Goal: Task Accomplishment & Management: Complete application form

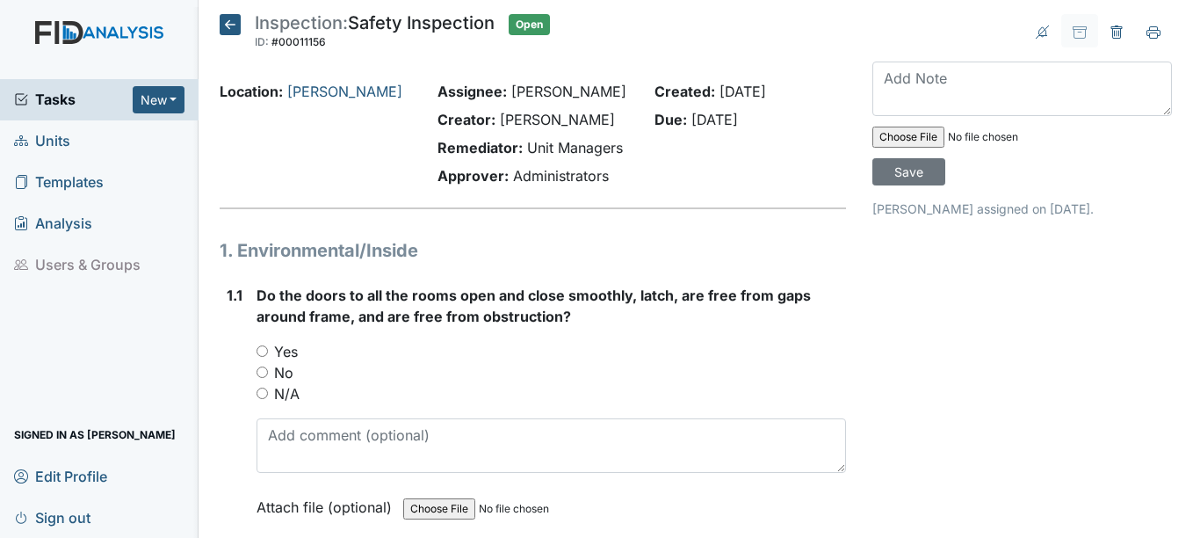
scroll to position [88, 0]
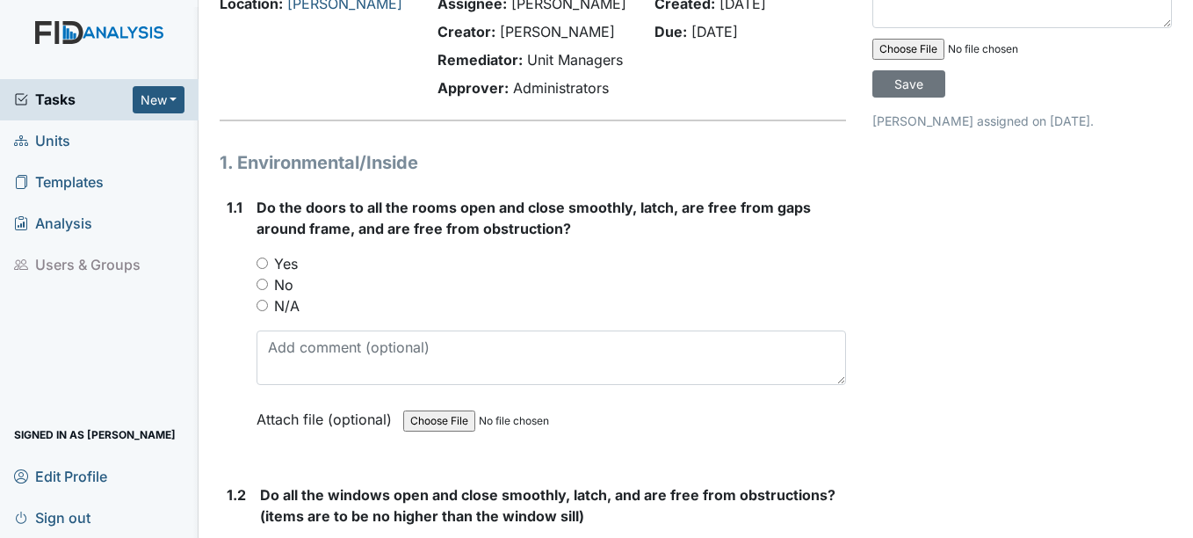
click at [260, 264] on input "Yes" at bounding box center [262, 262] width 11 height 11
radio input "true"
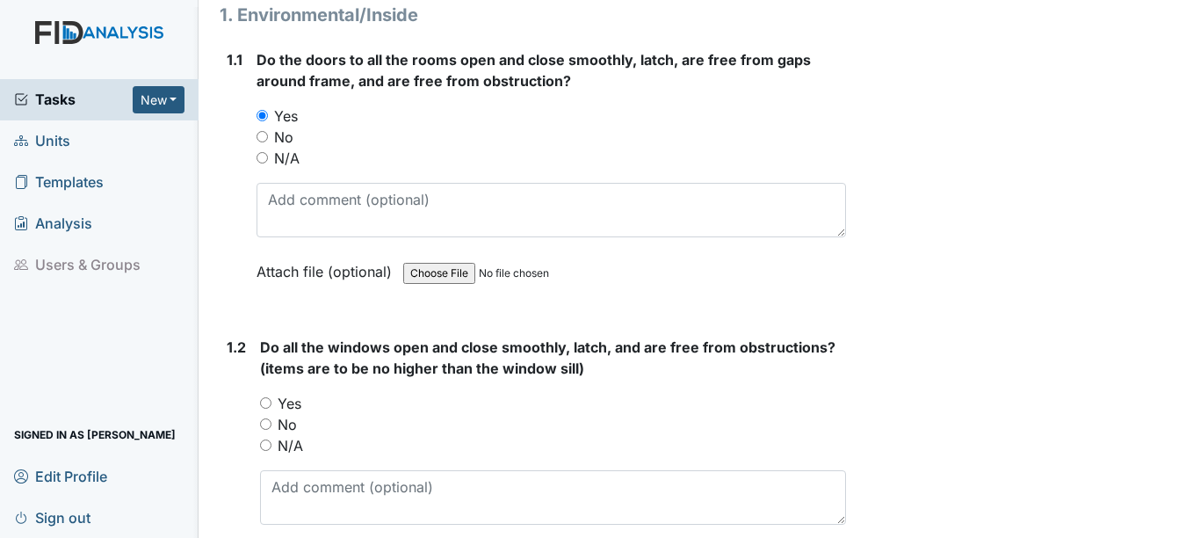
scroll to position [264, 0]
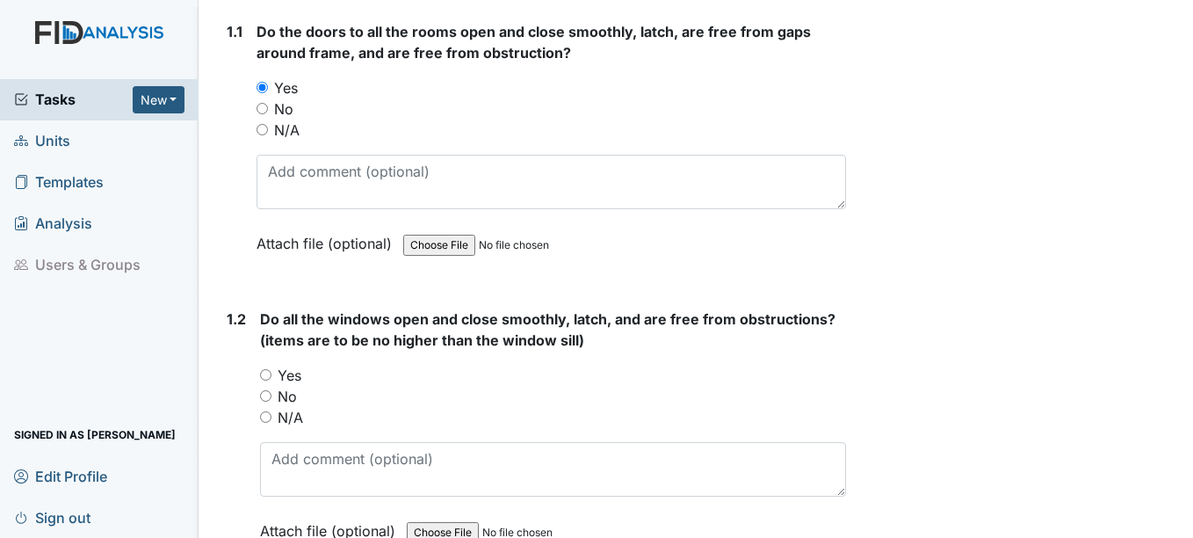
click at [266, 375] on input "Yes" at bounding box center [265, 374] width 11 height 11
radio input "true"
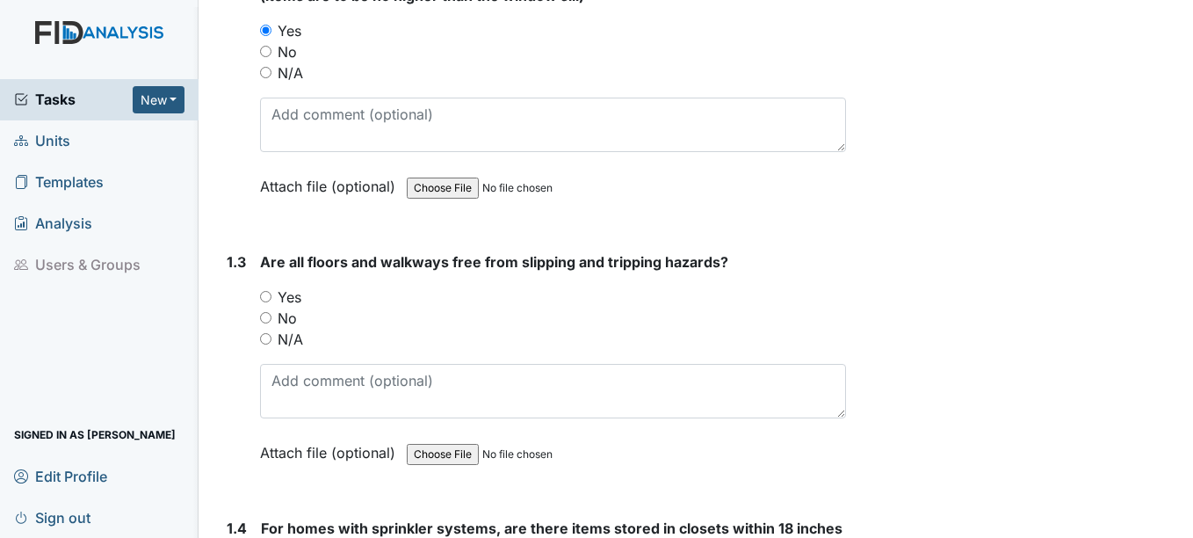
scroll to position [615, 0]
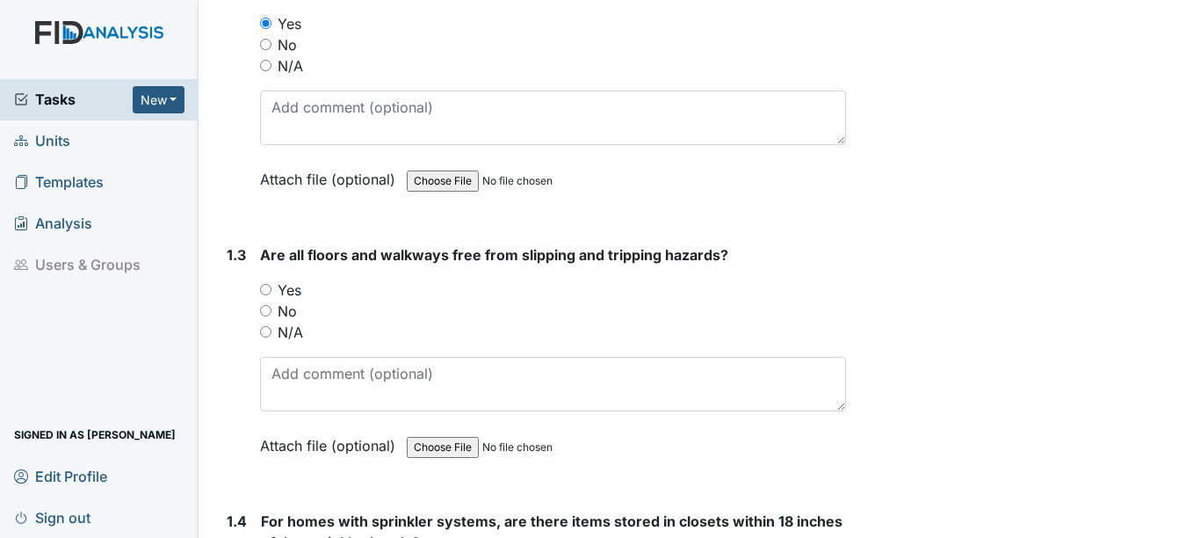
click at [269, 288] on input "Yes" at bounding box center [265, 289] width 11 height 11
radio input "true"
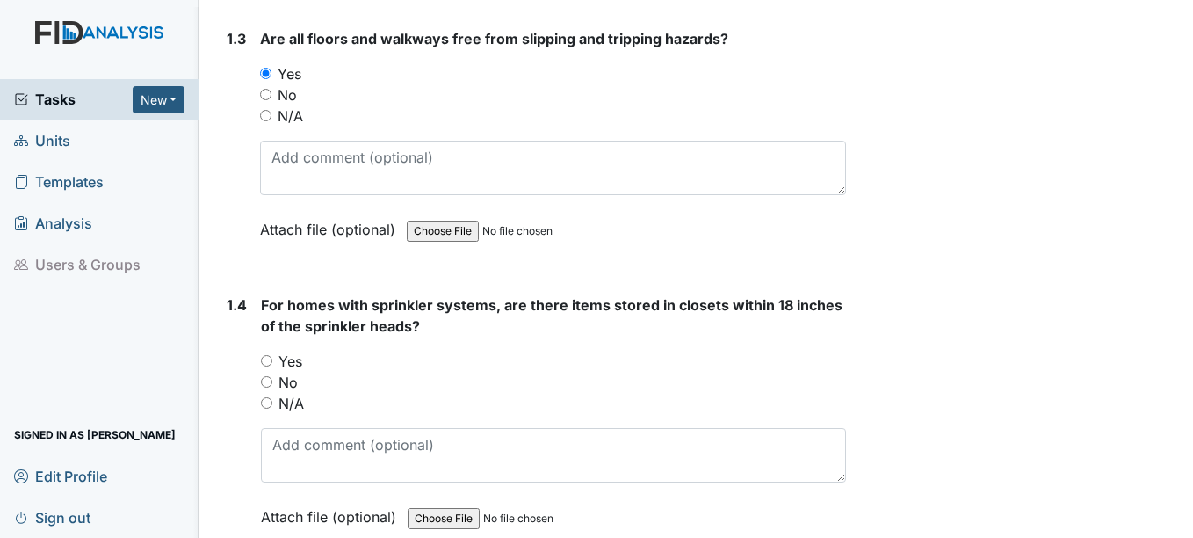
scroll to position [879, 0]
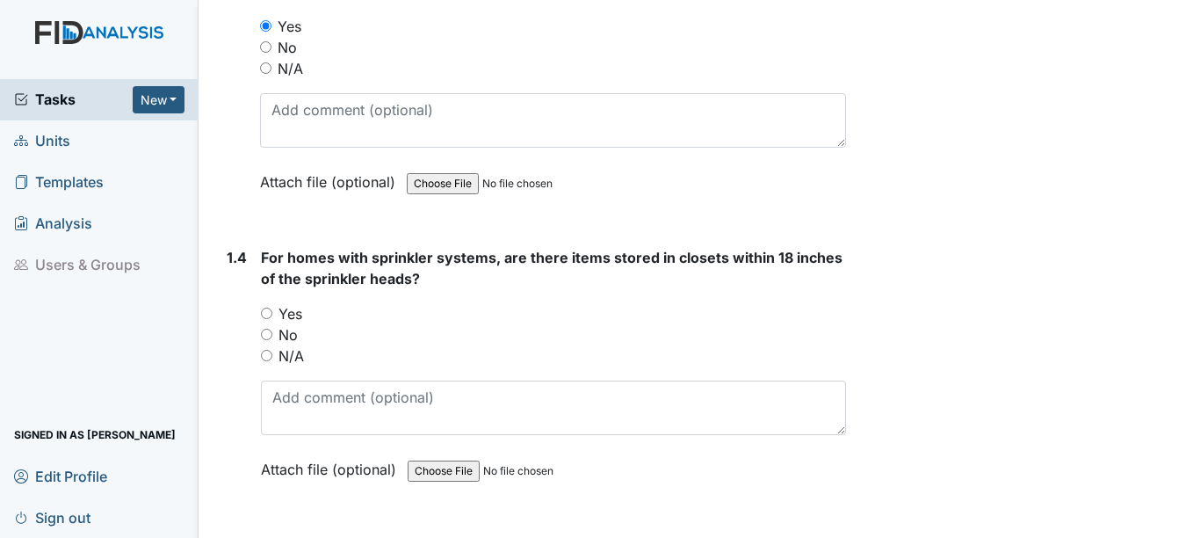
click at [264, 355] on input "N/A" at bounding box center [266, 355] width 11 height 11
radio input "true"
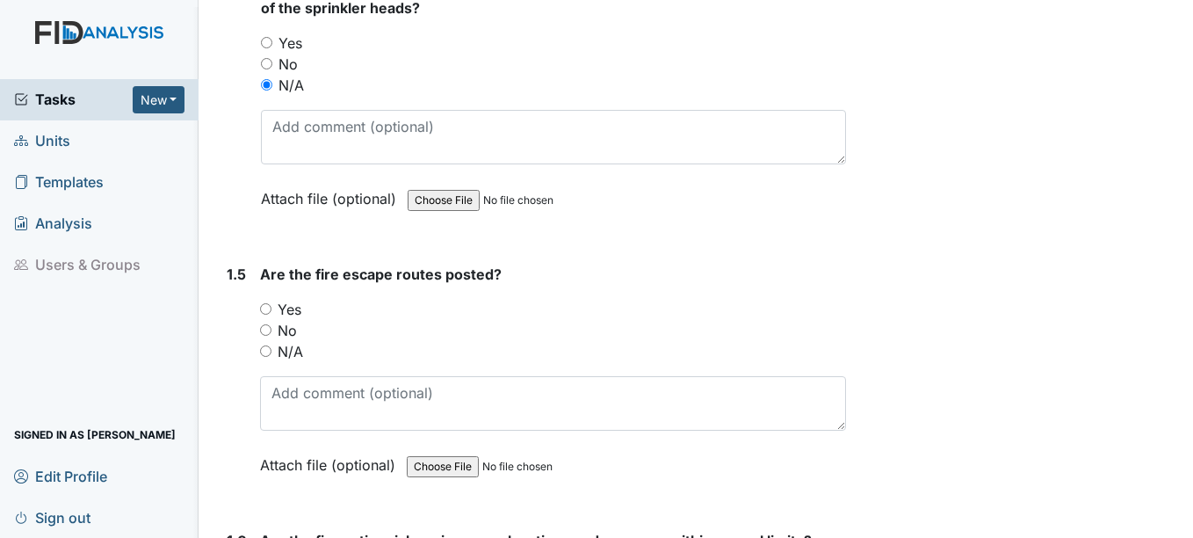
scroll to position [1230, 0]
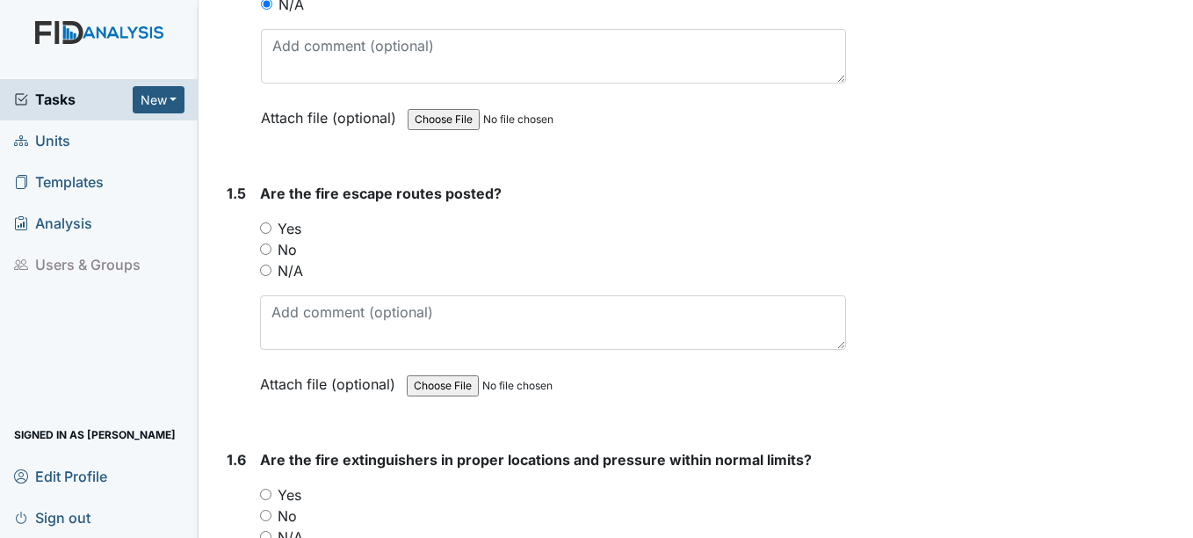
click at [265, 229] on input "Yes" at bounding box center [265, 227] width 11 height 11
radio input "true"
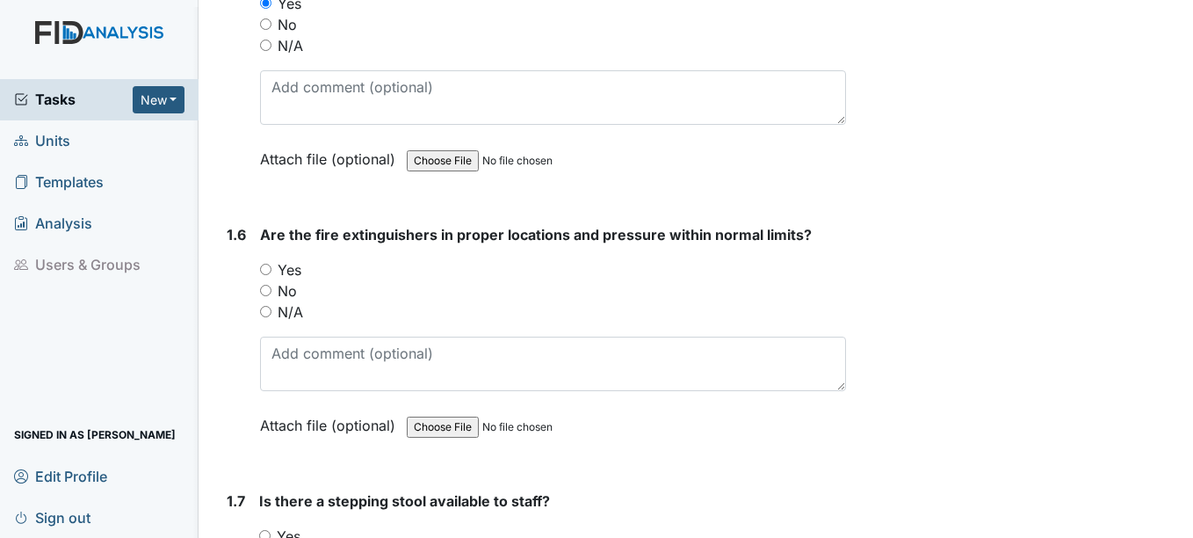
scroll to position [1494, 0]
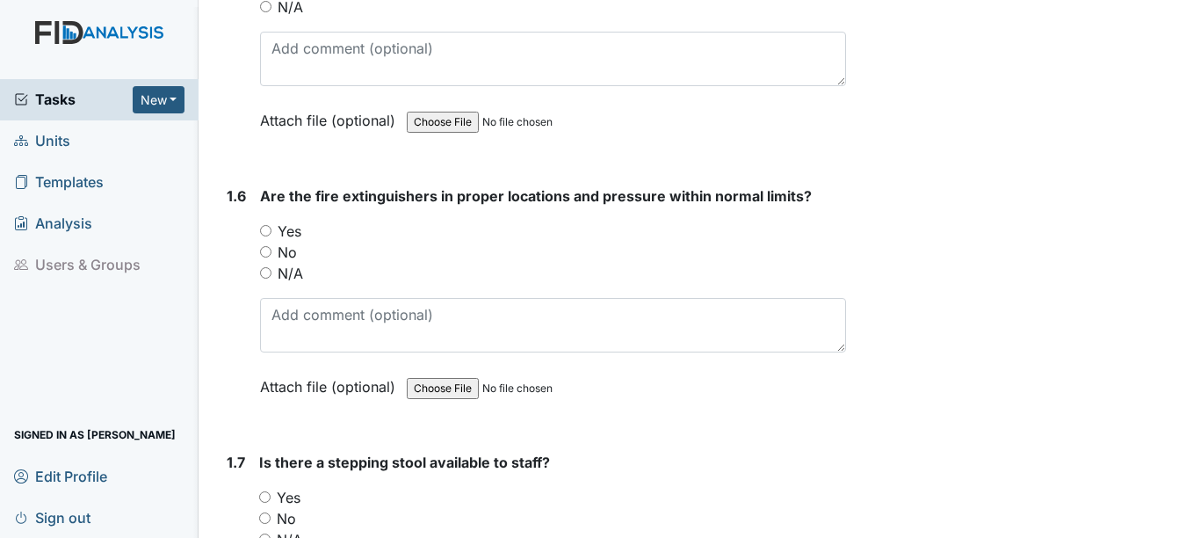
click at [266, 230] on input "Yes" at bounding box center [265, 230] width 11 height 11
radio input "true"
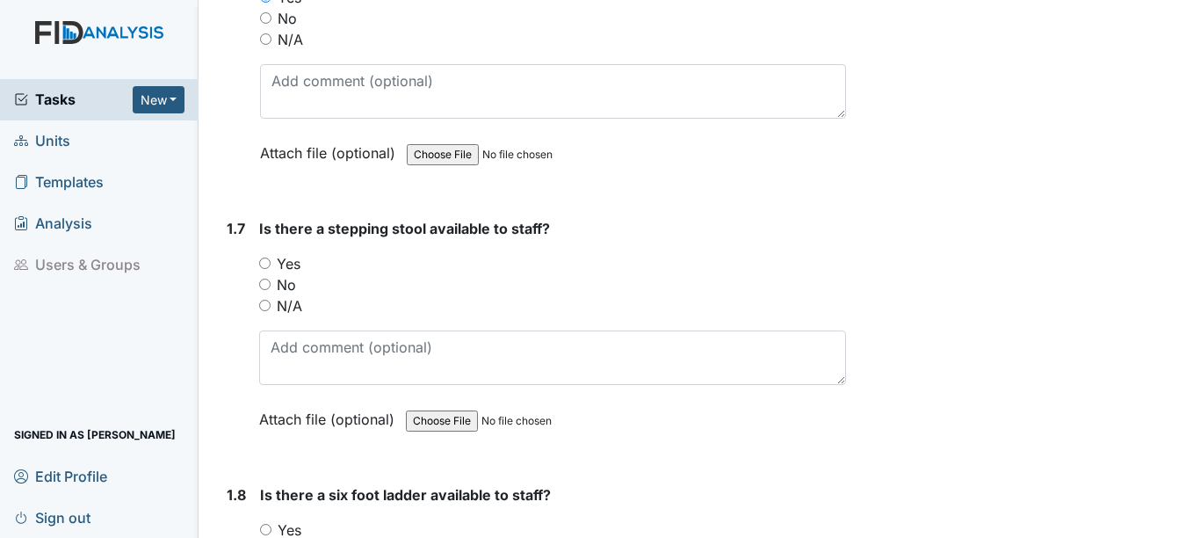
scroll to position [1757, 0]
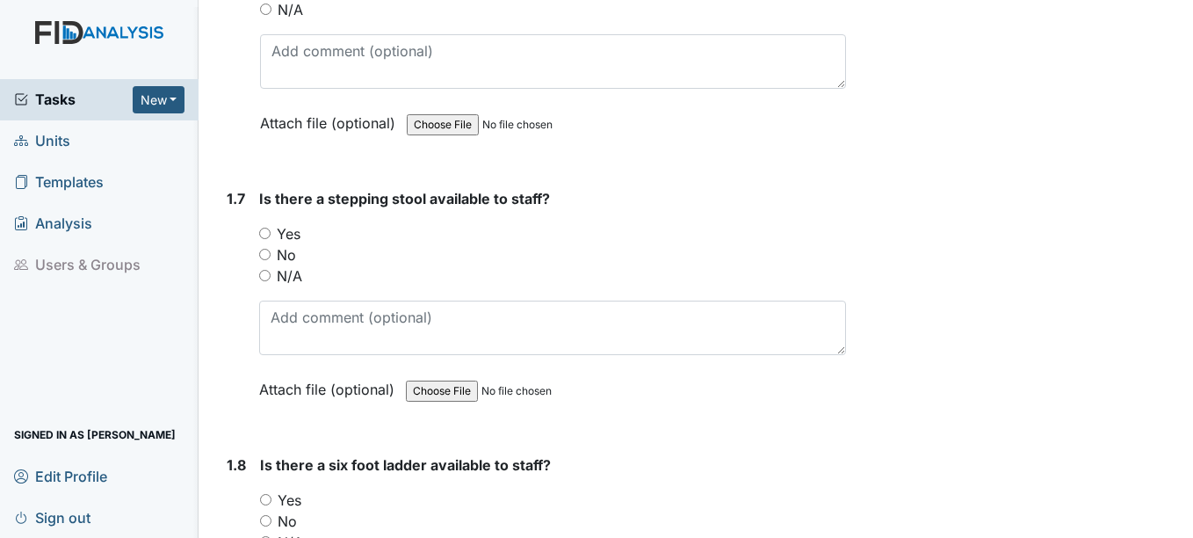
click at [266, 232] on input "Yes" at bounding box center [264, 233] width 11 height 11
radio input "true"
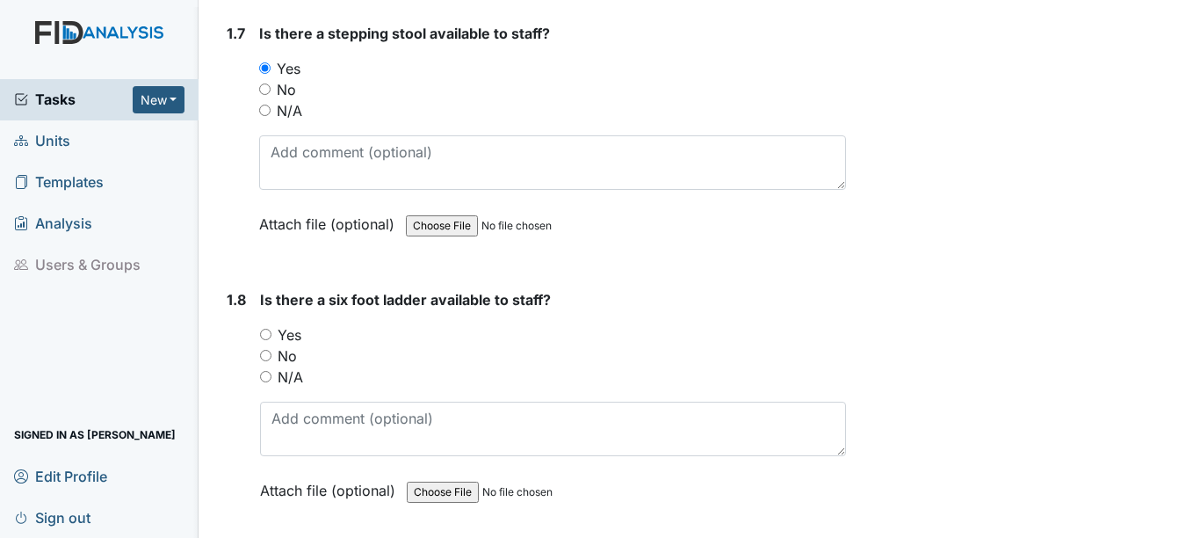
scroll to position [1933, 0]
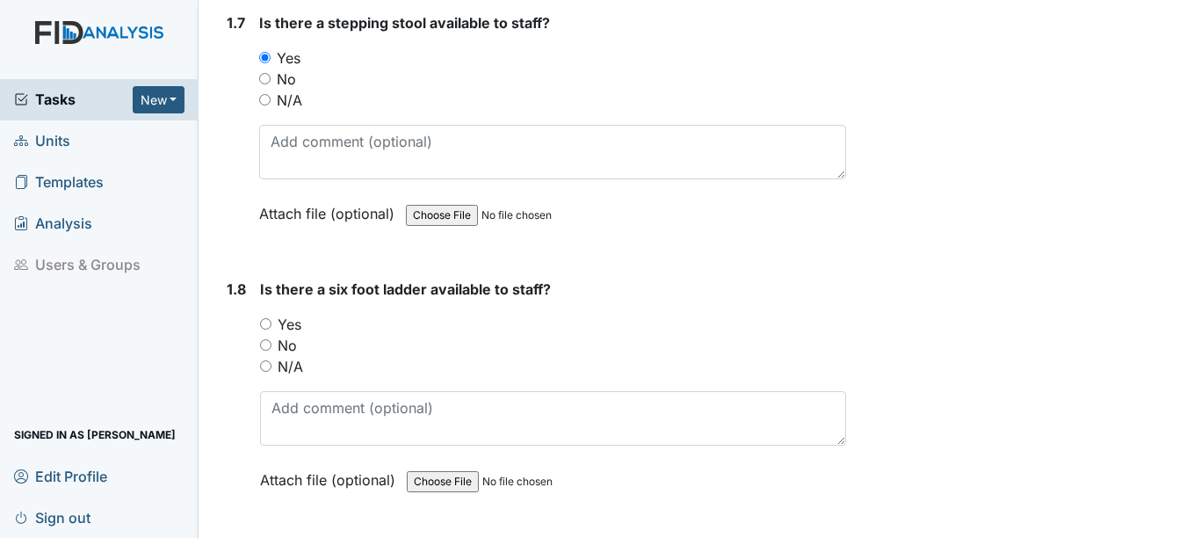
click at [270, 321] on input "Yes" at bounding box center [265, 323] width 11 height 11
radio input "true"
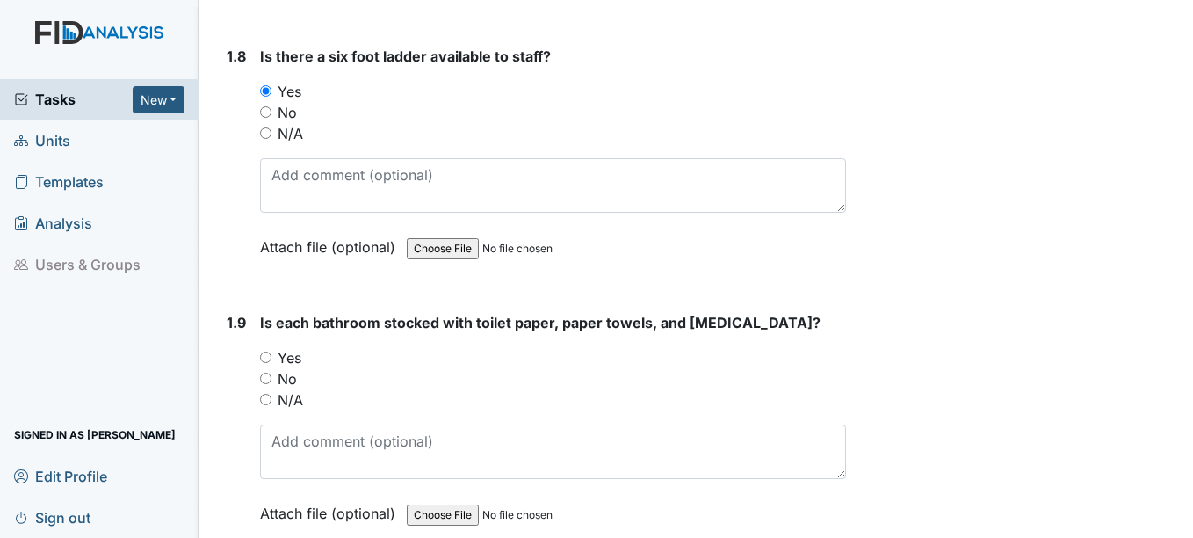
scroll to position [2197, 0]
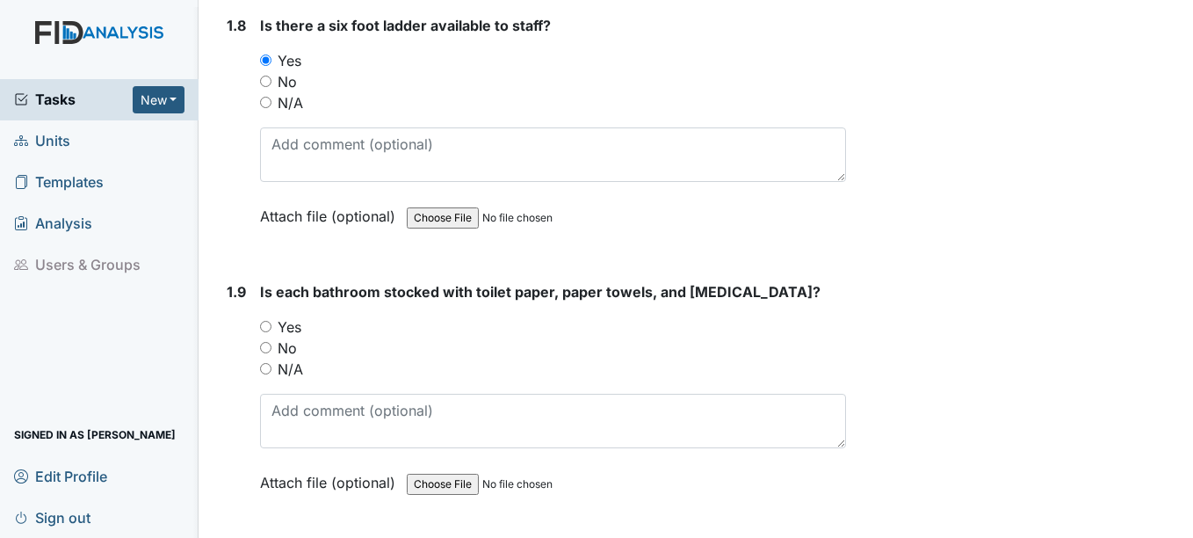
click at [265, 323] on input "Yes" at bounding box center [265, 326] width 11 height 11
radio input "true"
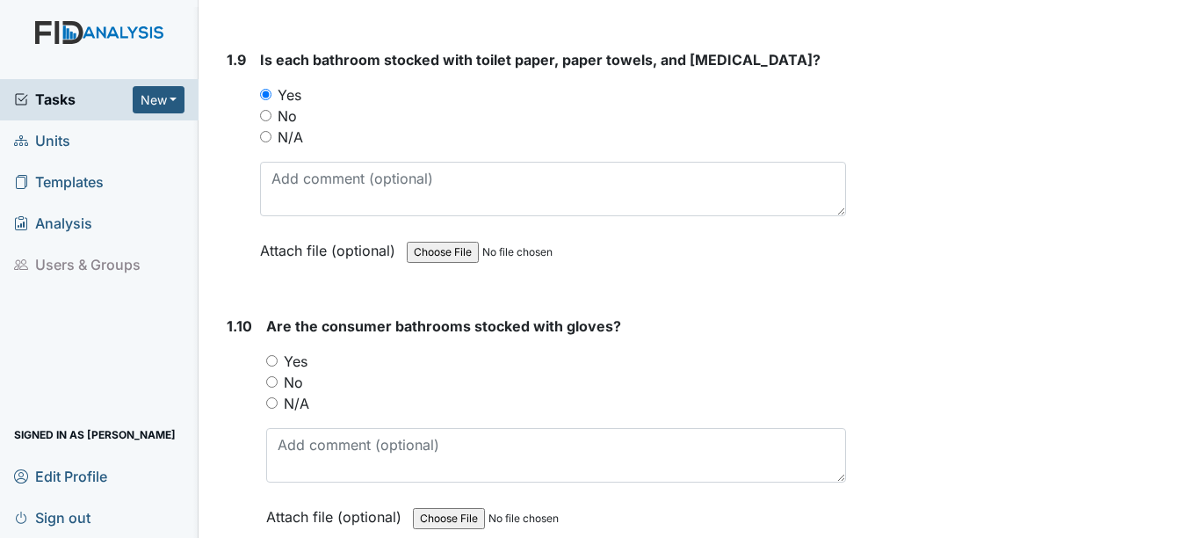
scroll to position [2460, 0]
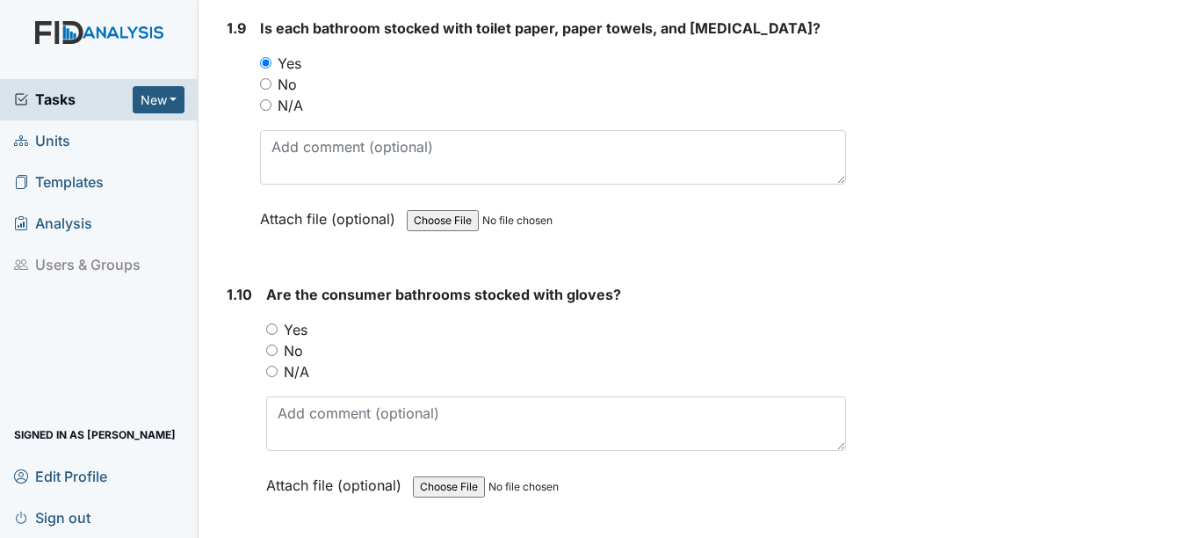
drag, startPoint x: 272, startPoint y: 330, endPoint x: 342, endPoint y: 315, distance: 71.0
click at [273, 330] on input "Yes" at bounding box center [271, 328] width 11 height 11
radio input "true"
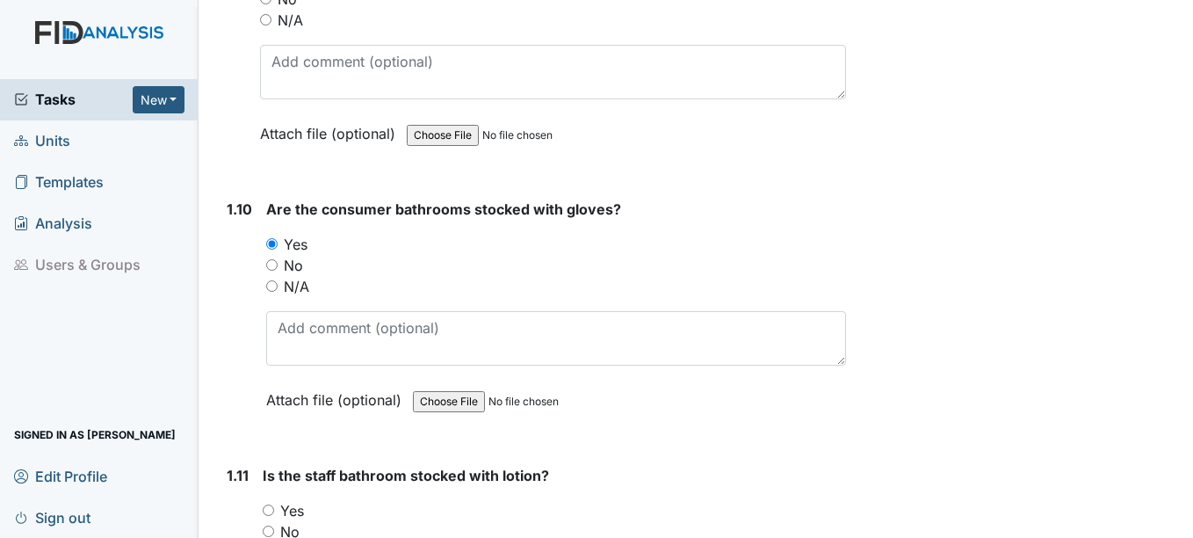
scroll to position [2724, 0]
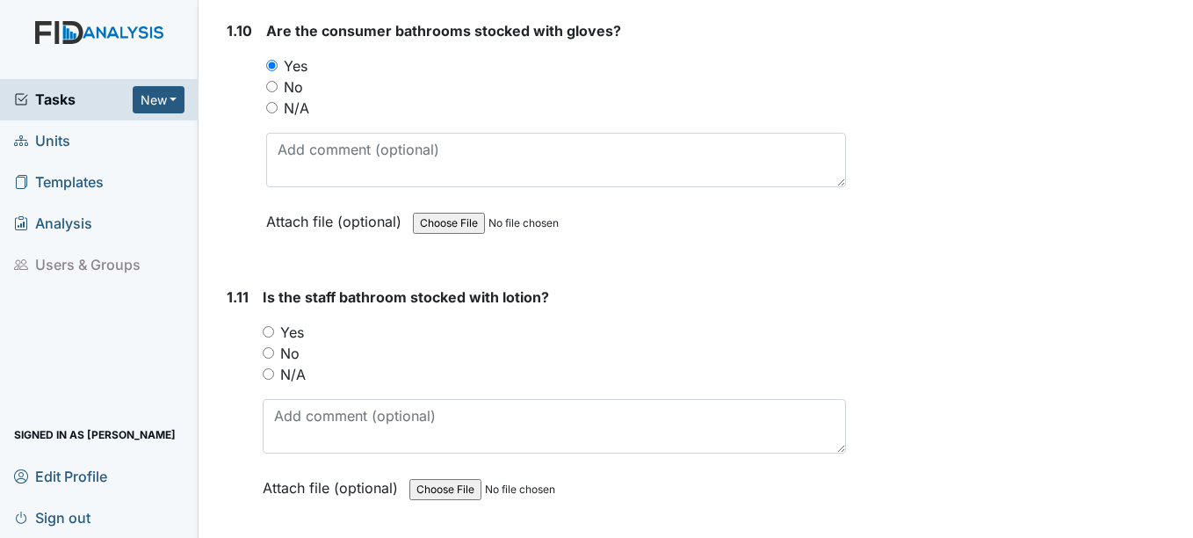
click at [269, 331] on input "Yes" at bounding box center [268, 331] width 11 height 11
radio input "true"
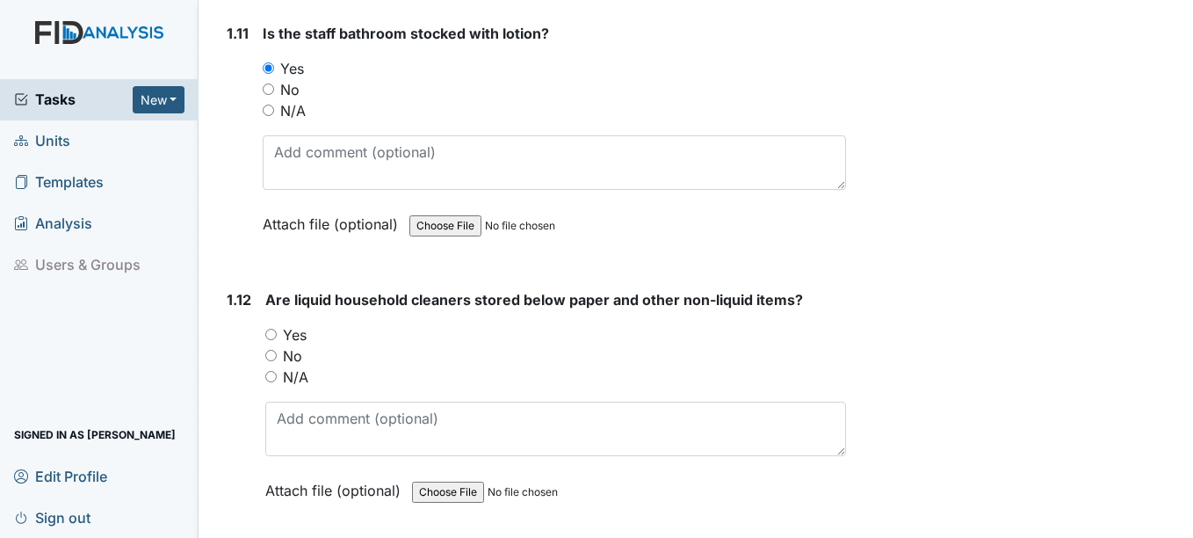
scroll to position [3075, 0]
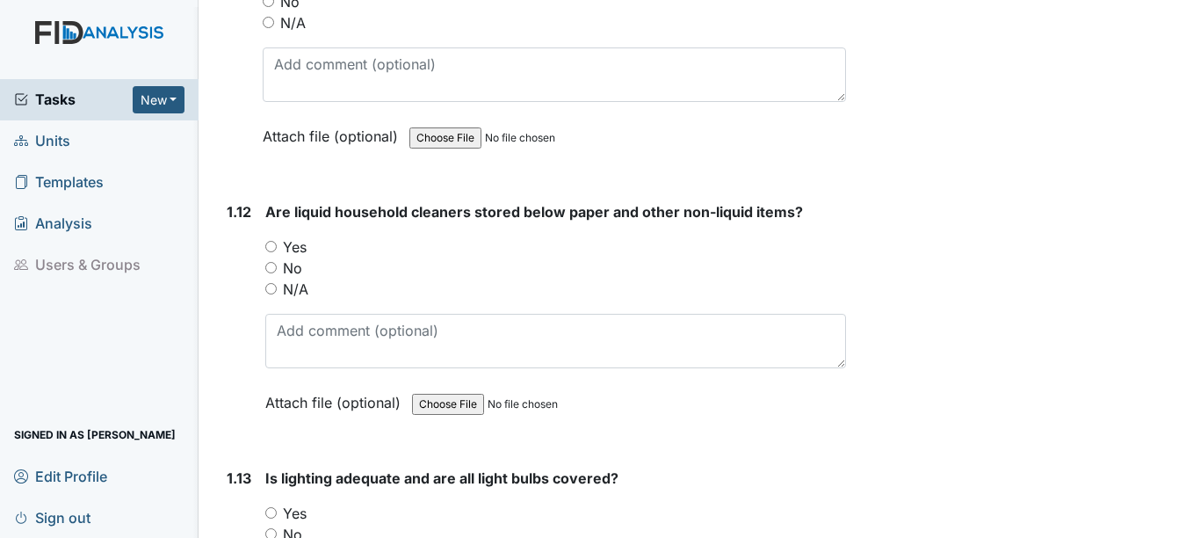
click at [271, 246] on input "Yes" at bounding box center [270, 246] width 11 height 11
radio input "true"
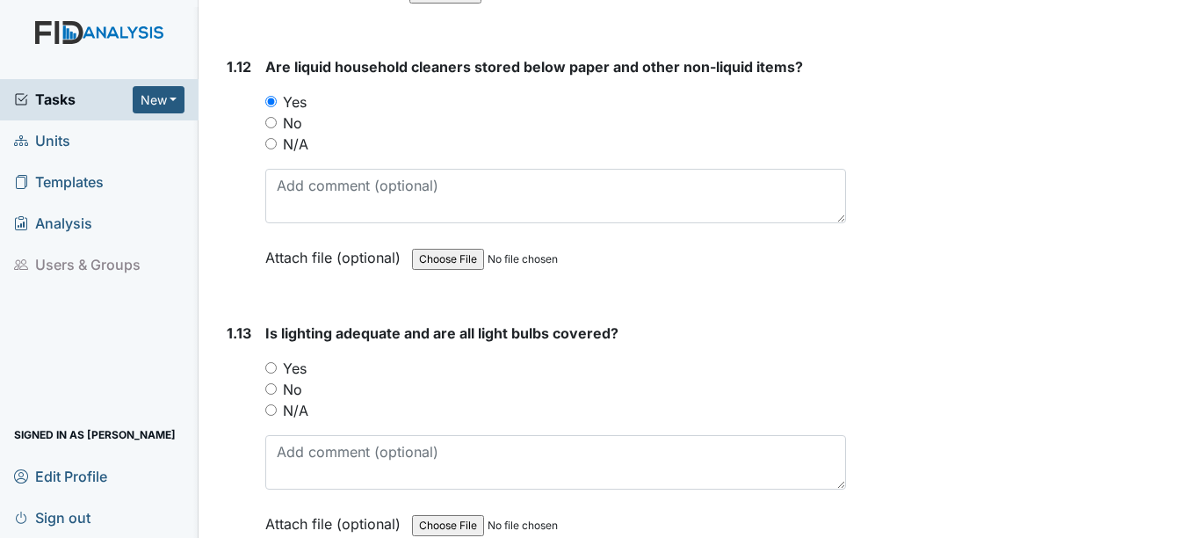
scroll to position [3251, 0]
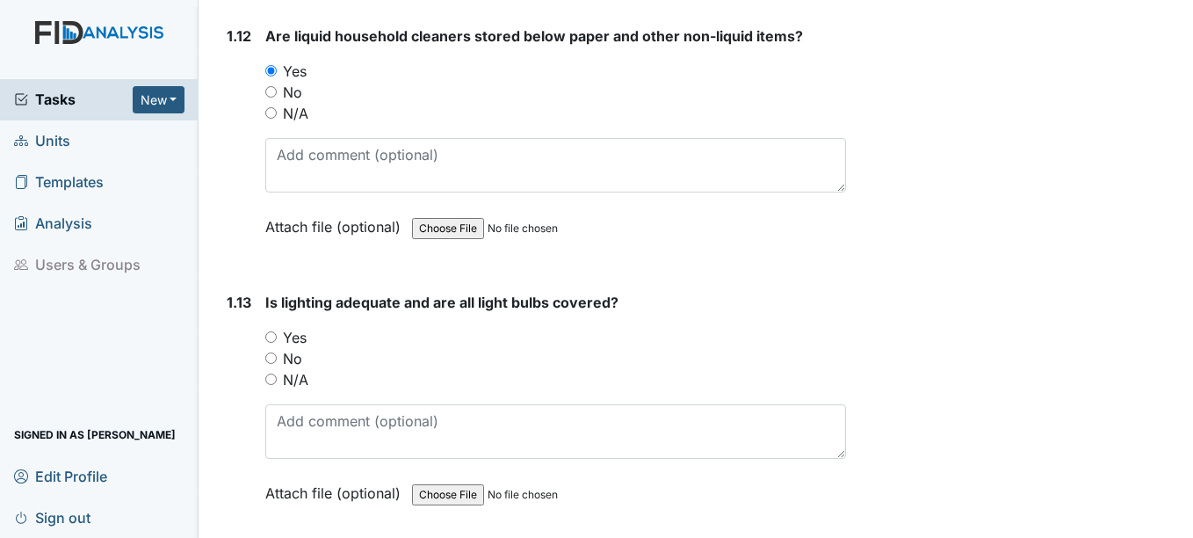
click at [273, 336] on input "Yes" at bounding box center [270, 336] width 11 height 11
radio input "true"
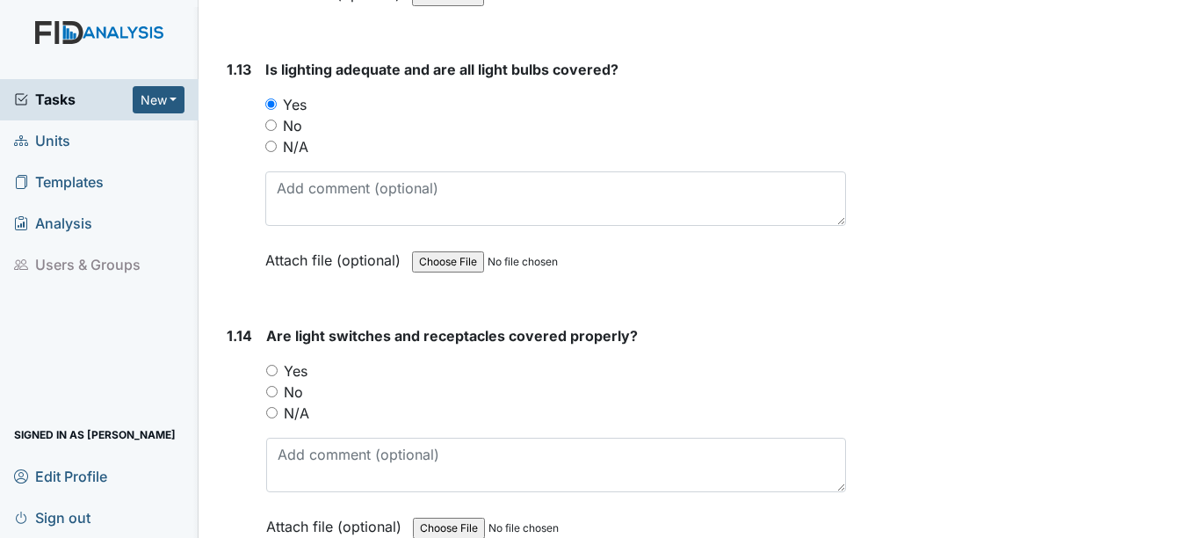
scroll to position [3515, 0]
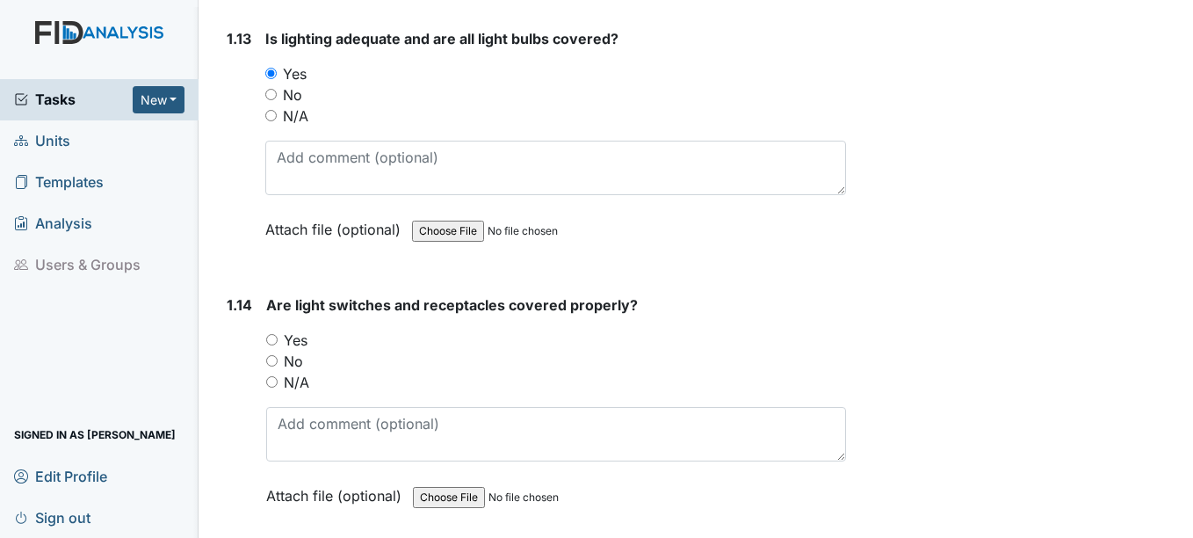
click at [275, 338] on input "Yes" at bounding box center [271, 339] width 11 height 11
radio input "true"
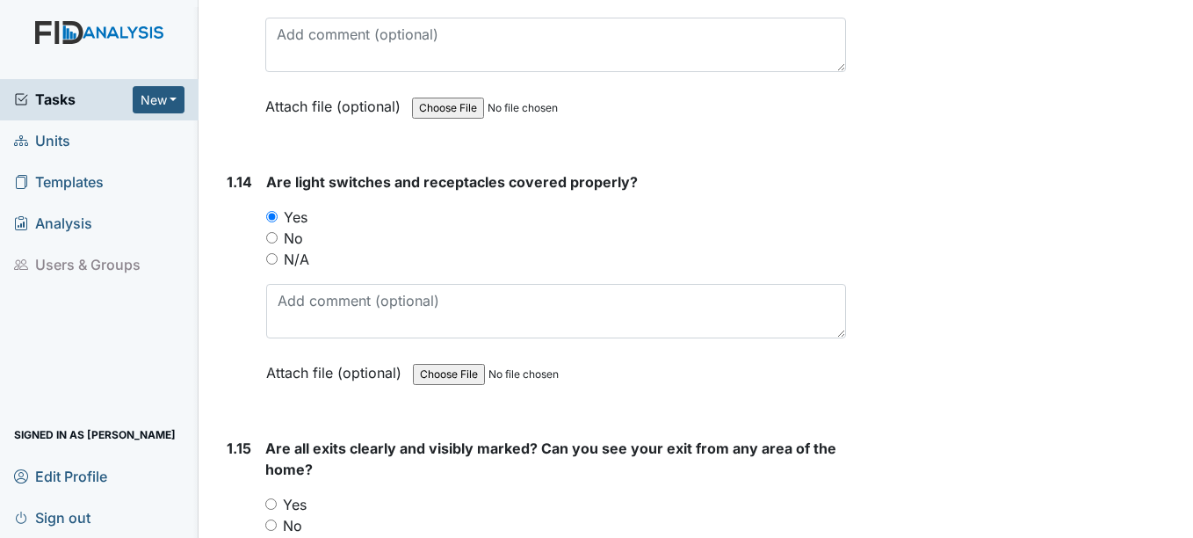
scroll to position [3690, 0]
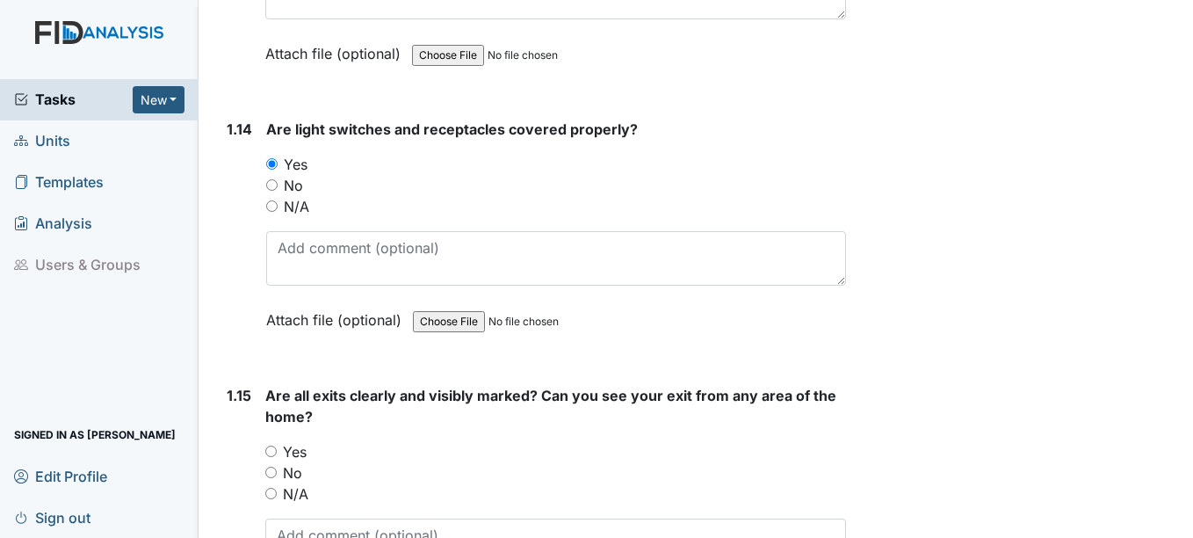
click at [272, 453] on input "Yes" at bounding box center [270, 450] width 11 height 11
radio input "true"
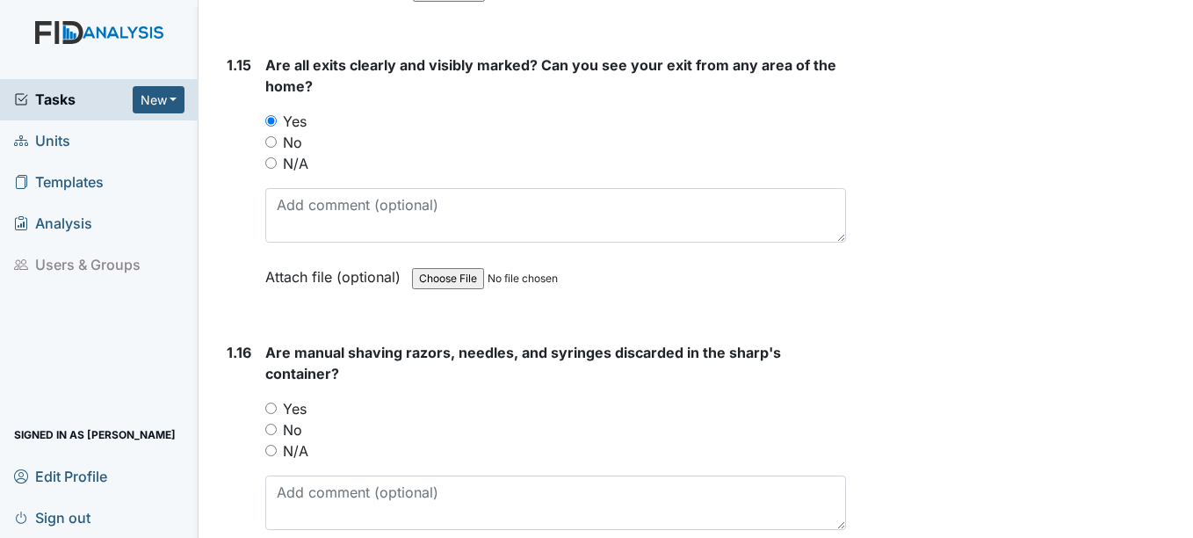
scroll to position [4042, 0]
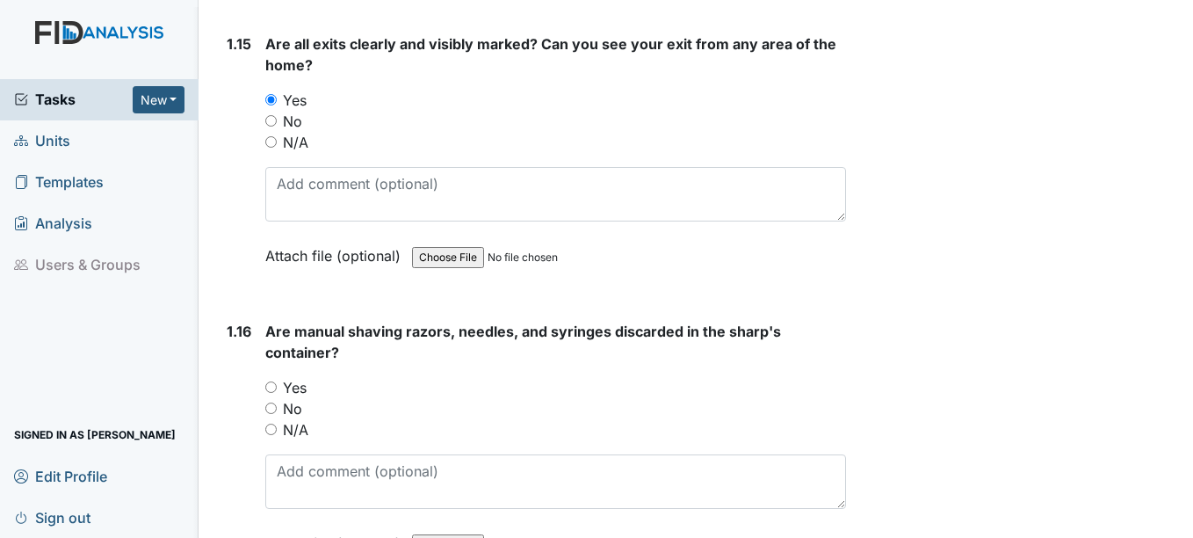
click at [271, 387] on input "Yes" at bounding box center [270, 386] width 11 height 11
radio input "true"
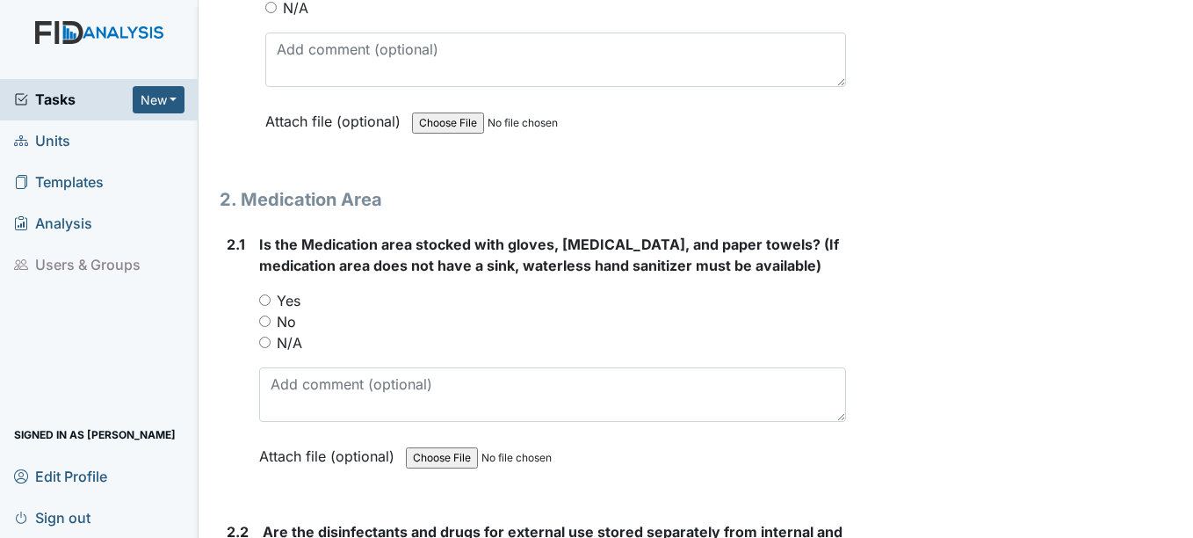
scroll to position [4481, 0]
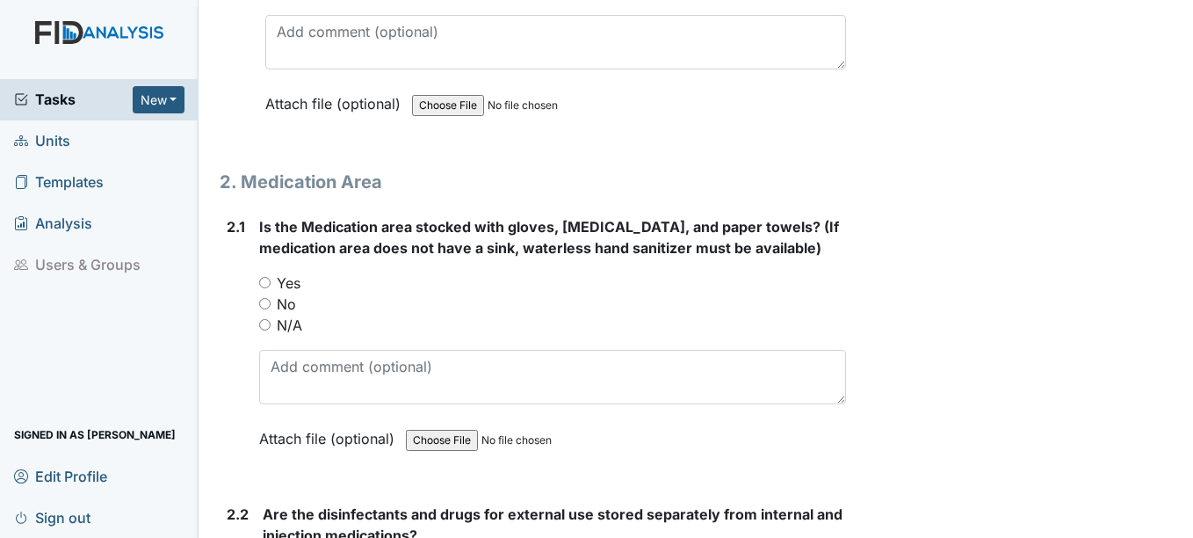
click at [265, 283] on input "Yes" at bounding box center [264, 282] width 11 height 11
radio input "true"
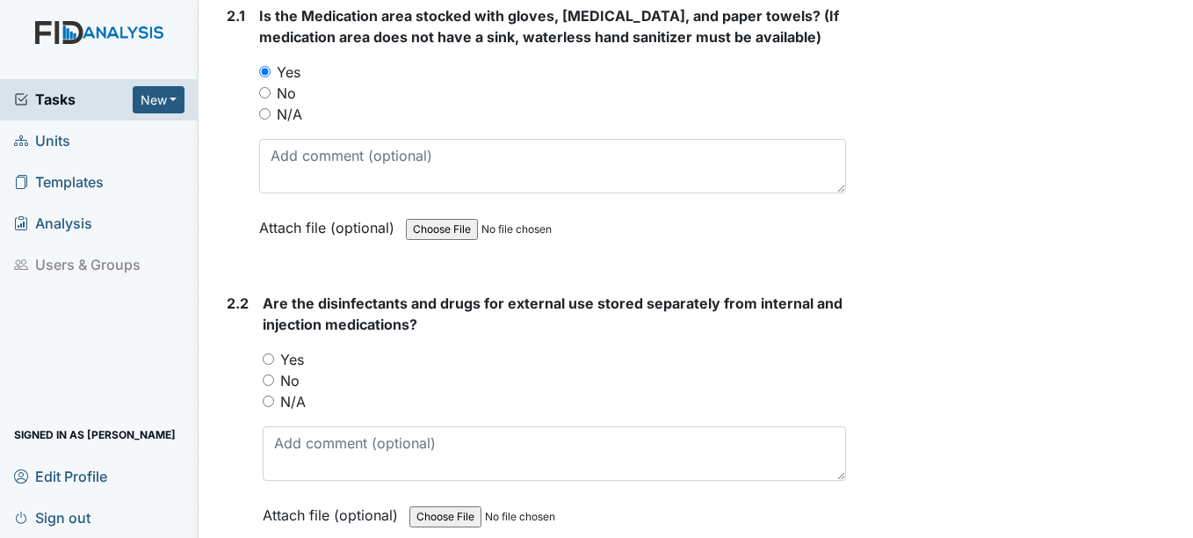
scroll to position [4745, 0]
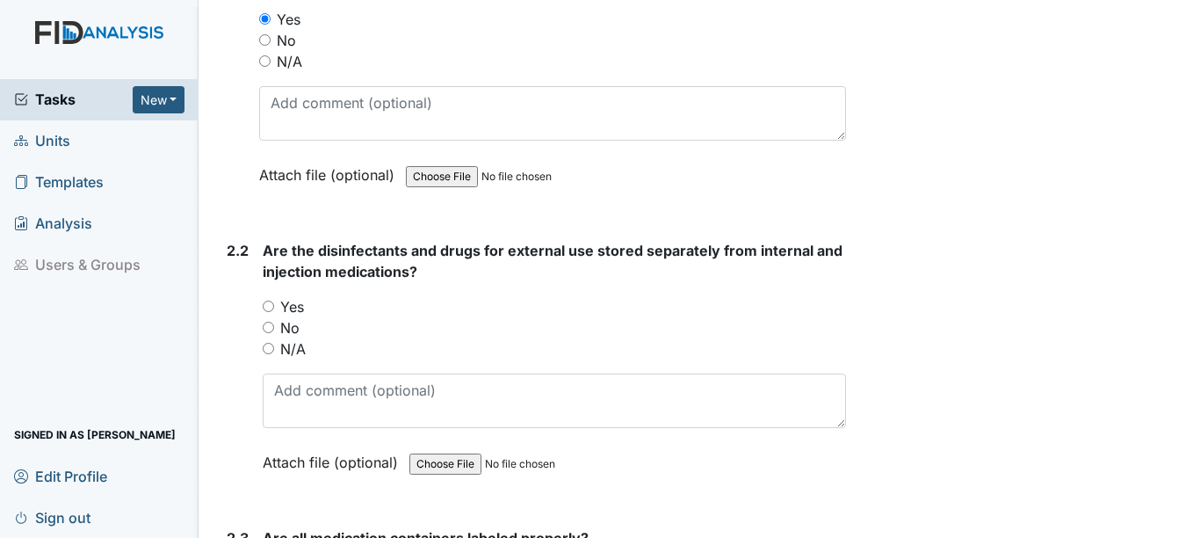
click at [270, 307] on input "Yes" at bounding box center [268, 306] width 11 height 11
radio input "true"
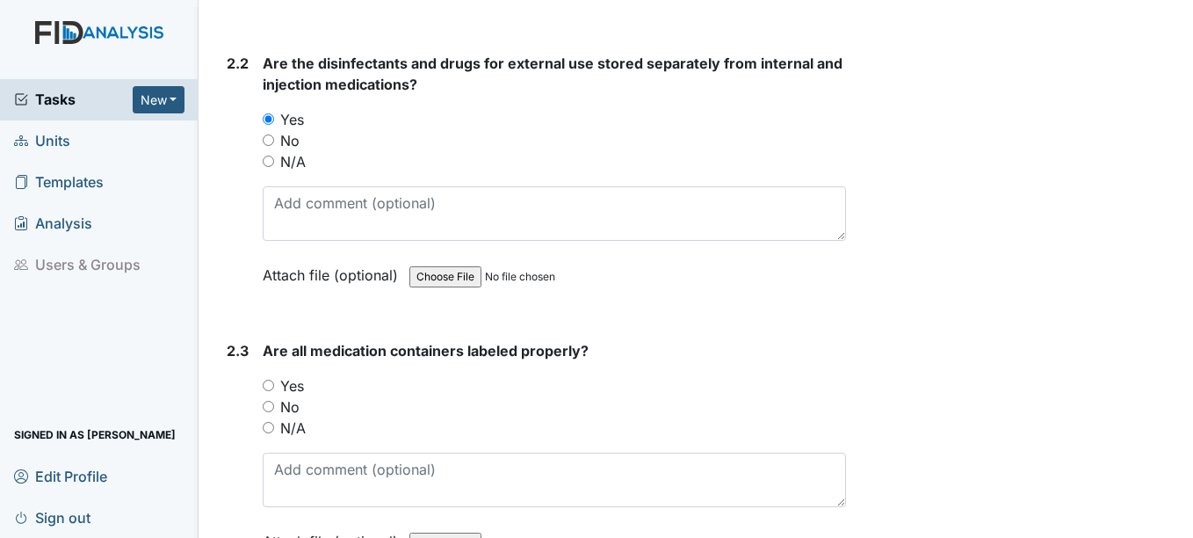
scroll to position [5009, 0]
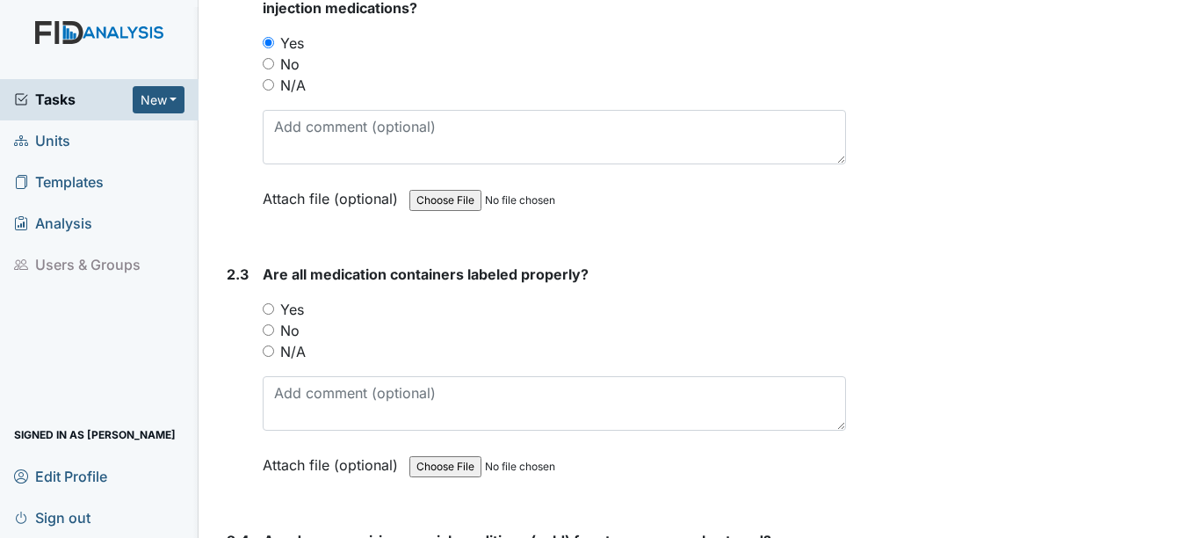
click at [270, 308] on input "Yes" at bounding box center [268, 308] width 11 height 11
radio input "true"
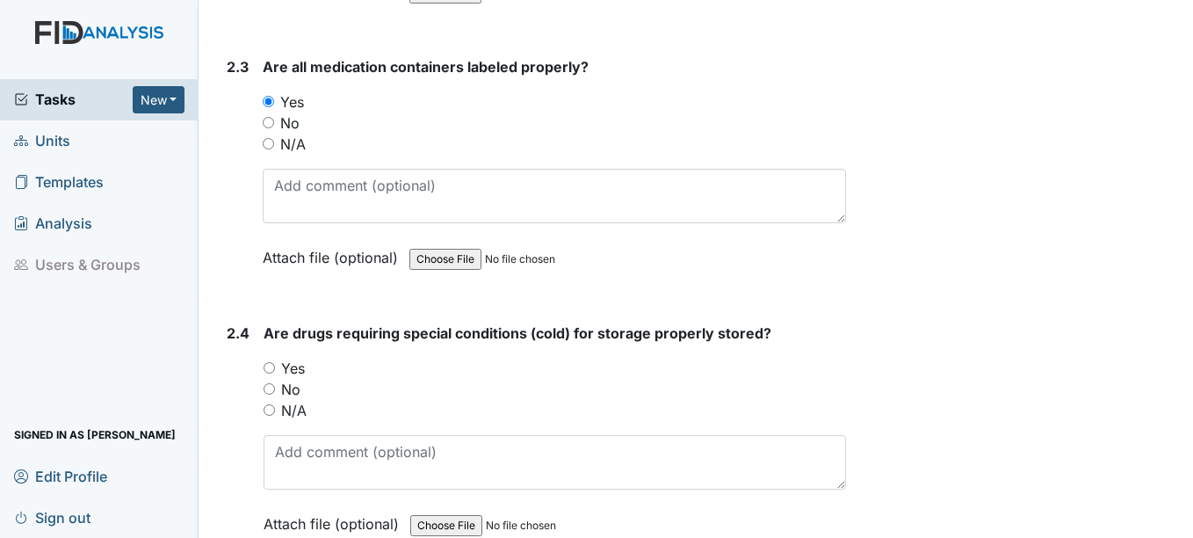
scroll to position [5272, 0]
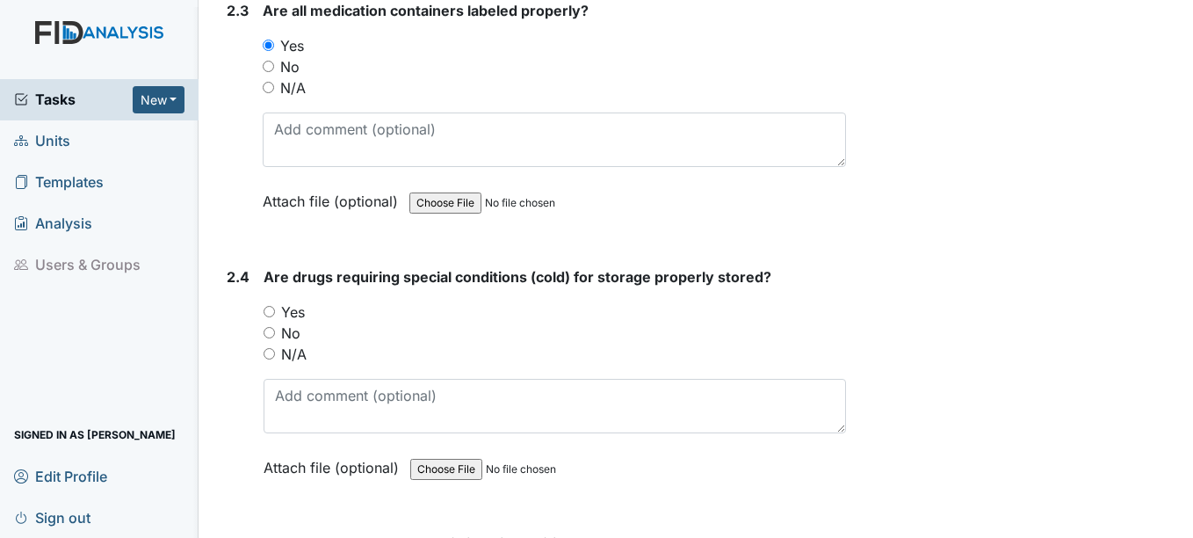
click at [270, 310] on input "Yes" at bounding box center [269, 311] width 11 height 11
radio input "true"
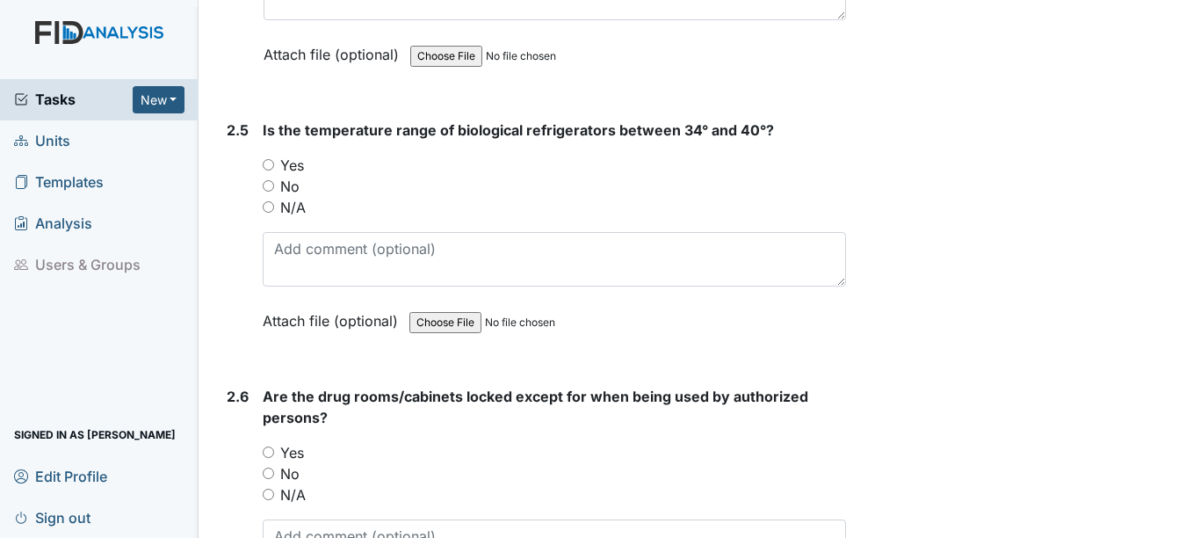
scroll to position [5799, 0]
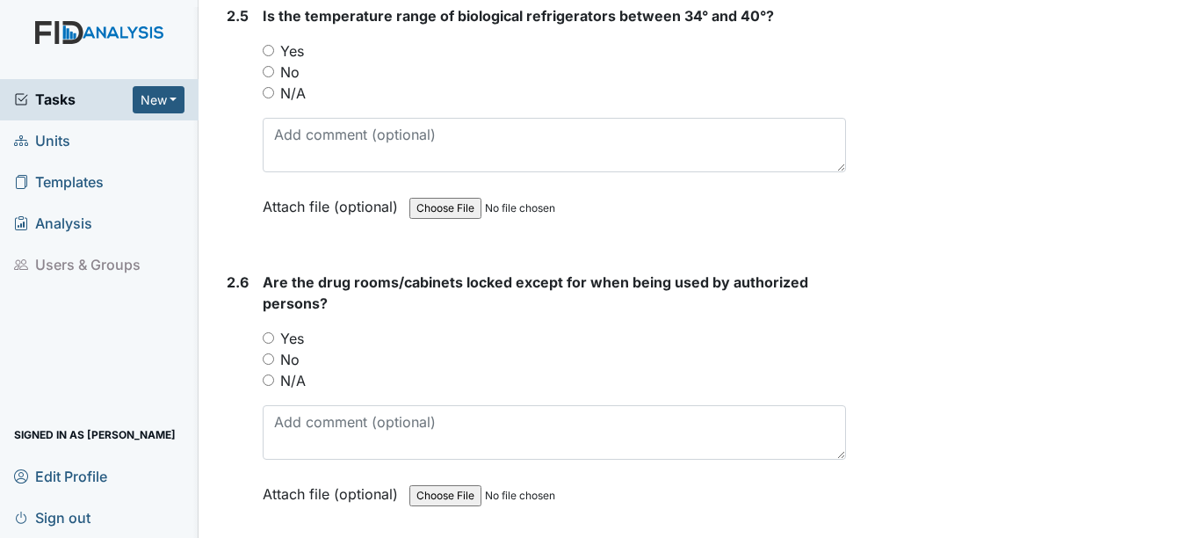
click at [269, 336] on input "Yes" at bounding box center [268, 337] width 11 height 11
radio input "true"
click at [269, 362] on input "No" at bounding box center [268, 358] width 11 height 11
radio input "true"
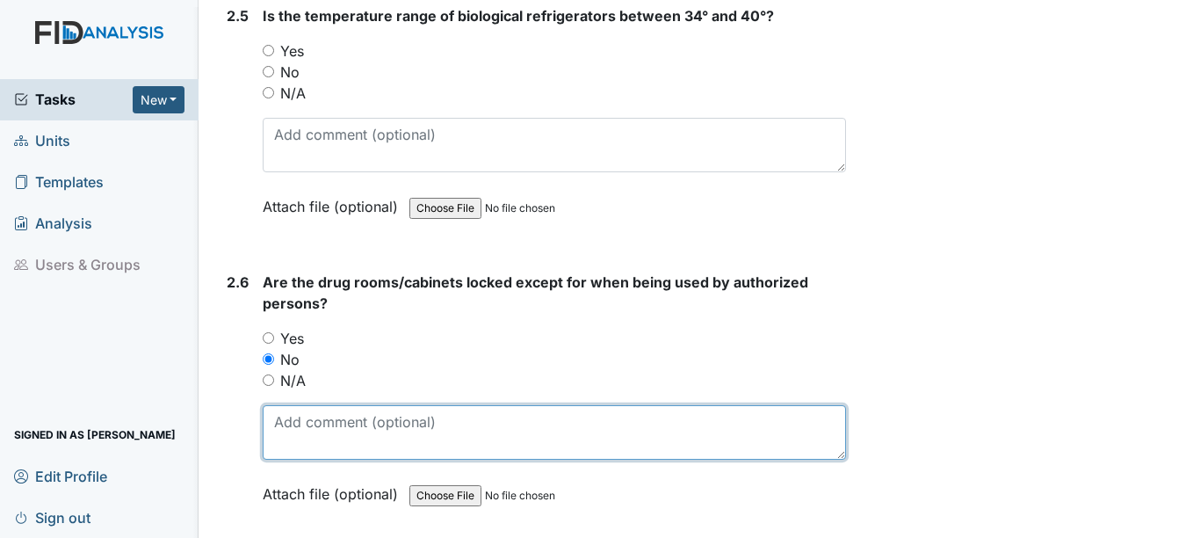
click at [324, 428] on textarea at bounding box center [554, 432] width 583 height 54
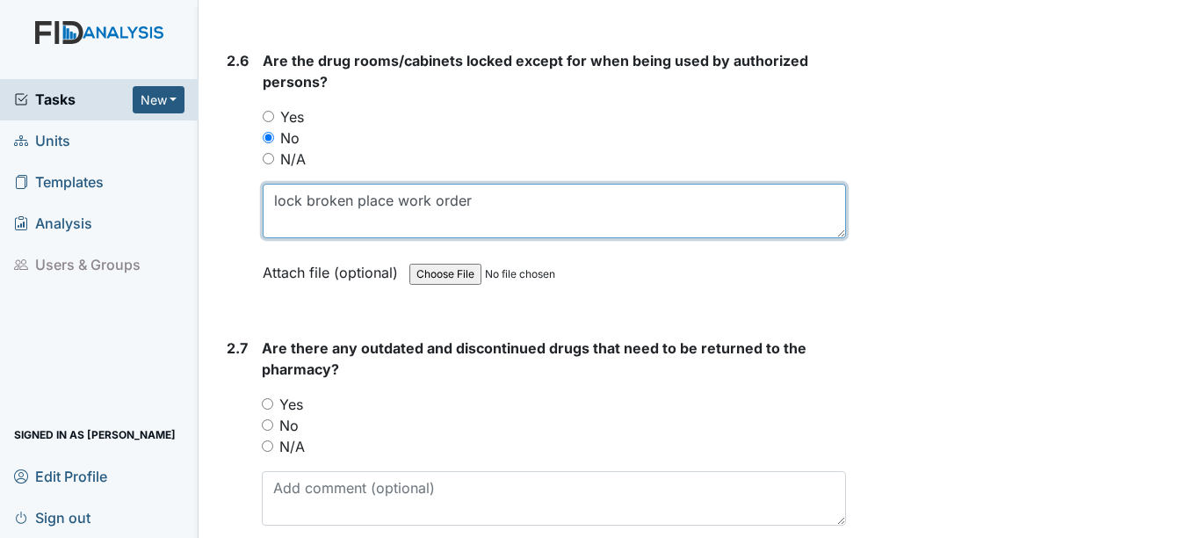
scroll to position [6151, 0]
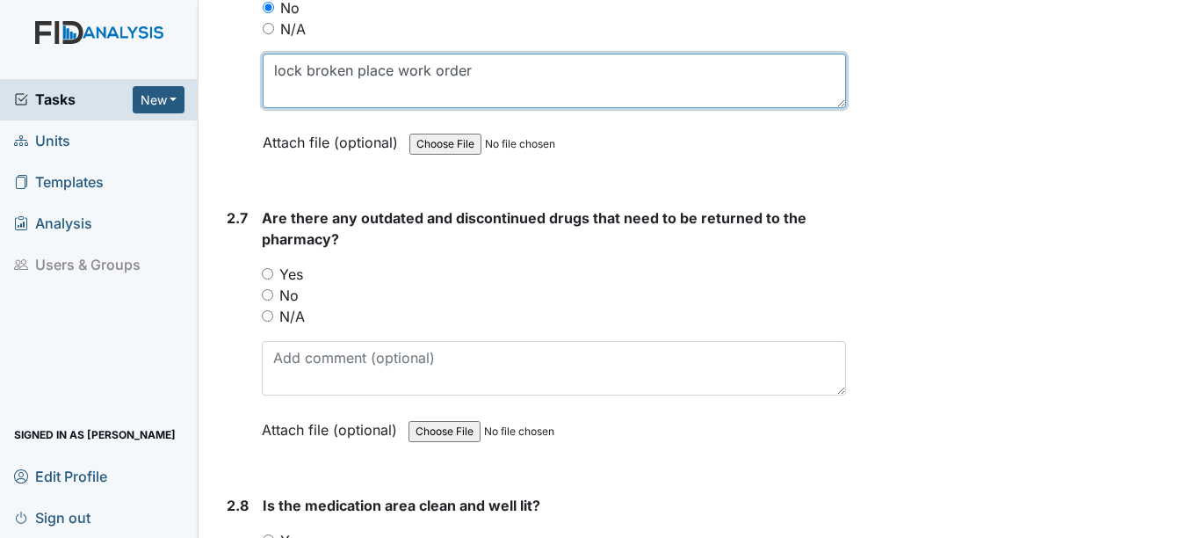
type textarea "lock broken place work order"
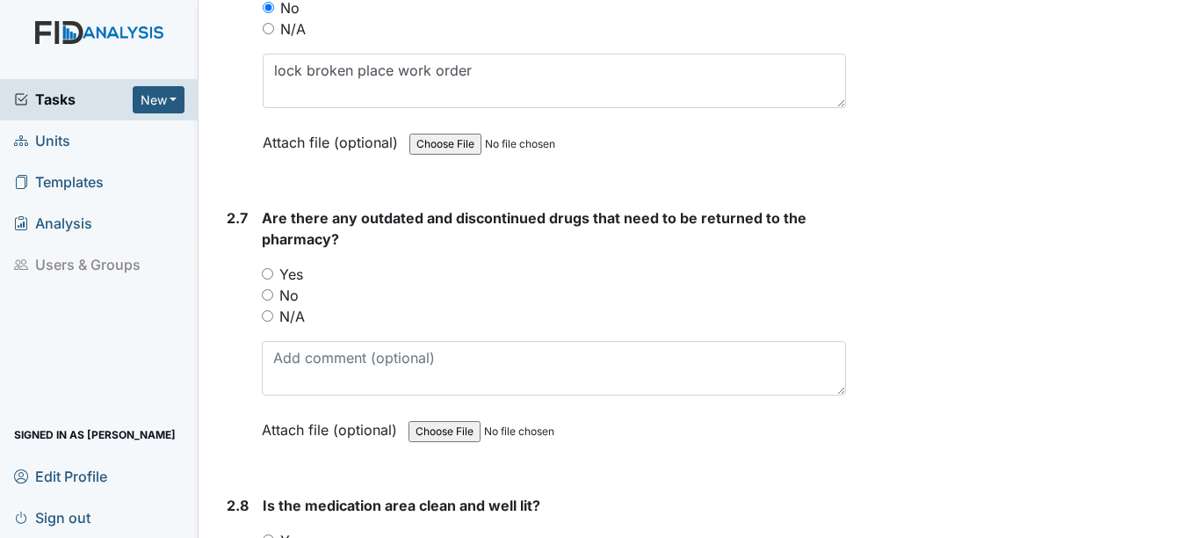
click at [269, 275] on input "Yes" at bounding box center [267, 273] width 11 height 11
radio input "true"
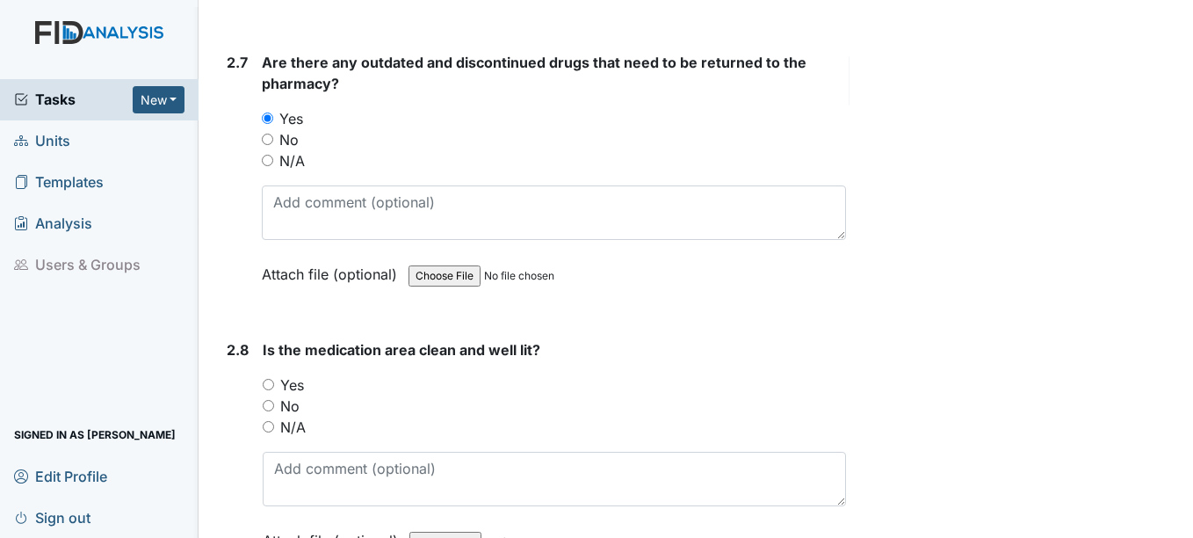
scroll to position [6327, 0]
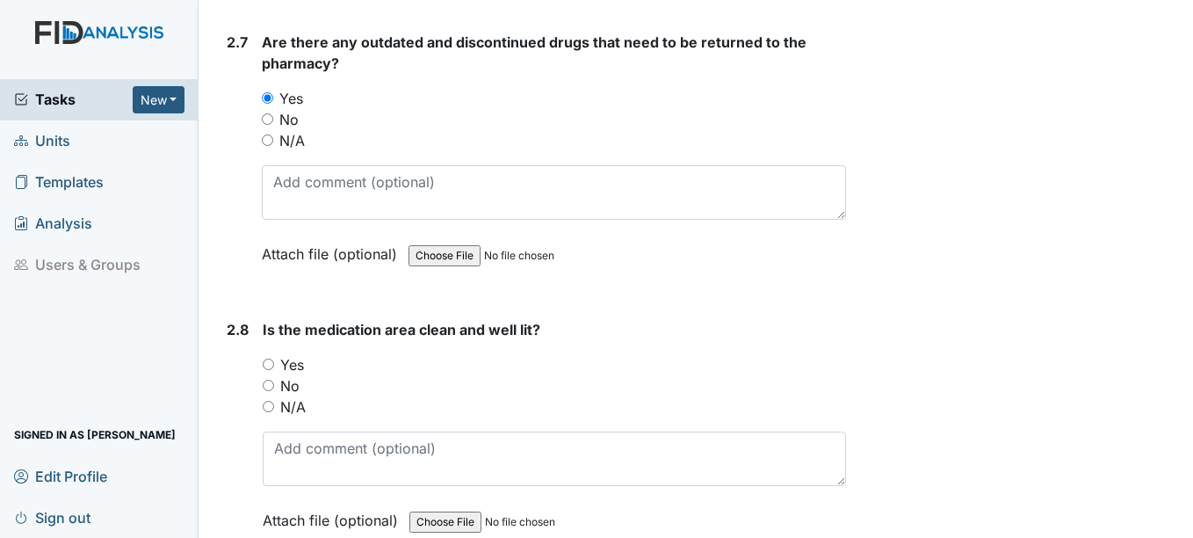
click at [272, 364] on input "Yes" at bounding box center [268, 364] width 11 height 11
radio input "true"
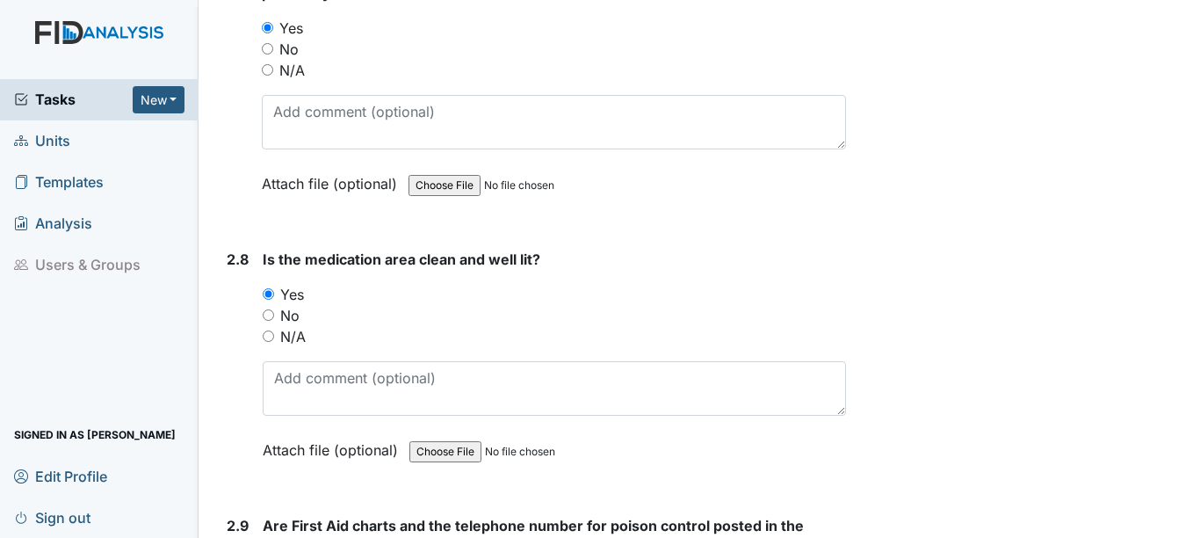
scroll to position [6590, 0]
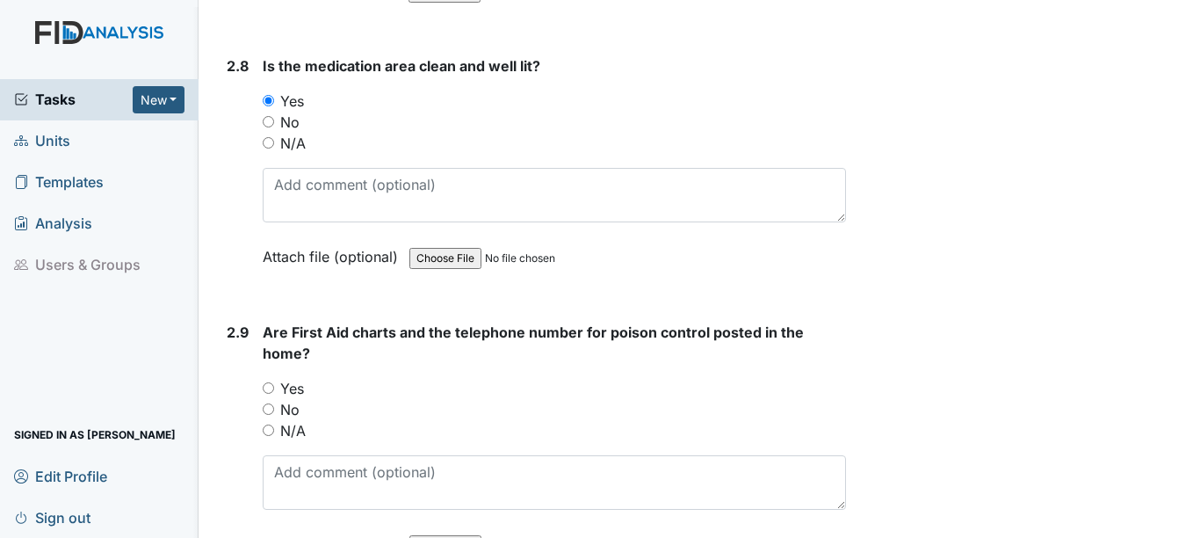
click at [271, 387] on input "Yes" at bounding box center [268, 387] width 11 height 11
radio input "true"
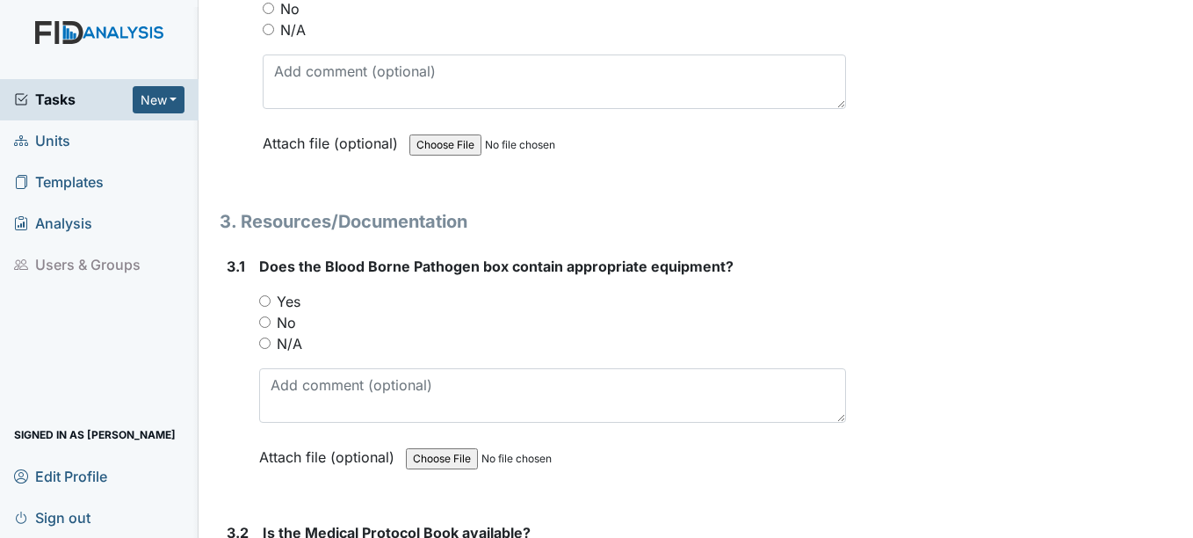
scroll to position [7029, 0]
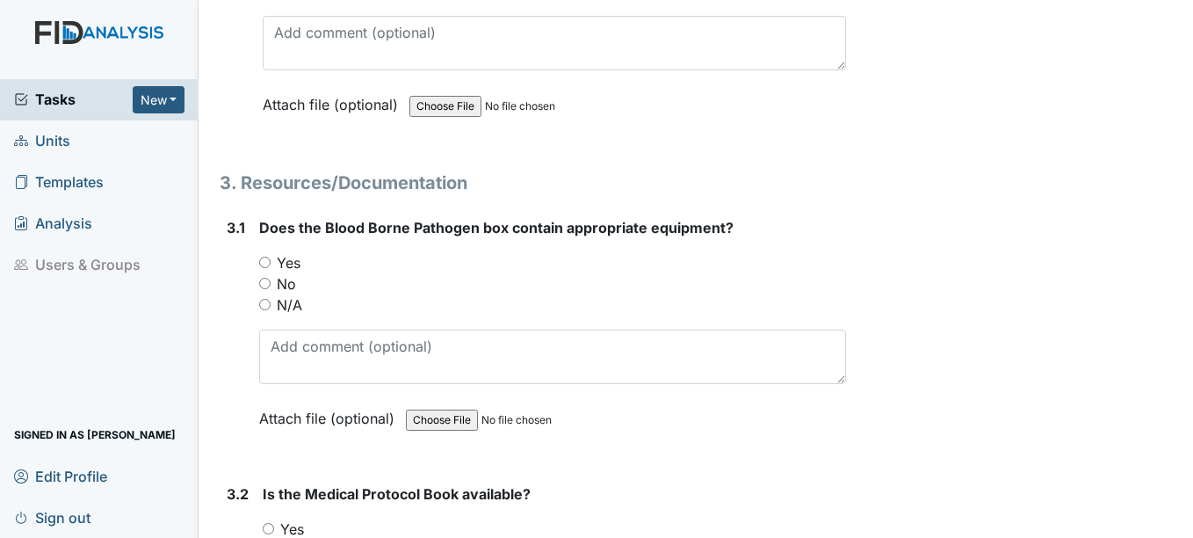
click at [266, 305] on input "N/A" at bounding box center [264, 304] width 11 height 11
radio input "true"
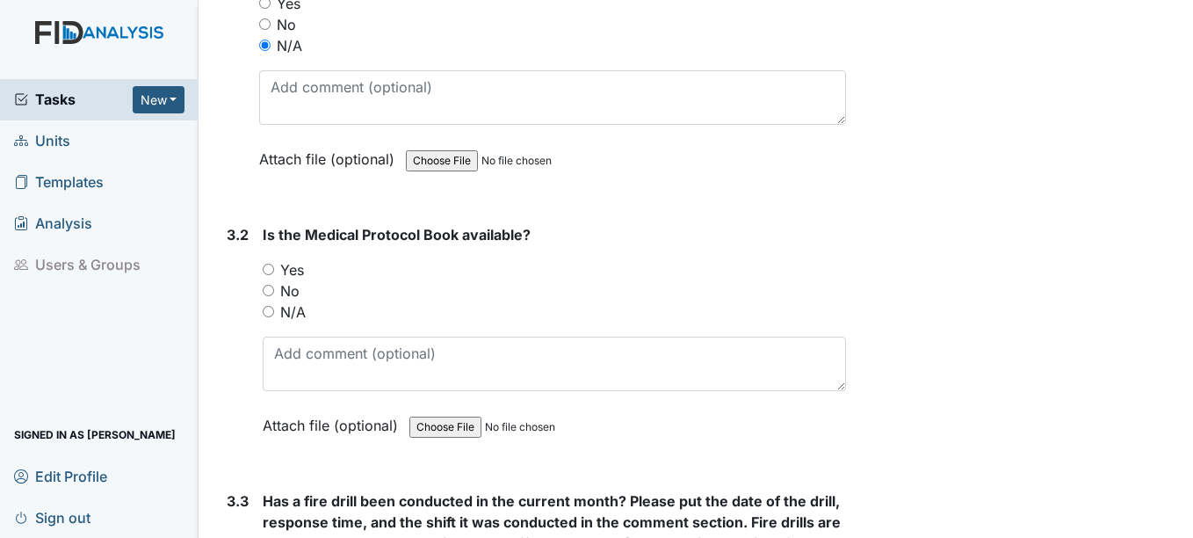
scroll to position [7293, 0]
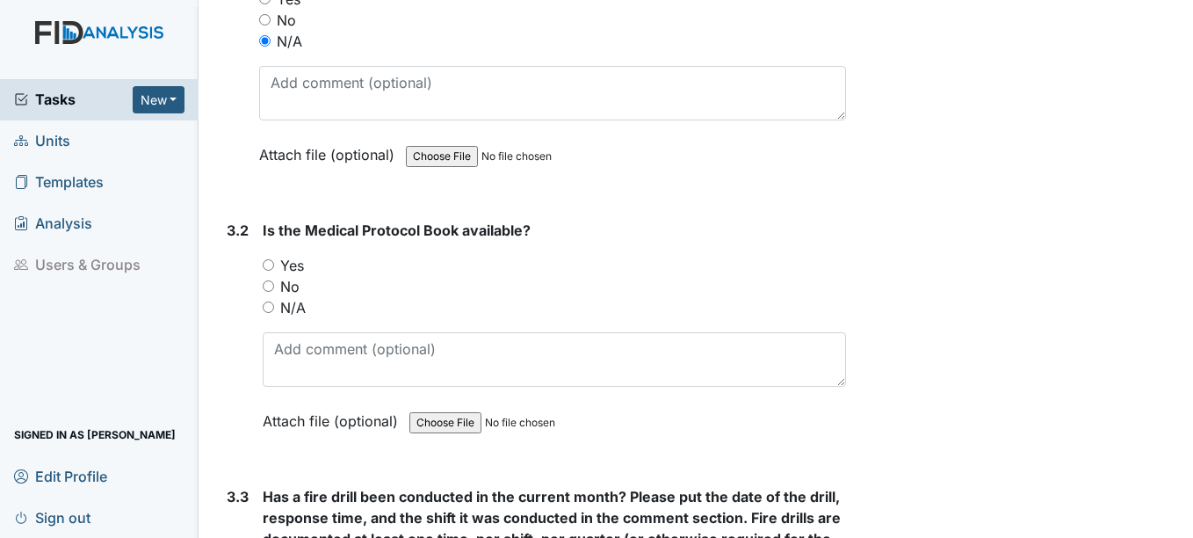
click at [272, 265] on input "Yes" at bounding box center [268, 264] width 11 height 11
radio input "true"
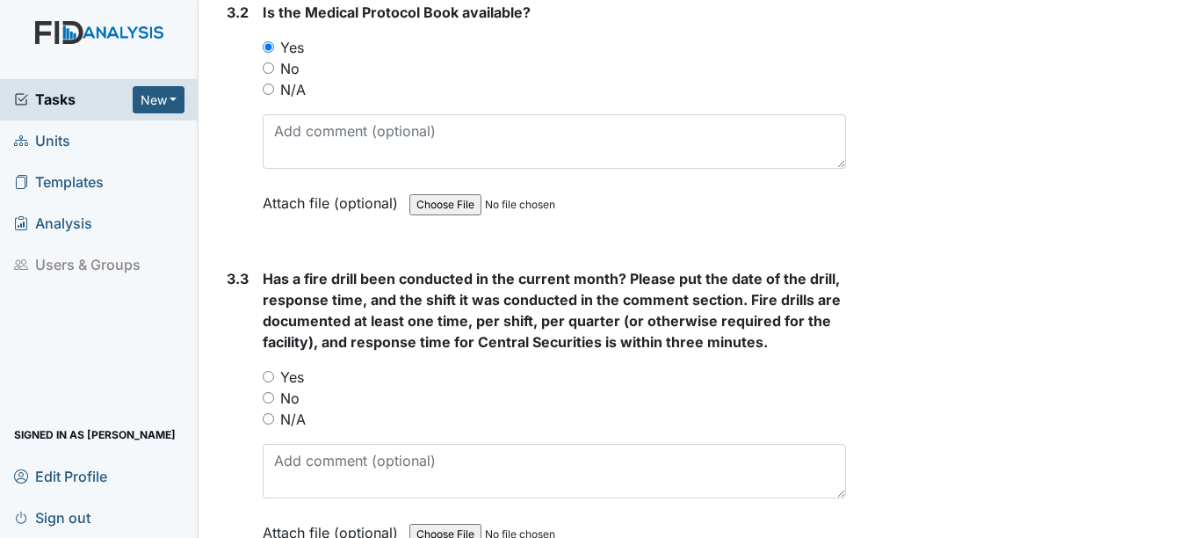
scroll to position [7557, 0]
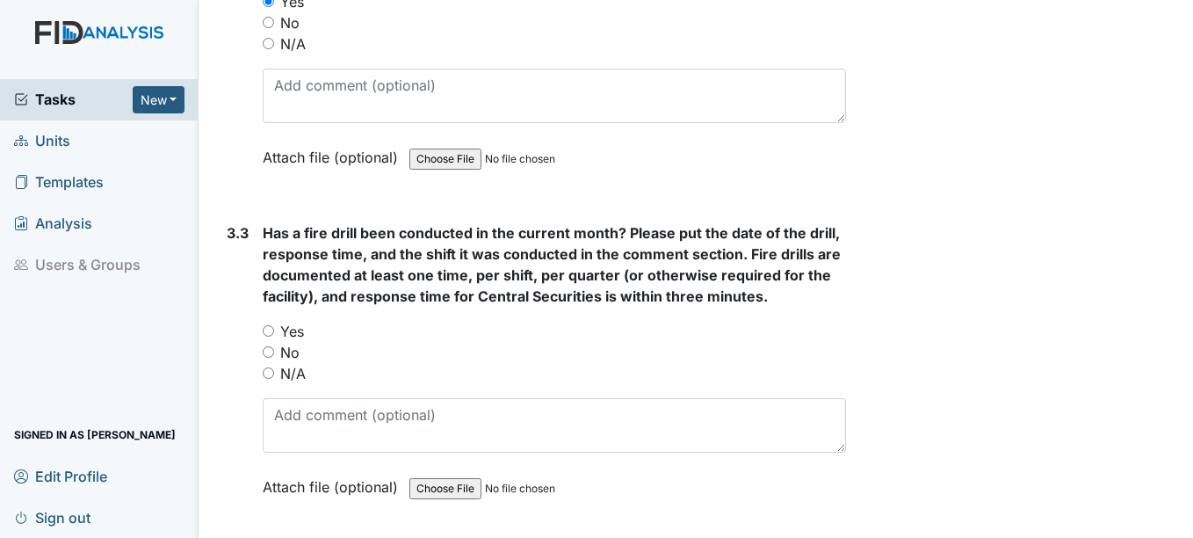
click at [268, 332] on input "Yes" at bounding box center [268, 330] width 11 height 11
radio input "true"
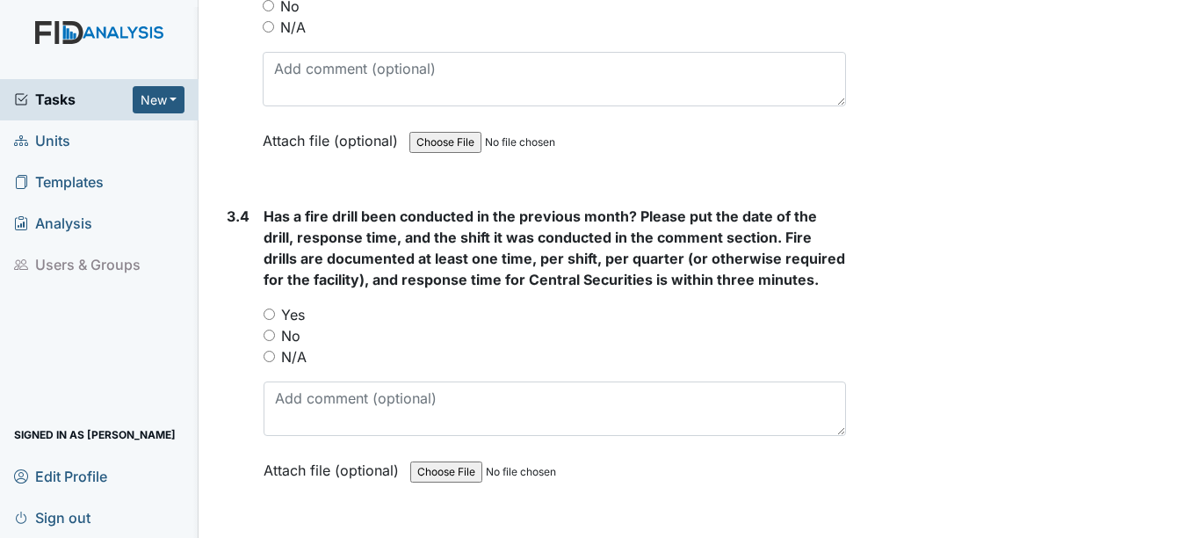
scroll to position [7908, 0]
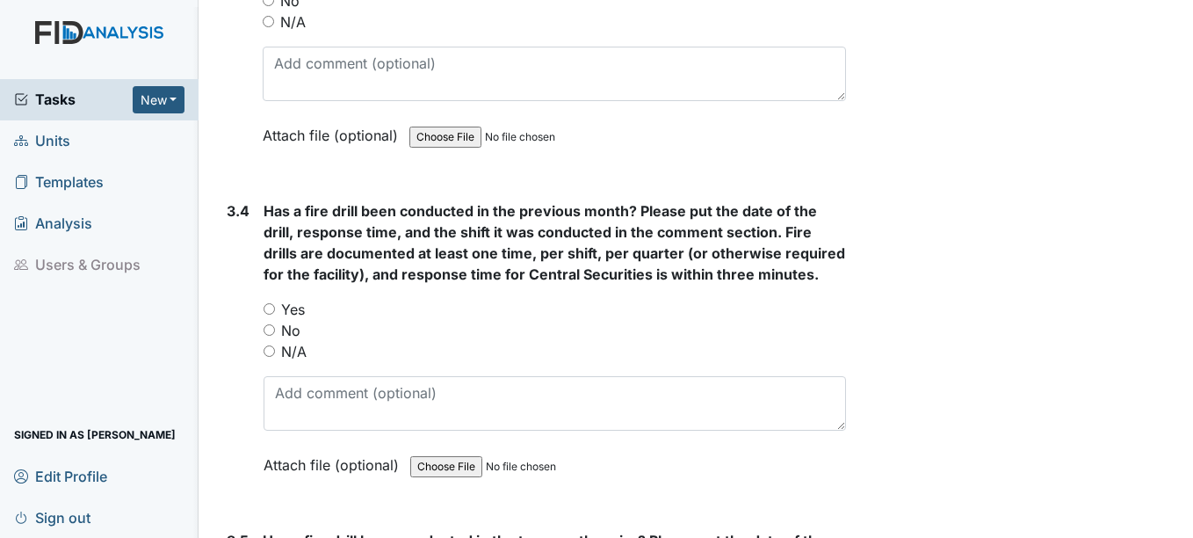
click at [271, 309] on input "Yes" at bounding box center [269, 308] width 11 height 11
radio input "true"
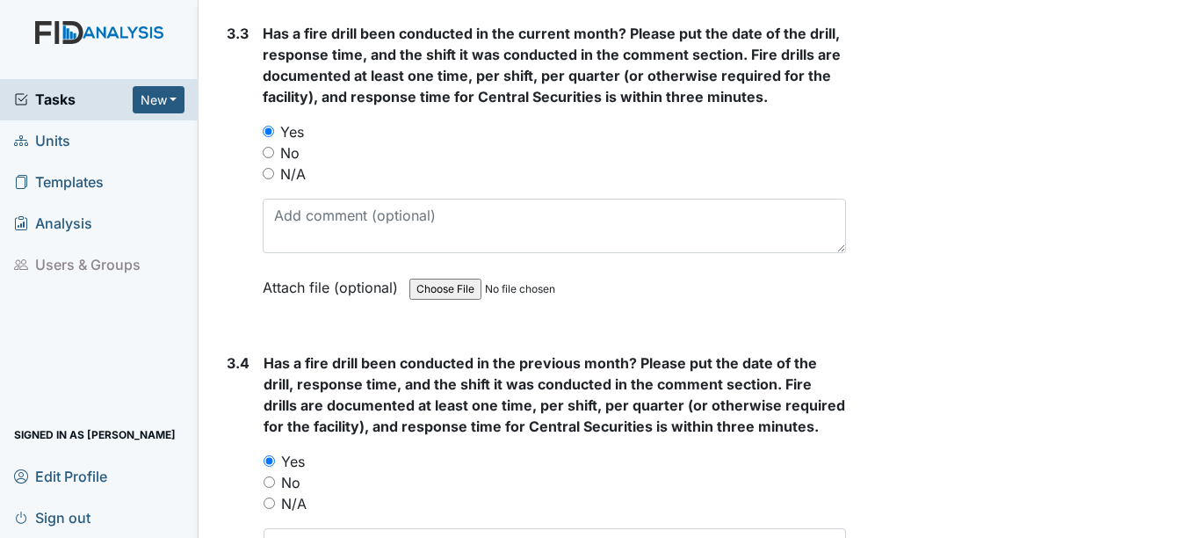
scroll to position [7732, 0]
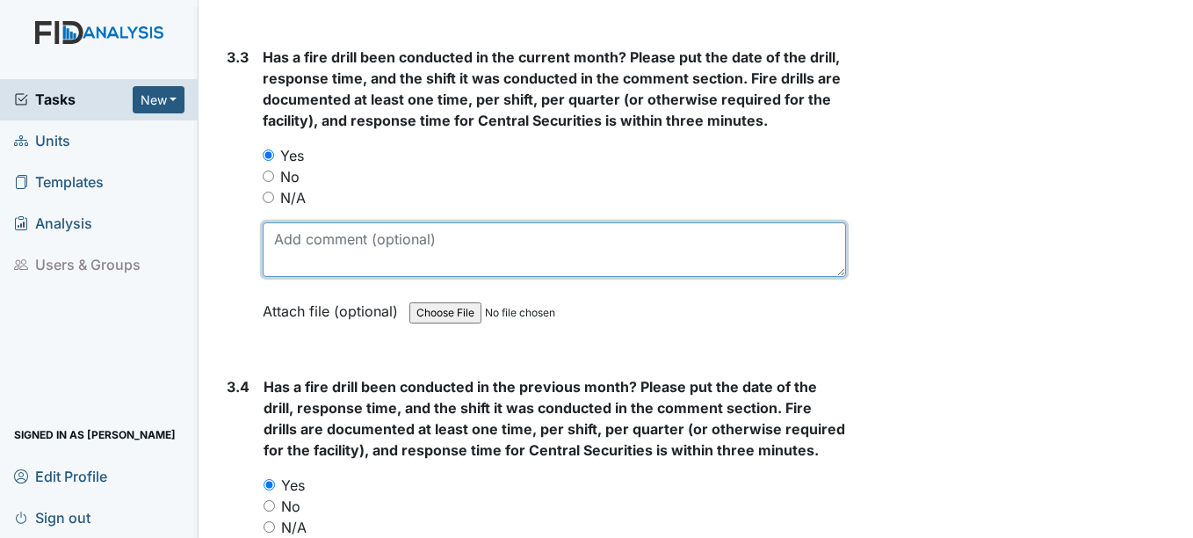
click at [328, 255] on textarea at bounding box center [554, 249] width 583 height 54
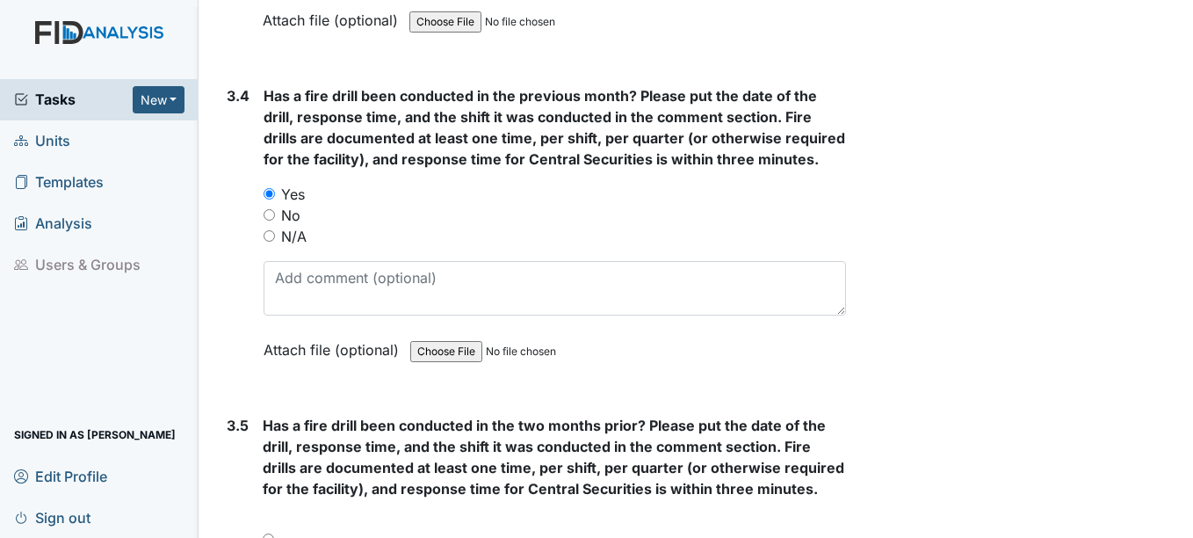
scroll to position [7996, 0]
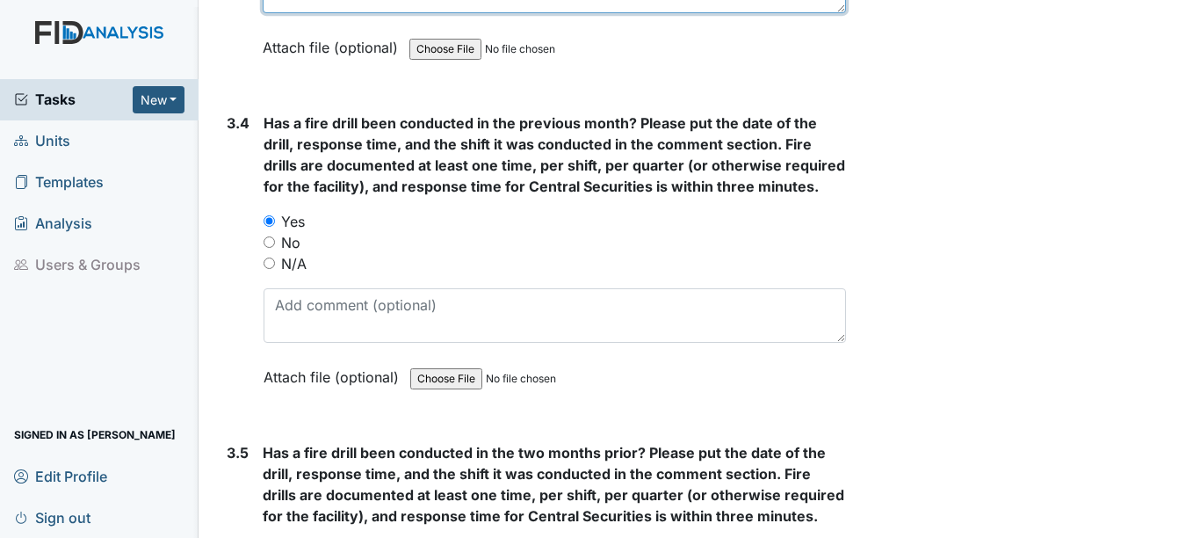
type textarea "8-12-23 3rd shift"
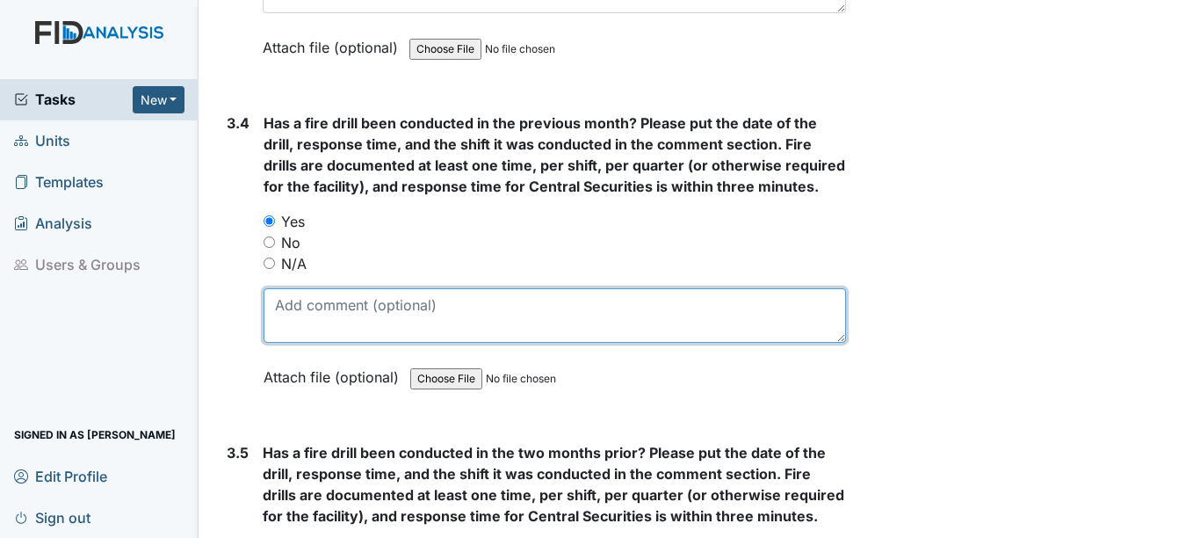
click at [311, 313] on textarea at bounding box center [555, 315] width 582 height 54
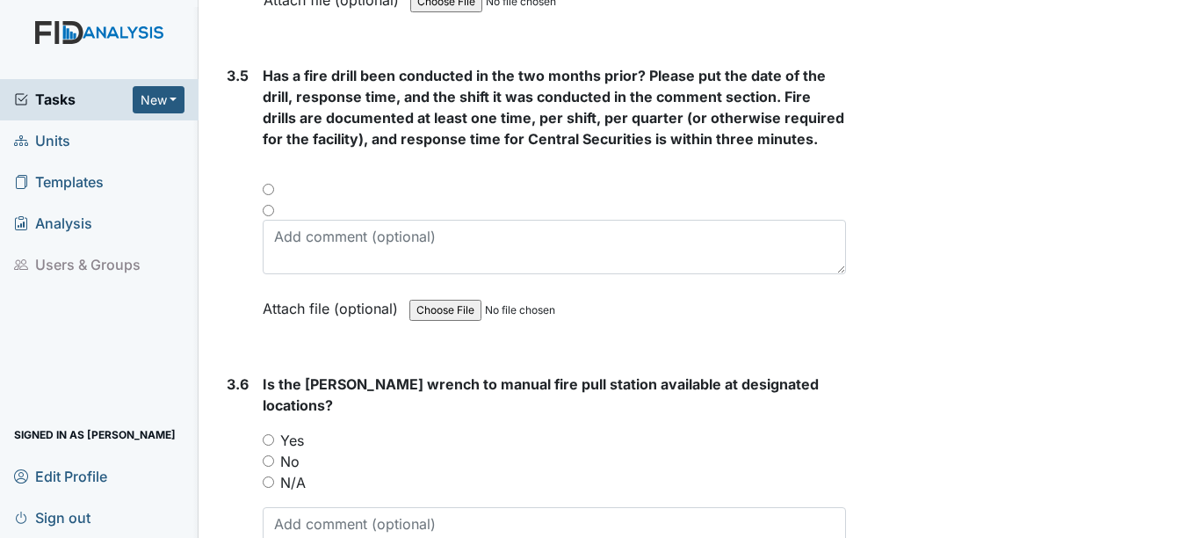
scroll to position [8348, 0]
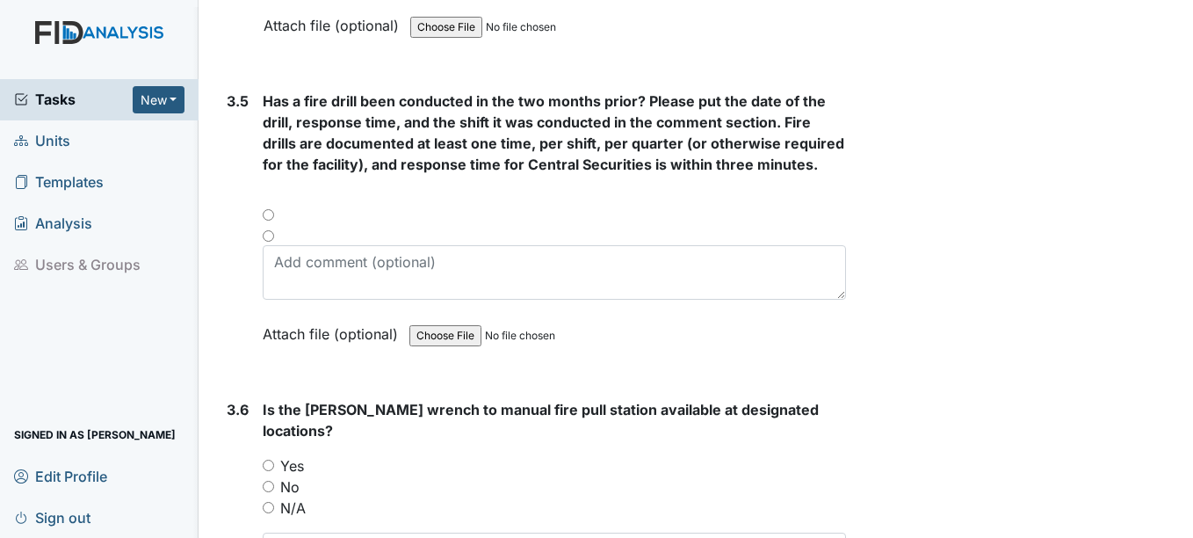
type textarea "6-7-25 3rd shift"
click at [268, 216] on div at bounding box center [554, 220] width 583 height 21
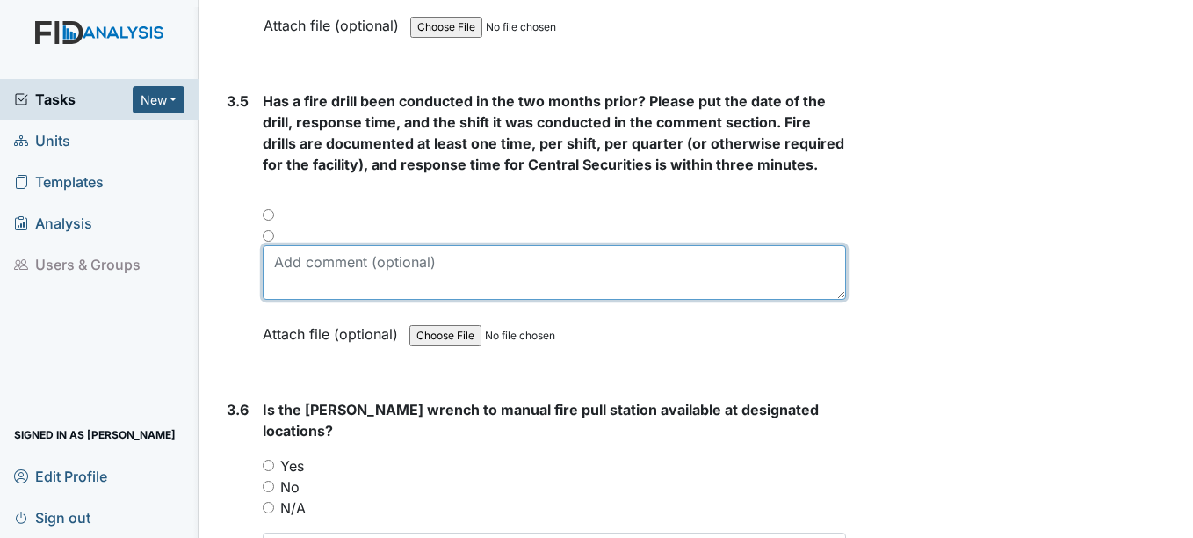
click at [305, 272] on textarea at bounding box center [554, 272] width 583 height 54
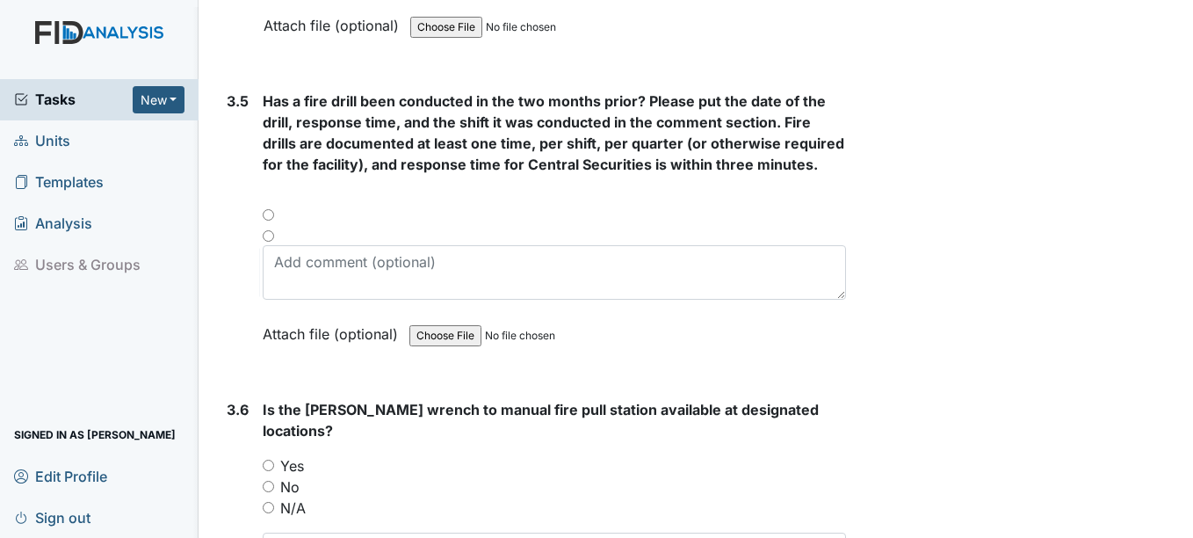
click at [271, 460] on input "Yes" at bounding box center [268, 465] width 11 height 11
radio input "true"
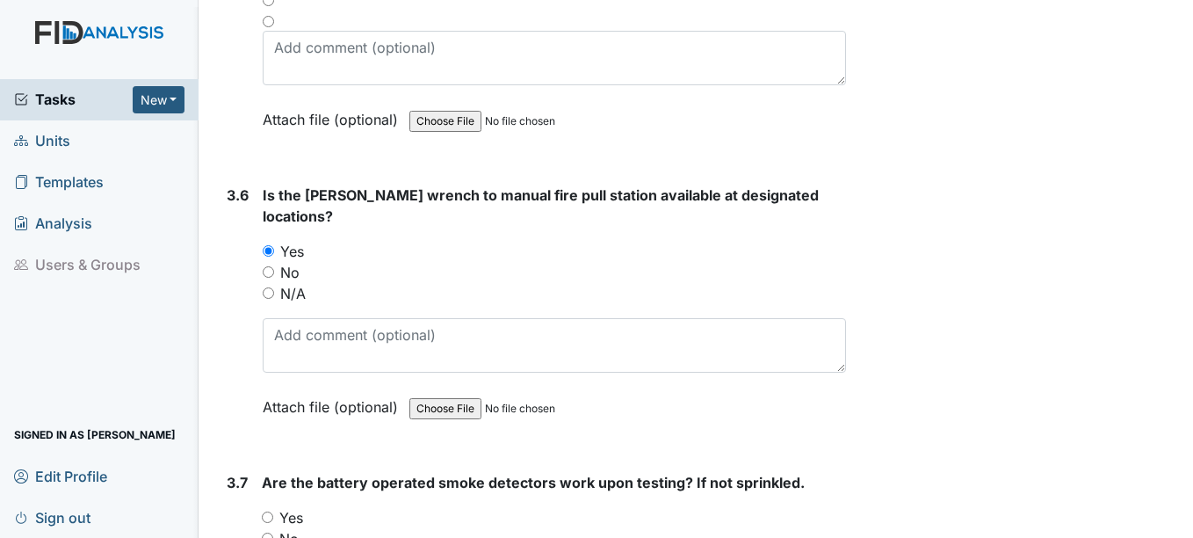
scroll to position [8611, 0]
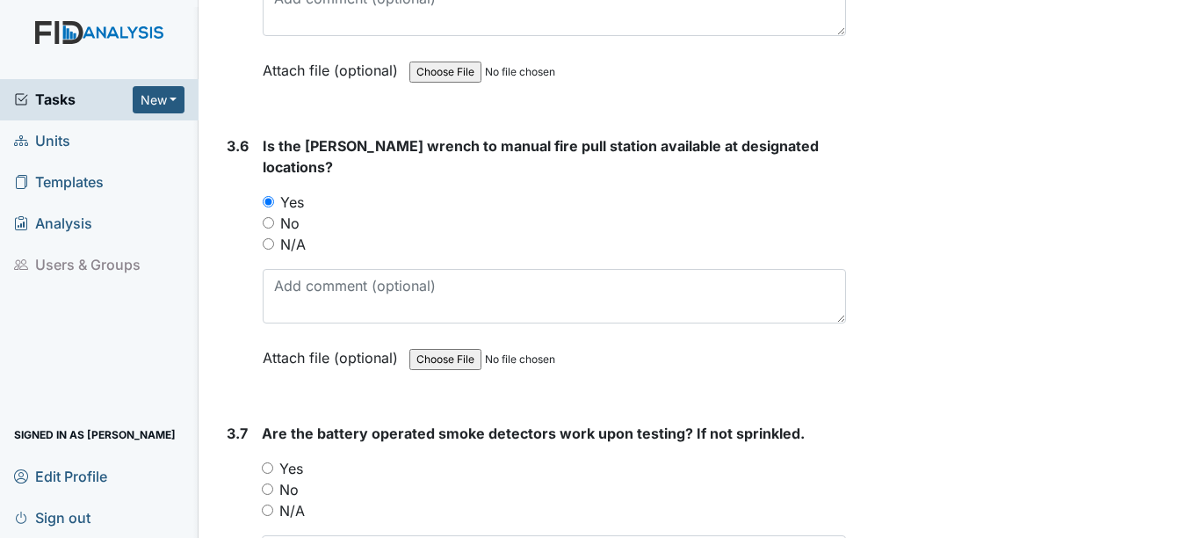
click at [270, 462] on input "Yes" at bounding box center [267, 467] width 11 height 11
radio input "true"
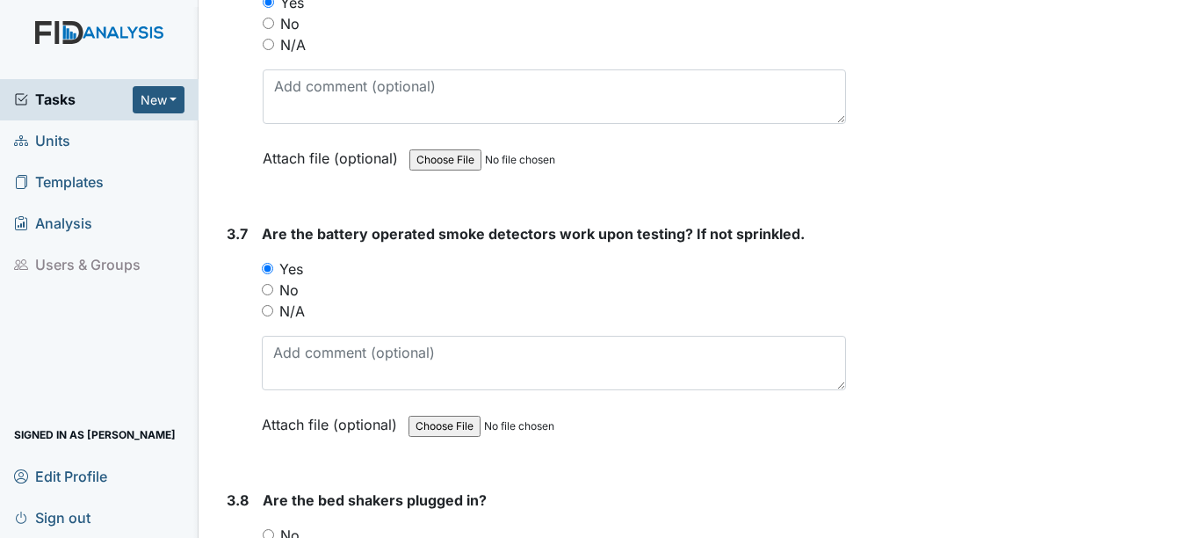
scroll to position [8875, 0]
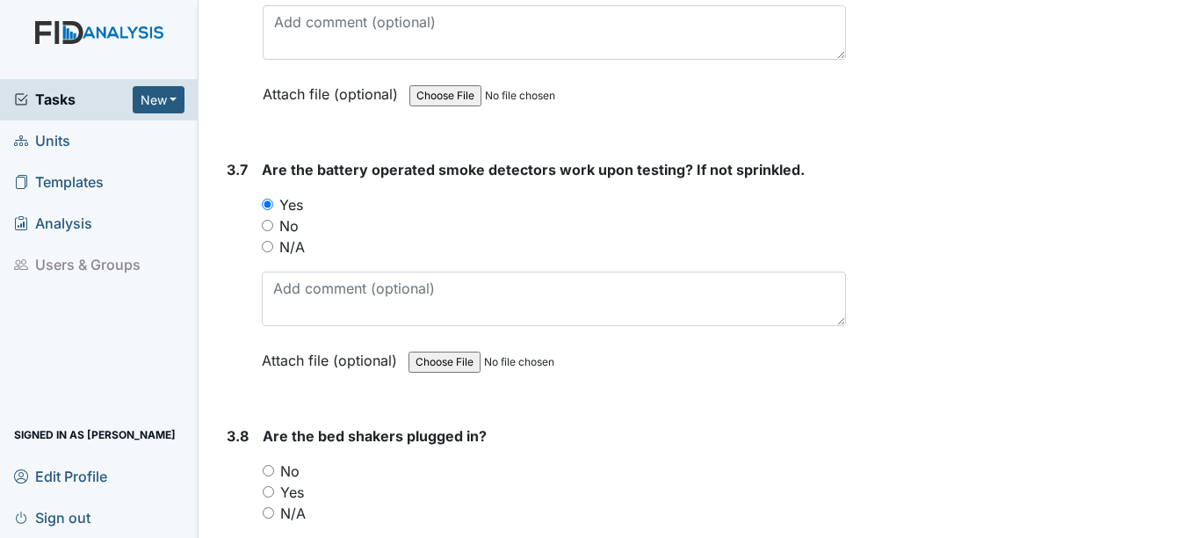
click at [271, 507] on input "N/A" at bounding box center [268, 512] width 11 height 11
radio input "true"
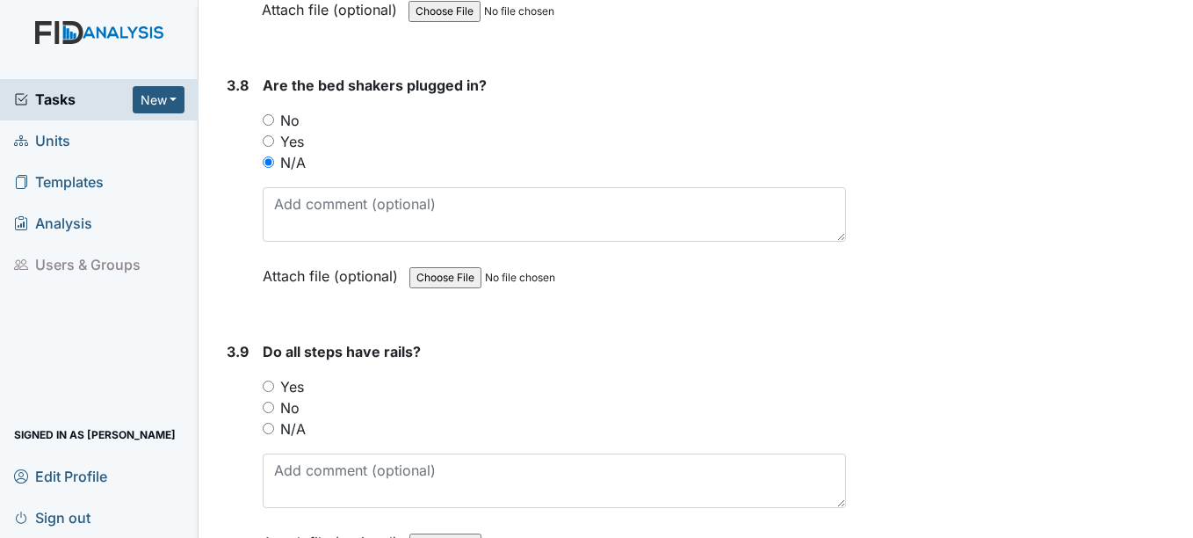
scroll to position [9226, 0]
click at [270, 422] on input "N/A" at bounding box center [268, 427] width 11 height 11
radio input "true"
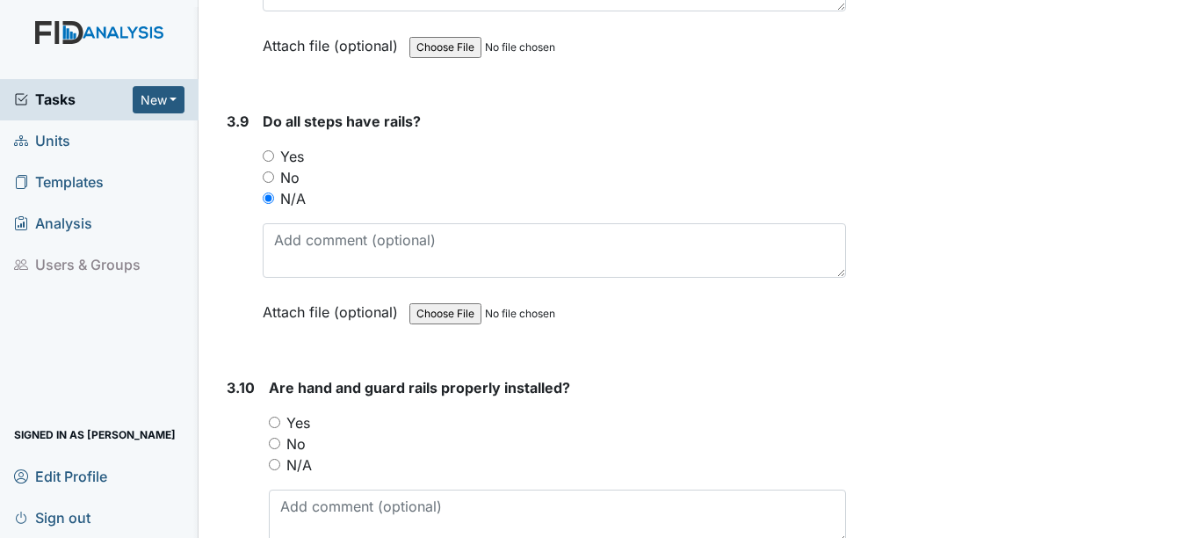
scroll to position [9490, 0]
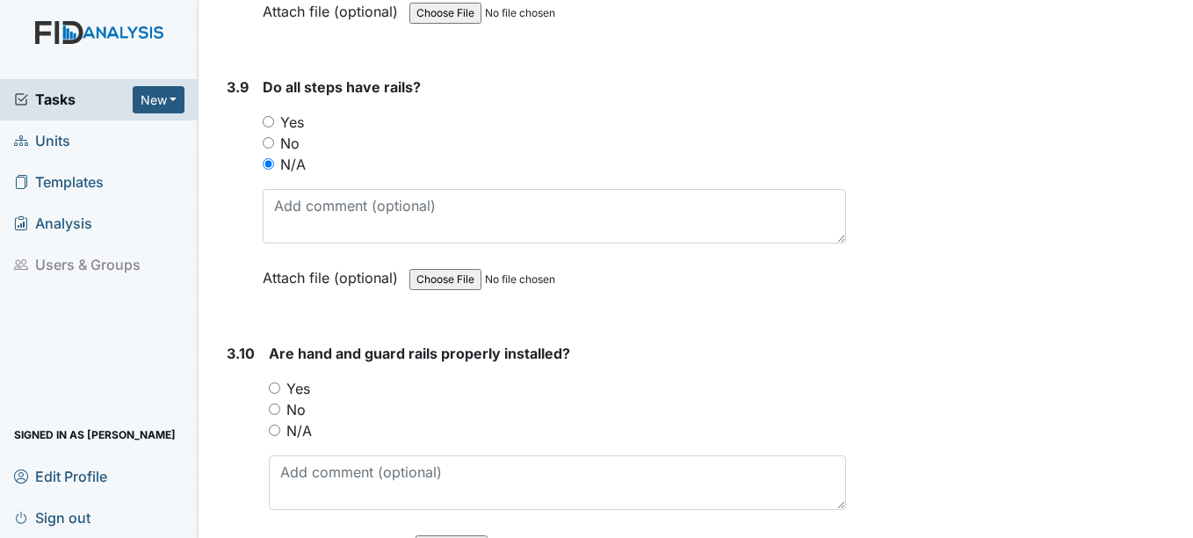
click at [275, 382] on input "Yes" at bounding box center [274, 387] width 11 height 11
radio input "true"
click at [55, 141] on span "Units" at bounding box center [42, 140] width 56 height 27
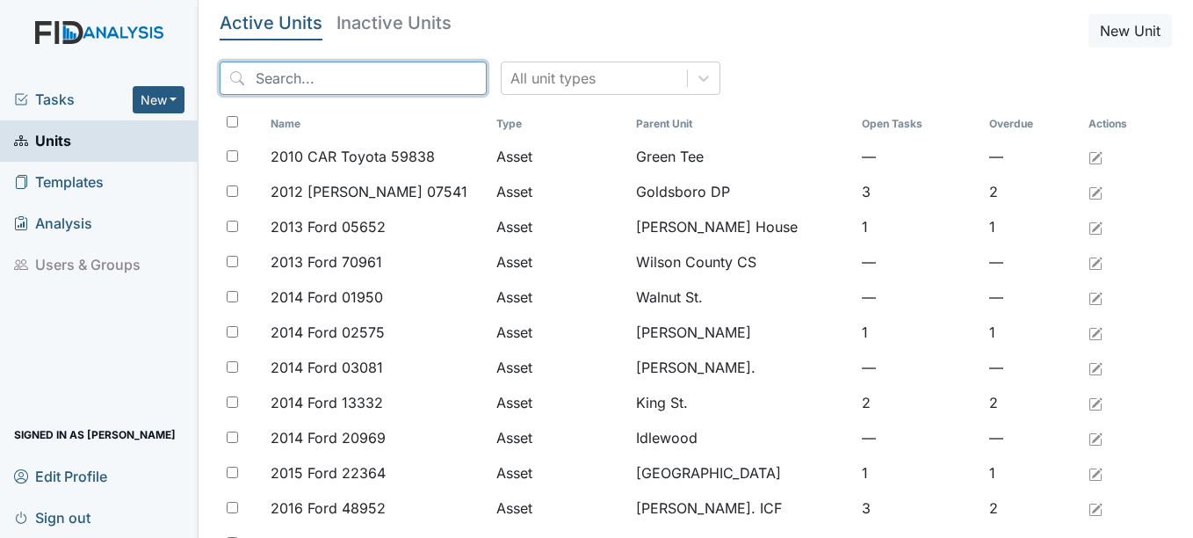
click at [323, 77] on input "search" at bounding box center [353, 78] width 267 height 33
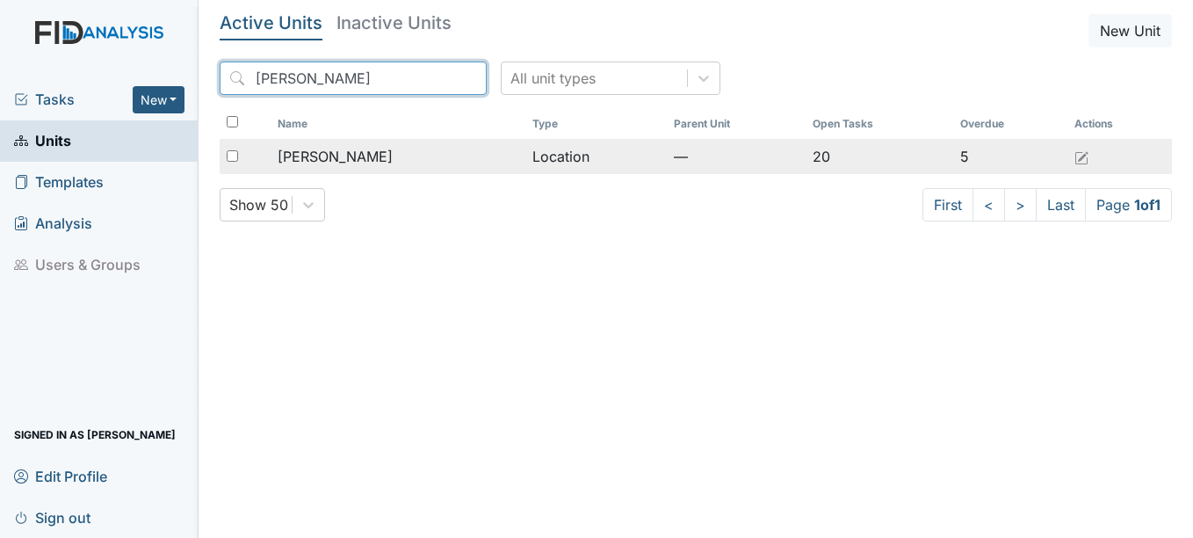
type input "Mcfarland"
click at [334, 158] on span "[PERSON_NAME]" at bounding box center [335, 156] width 115 height 21
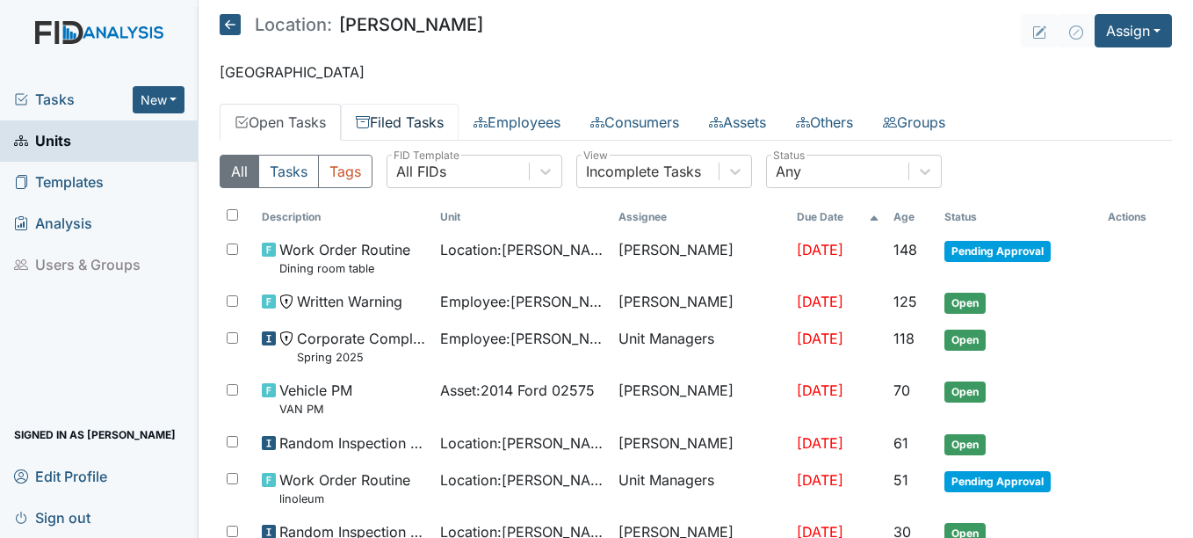
click at [430, 124] on link "Filed Tasks" at bounding box center [400, 122] width 118 height 37
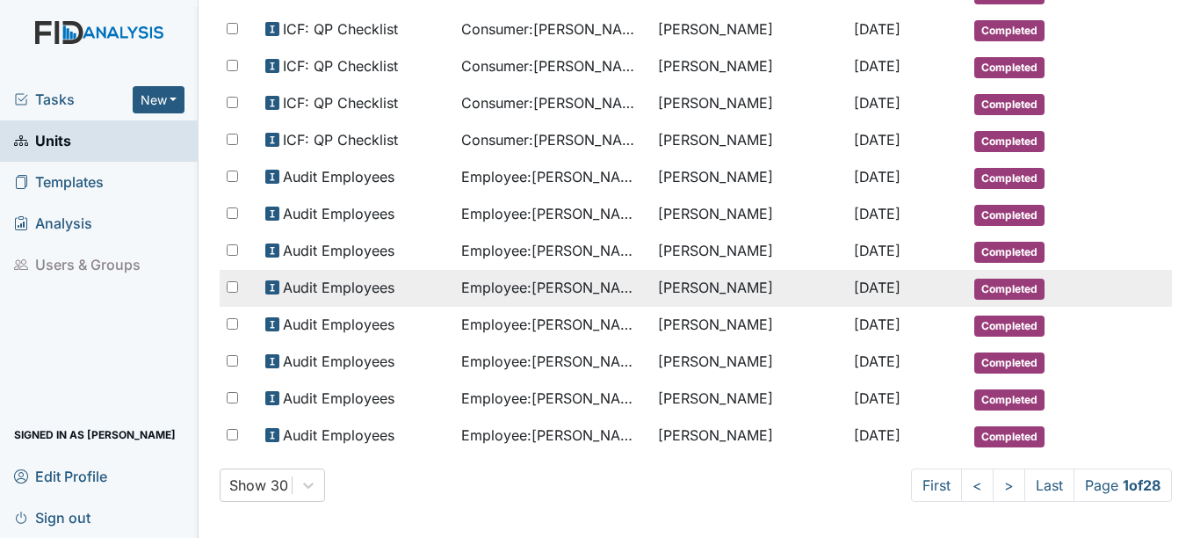
scroll to position [906, 0]
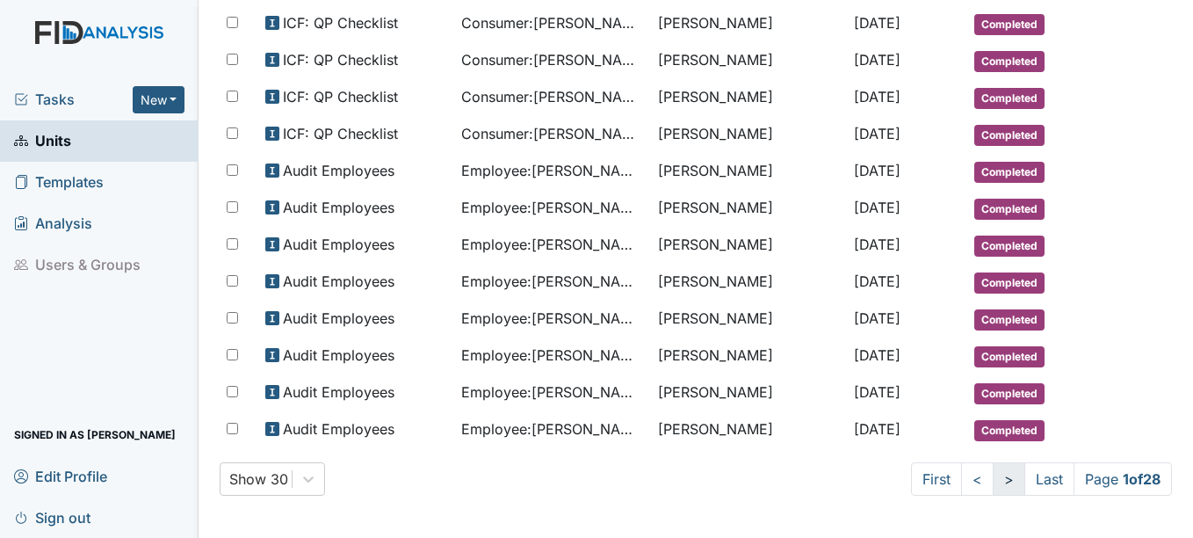
click at [993, 478] on link ">" at bounding box center [1009, 478] width 33 height 33
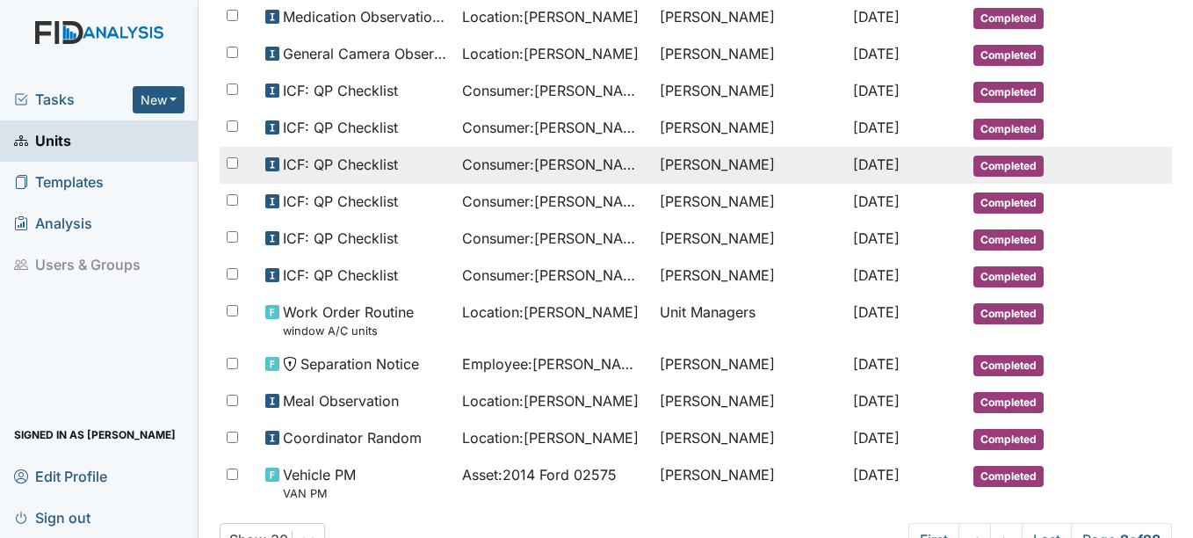
scroll to position [937, 0]
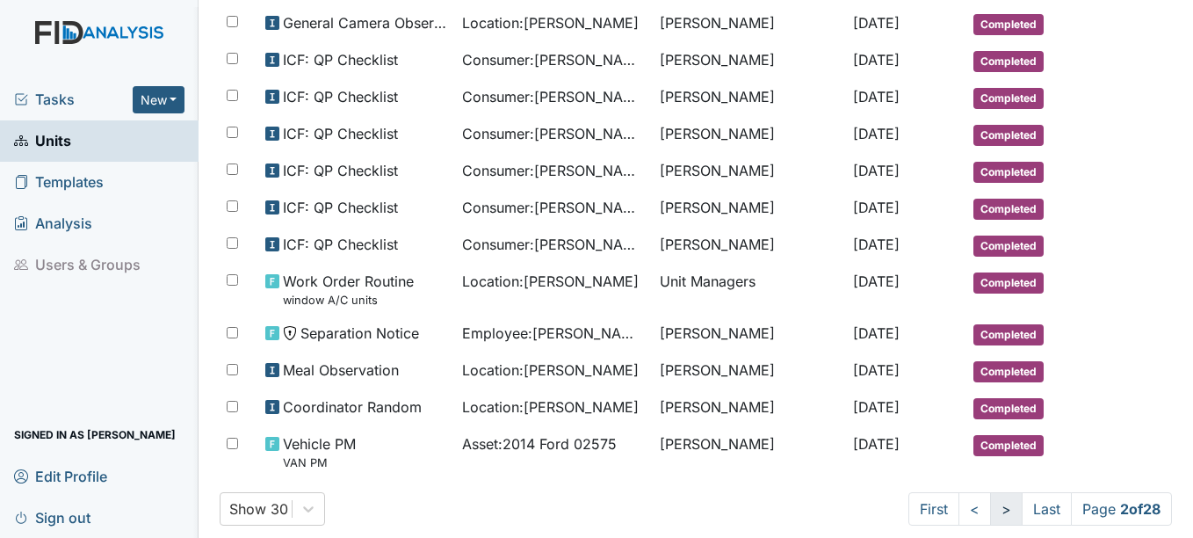
click at [990, 508] on link ">" at bounding box center [1006, 508] width 33 height 33
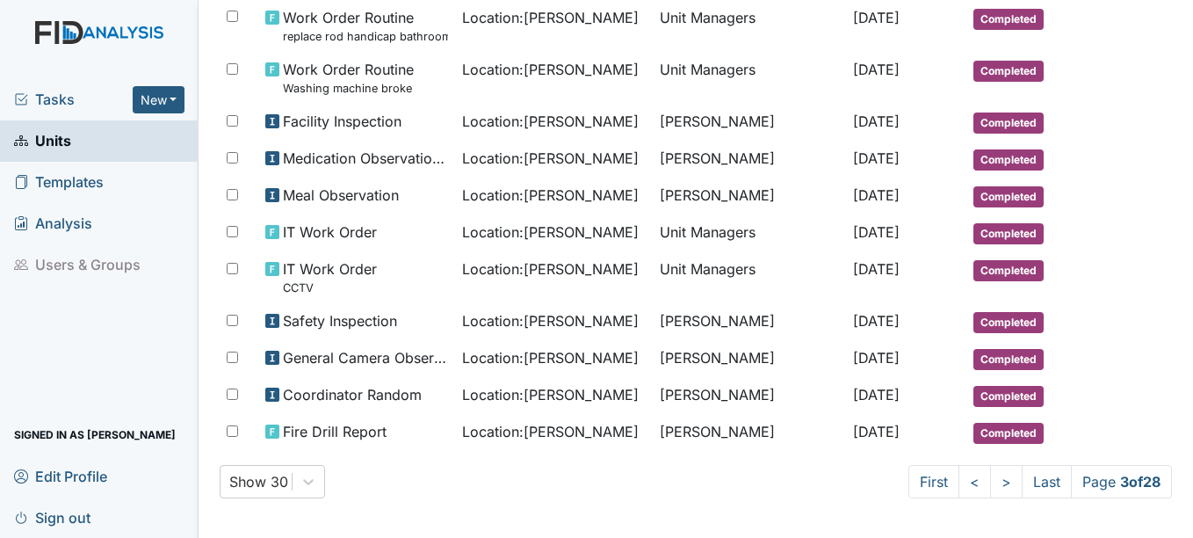
scroll to position [981, 0]
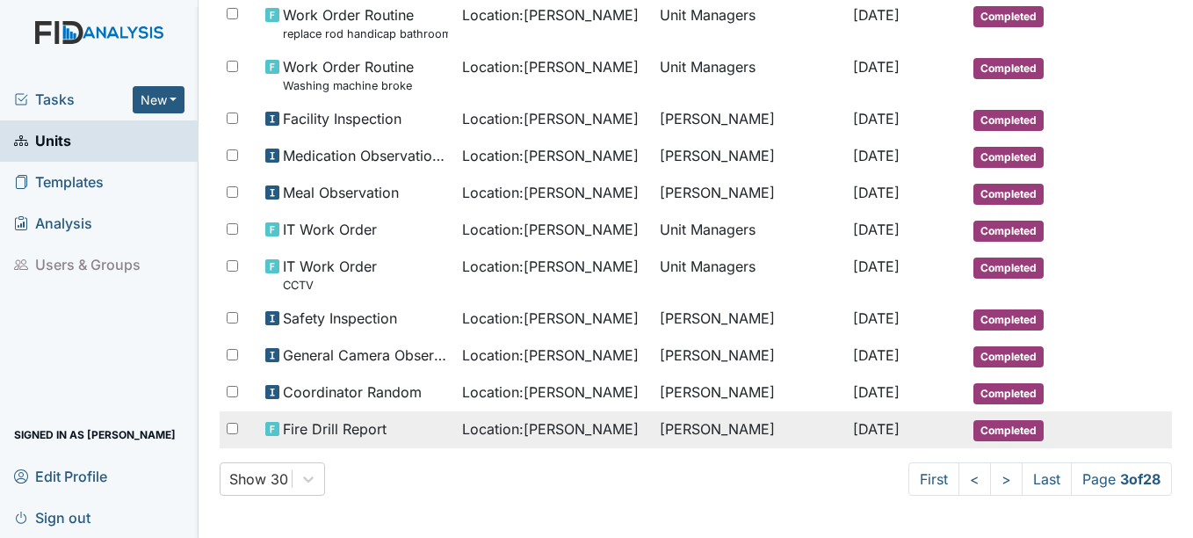
click at [1008, 431] on span "Completed" at bounding box center [1009, 430] width 70 height 21
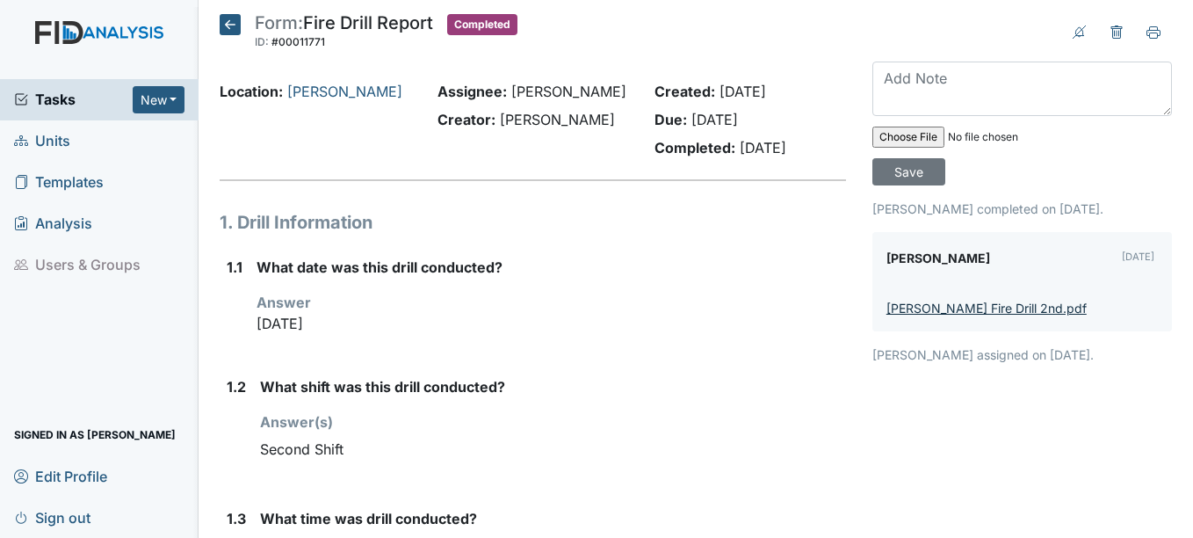
click at [1018, 309] on link "McFarland Fire Drill 2nd.pdf" at bounding box center [987, 308] width 200 height 15
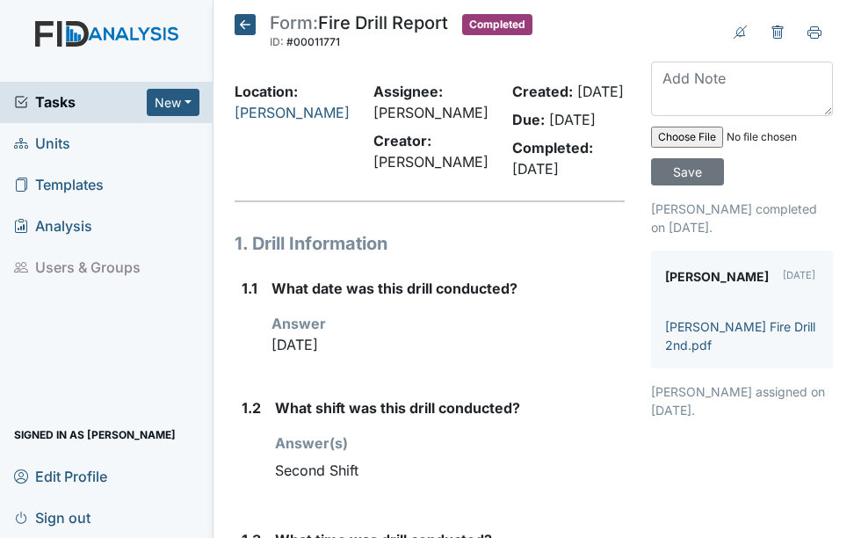
click at [61, 140] on span "Units" at bounding box center [42, 143] width 56 height 27
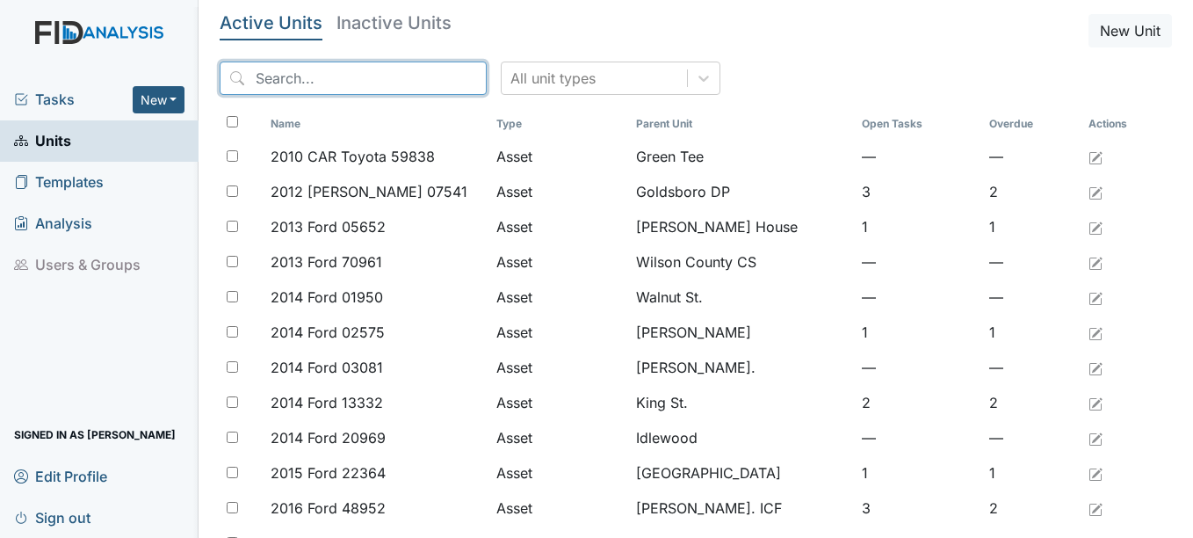
click at [361, 76] on input "search" at bounding box center [353, 78] width 267 height 33
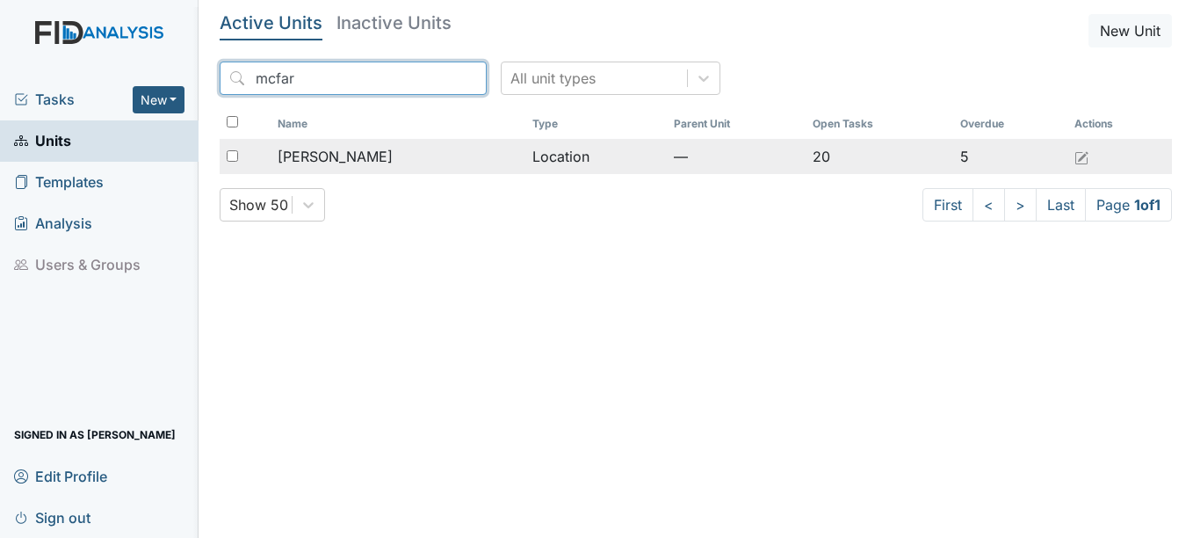
type input "mcfar"
click at [338, 151] on span "[PERSON_NAME]" at bounding box center [335, 156] width 115 height 21
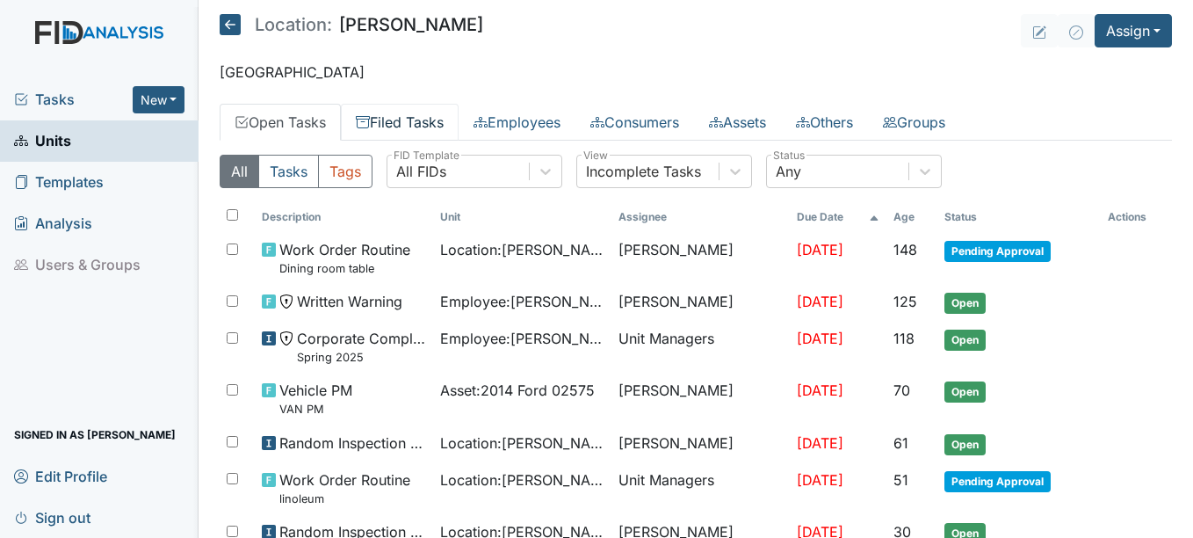
click at [429, 124] on link "Filed Tasks" at bounding box center [400, 122] width 118 height 37
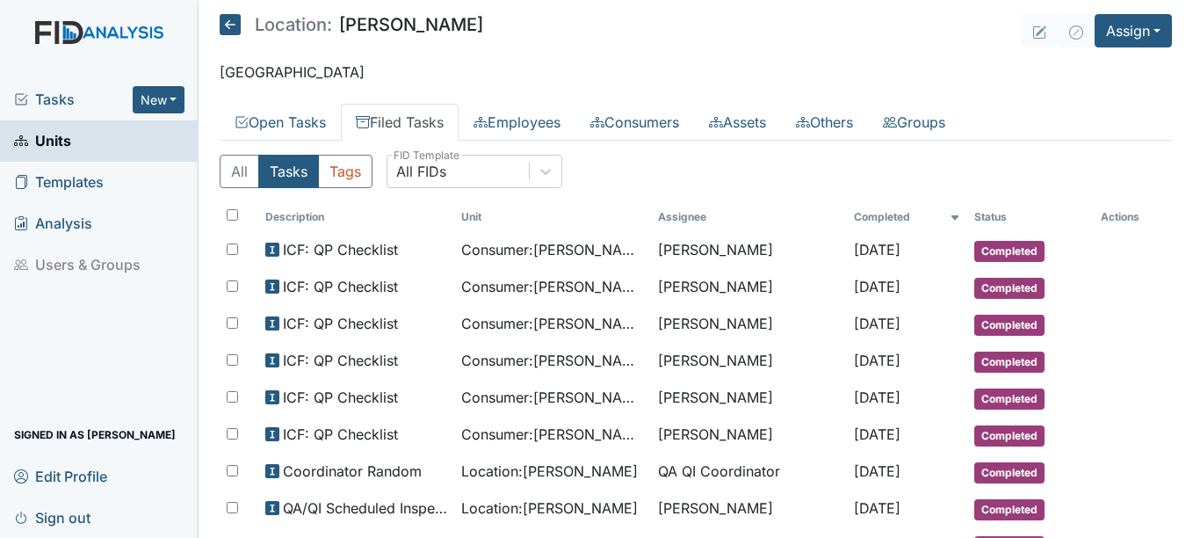
click at [436, 120] on link "Filed Tasks" at bounding box center [400, 122] width 118 height 37
click at [425, 121] on link "Filed Tasks" at bounding box center [400, 122] width 118 height 37
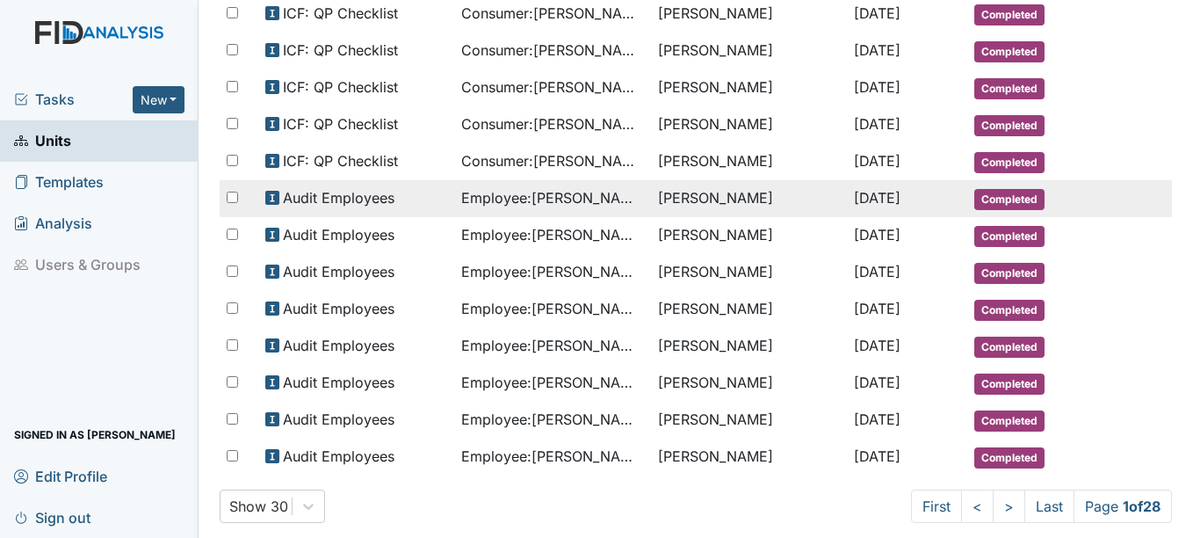
scroll to position [906, 0]
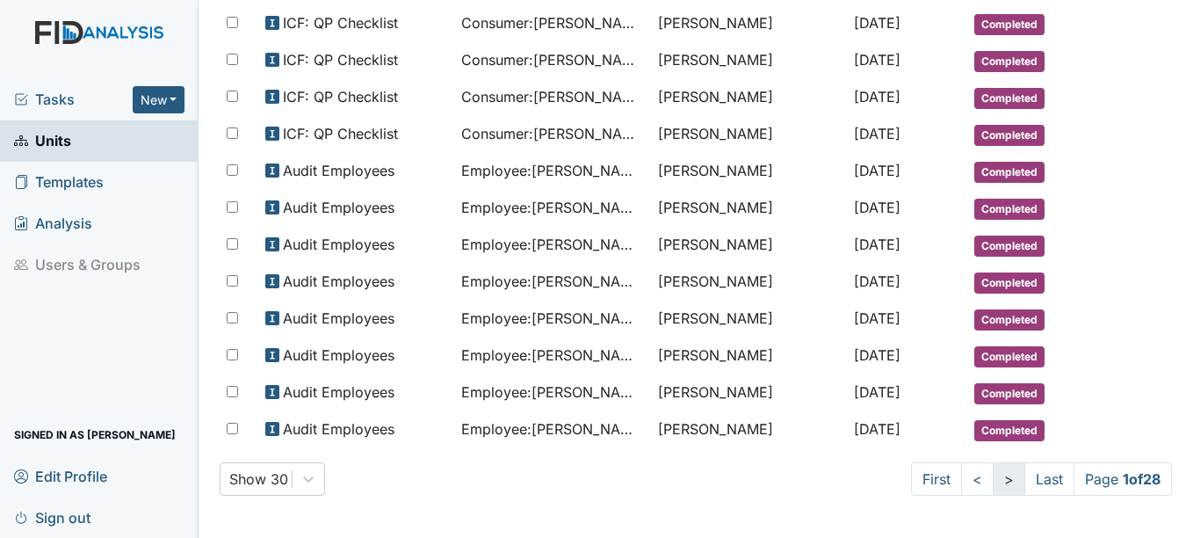
click at [993, 478] on link ">" at bounding box center [1009, 478] width 33 height 33
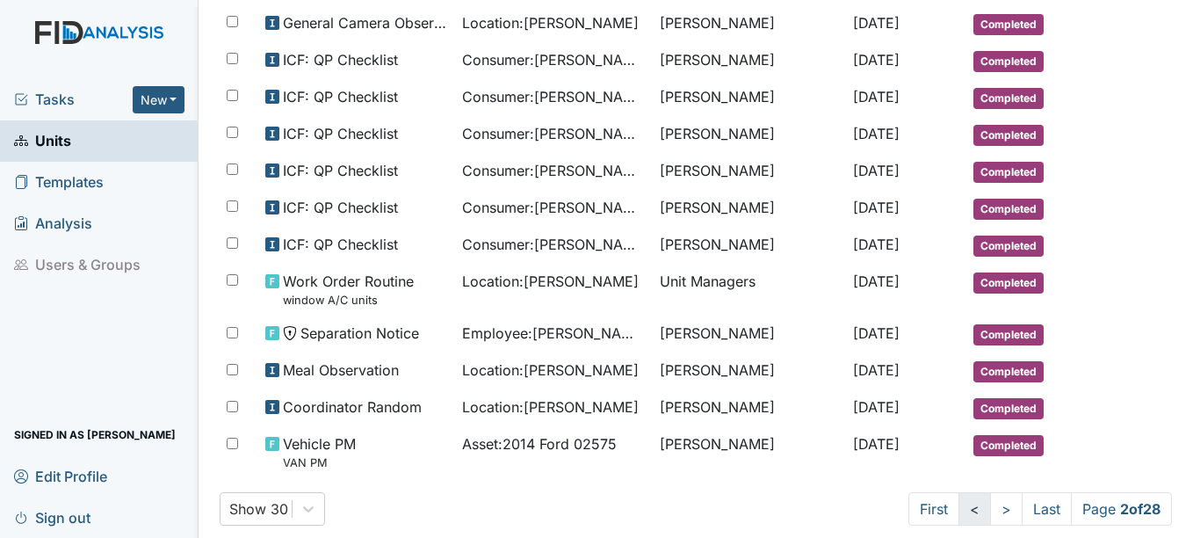
click at [959, 511] on link "<" at bounding box center [975, 508] width 33 height 33
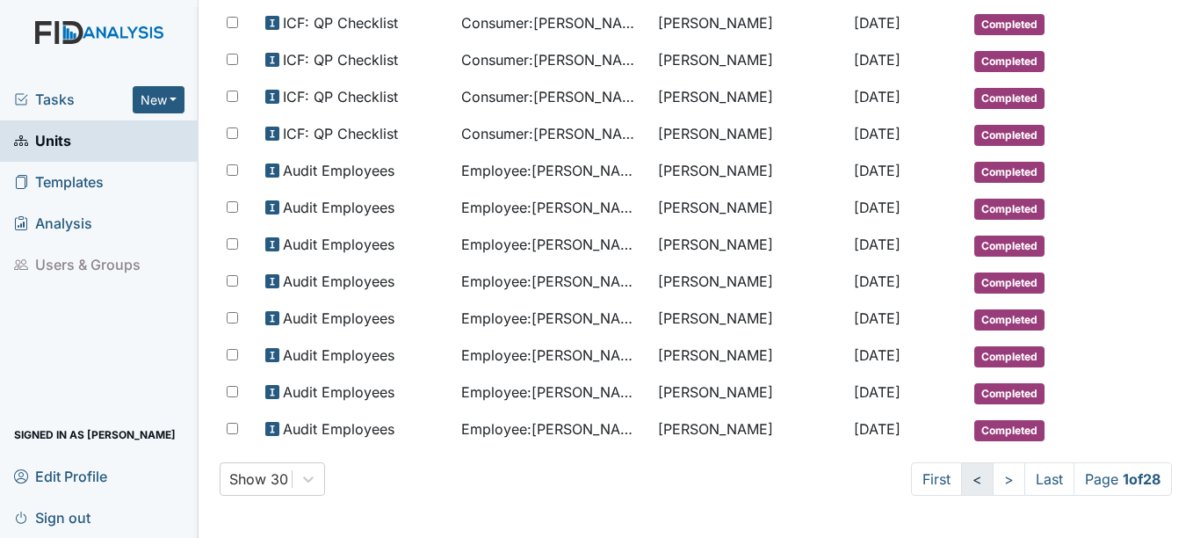
scroll to position [906, 0]
click at [961, 480] on link "<" at bounding box center [977, 478] width 33 height 33
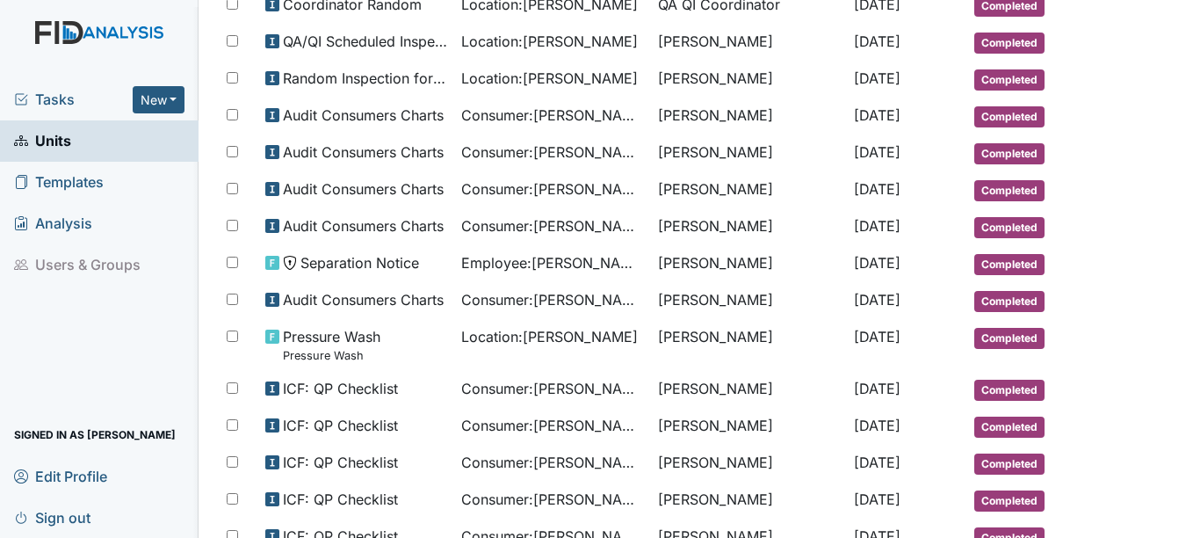
scroll to position [379, 0]
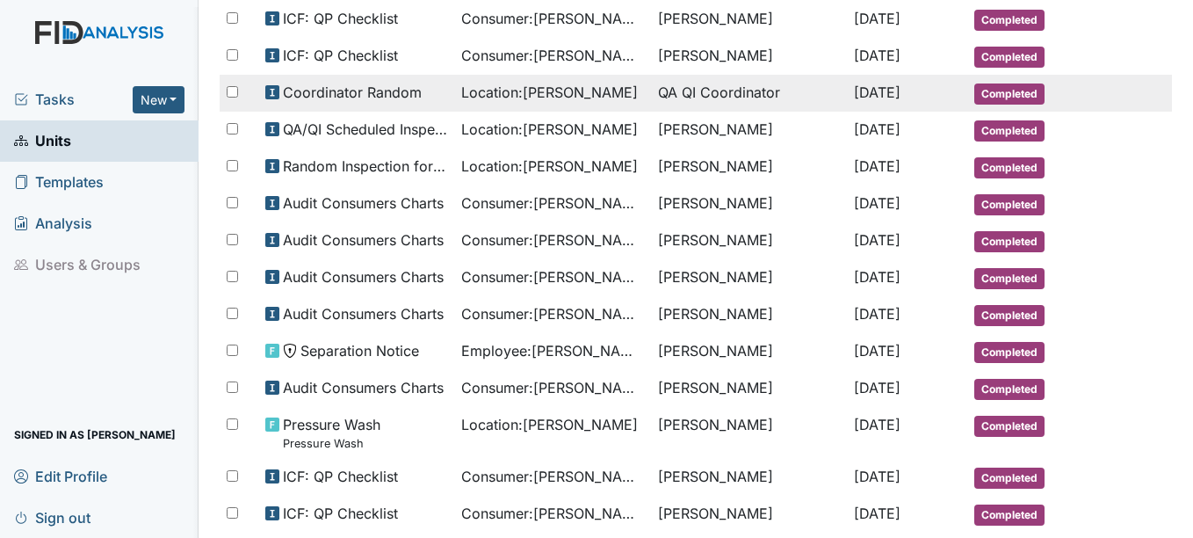
click at [736, 91] on td "QA QI Coordinator" at bounding box center [749, 93] width 197 height 37
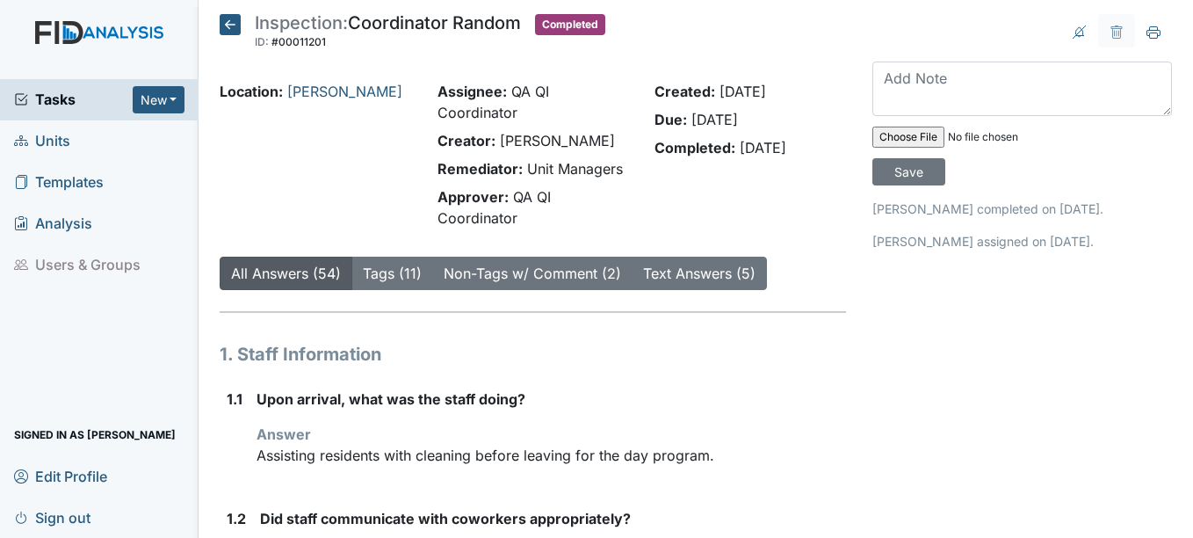
click at [226, 24] on icon at bounding box center [230, 24] width 21 height 21
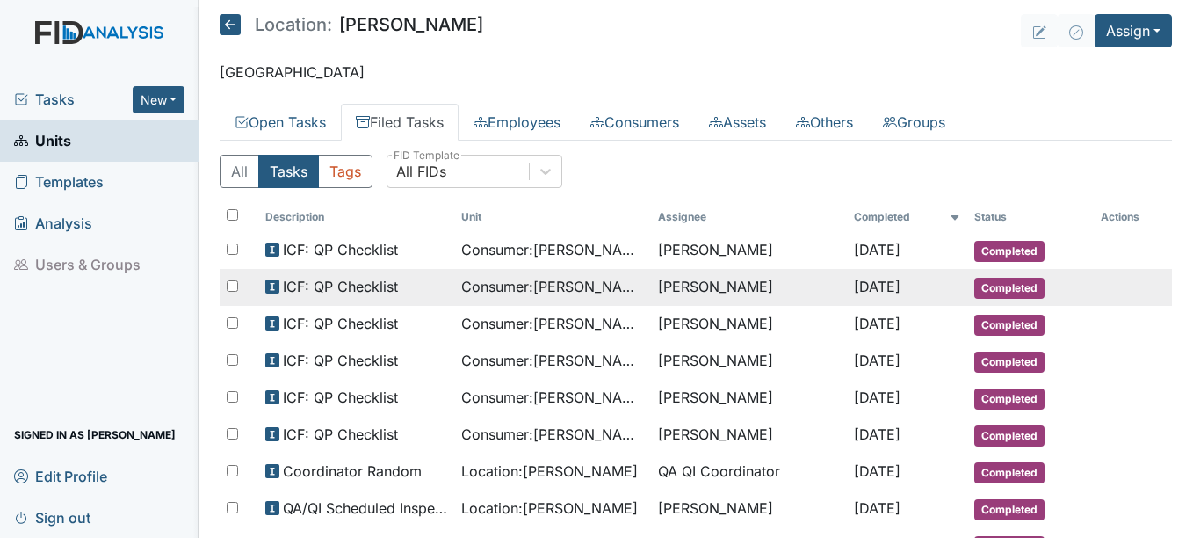
scroll to position [88, 0]
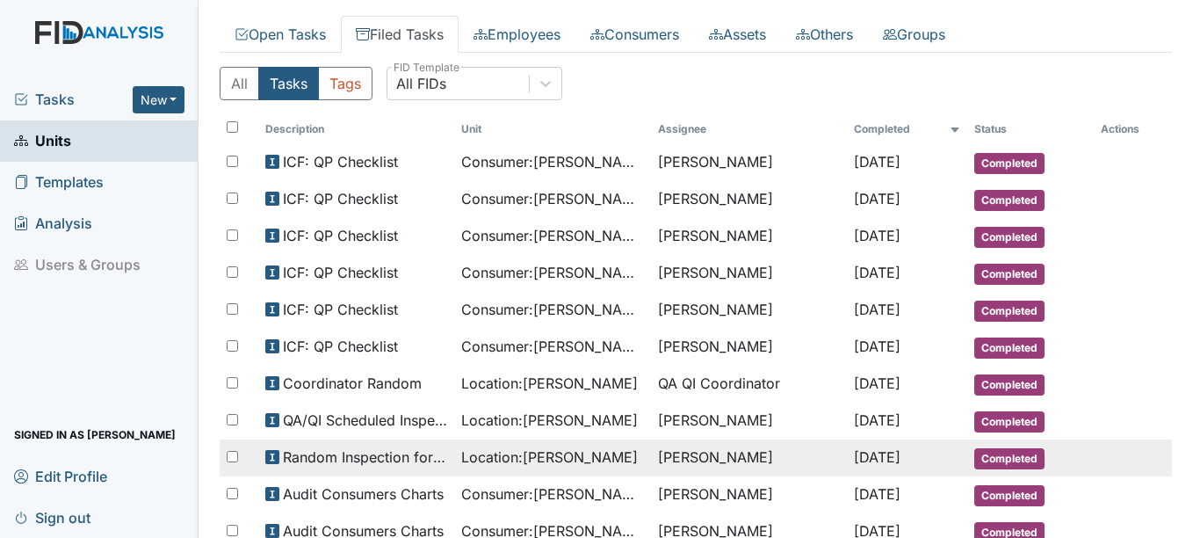
click at [550, 458] on span "Location : McFarland" at bounding box center [549, 456] width 177 height 21
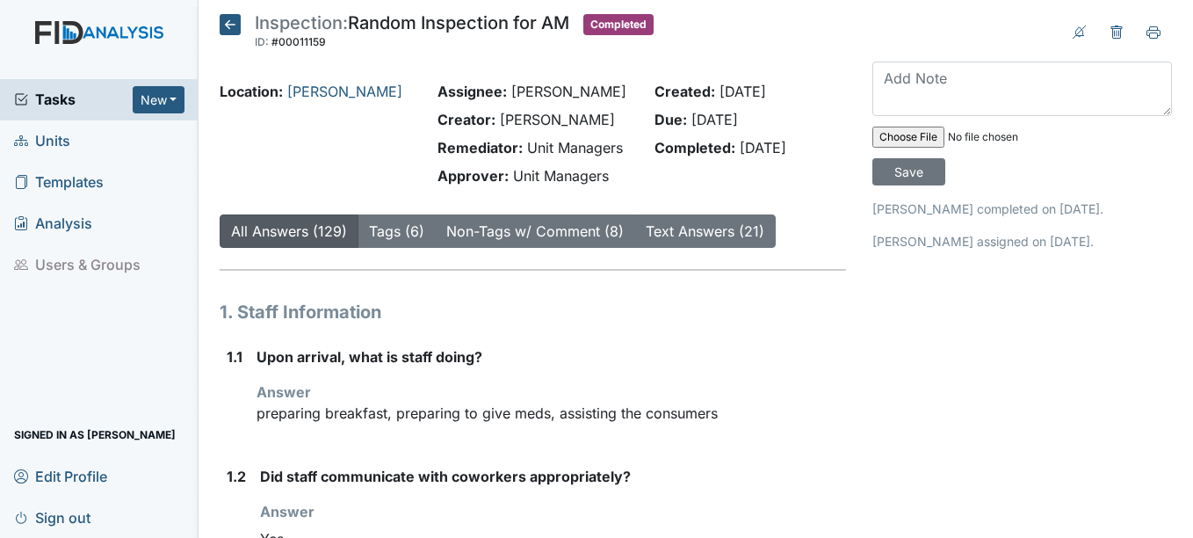
click at [235, 21] on icon at bounding box center [230, 24] width 21 height 21
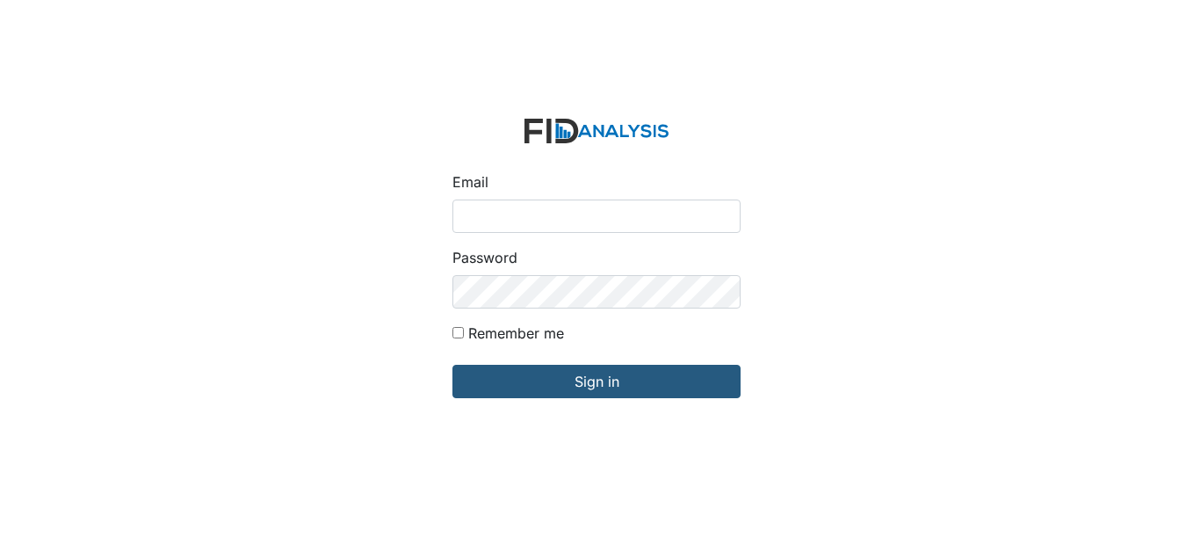
click at [519, 218] on input "Email" at bounding box center [597, 215] width 288 height 33
type input "[EMAIL_ADDRESS][DOMAIN_NAME]"
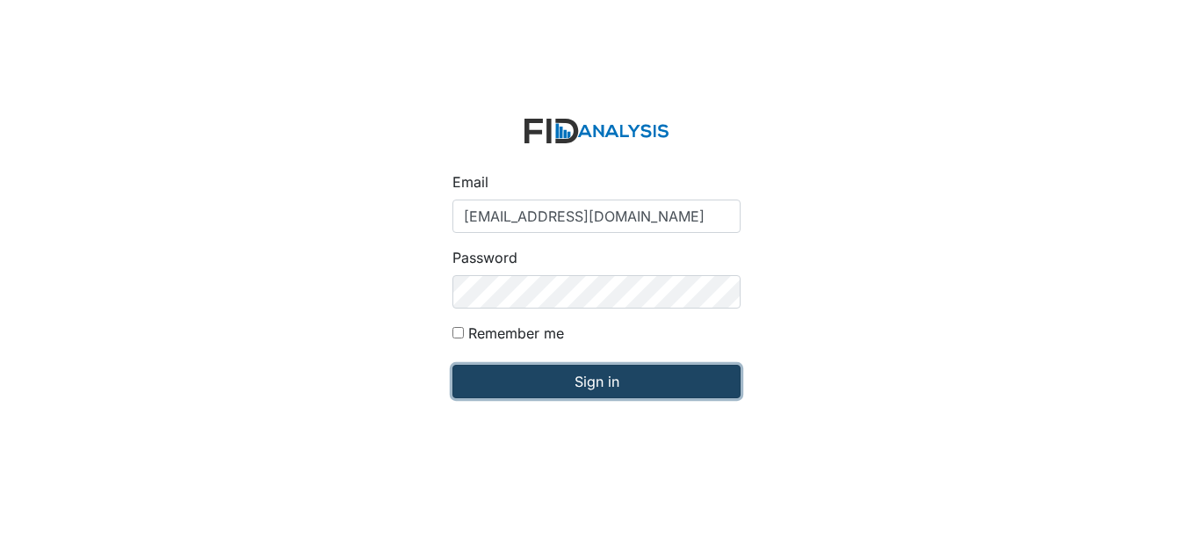
click at [596, 376] on input "Sign in" at bounding box center [597, 381] width 288 height 33
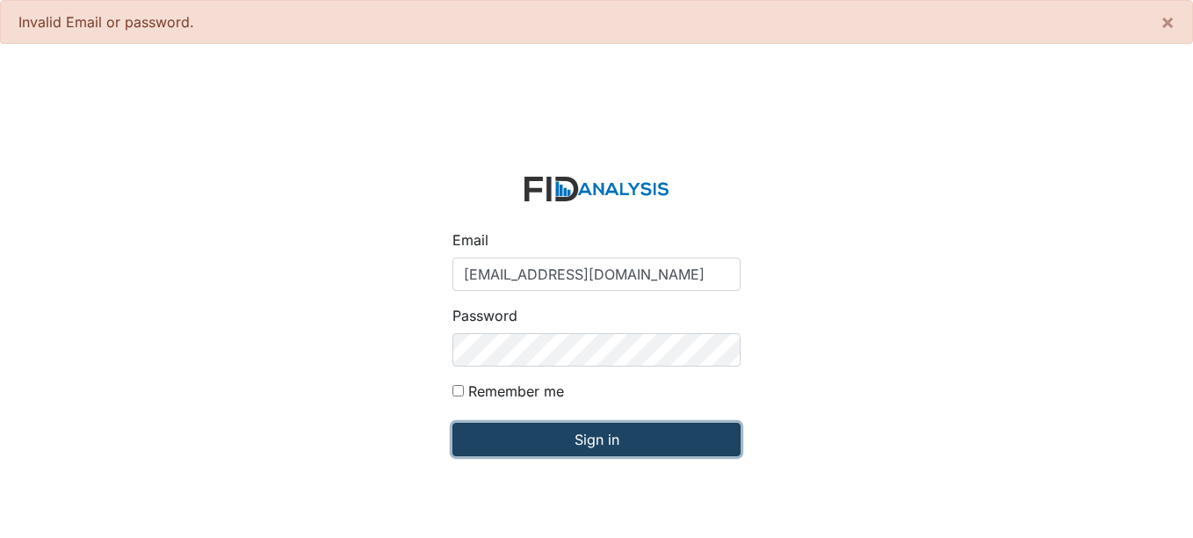
click at [602, 438] on input "Sign in" at bounding box center [597, 439] width 288 height 33
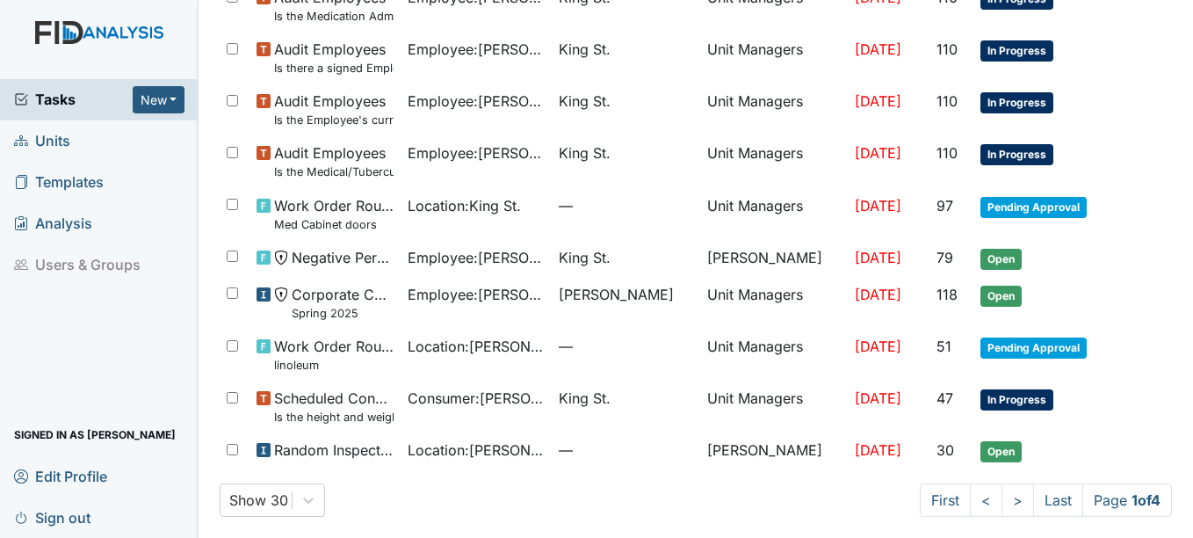
scroll to position [1213, 0]
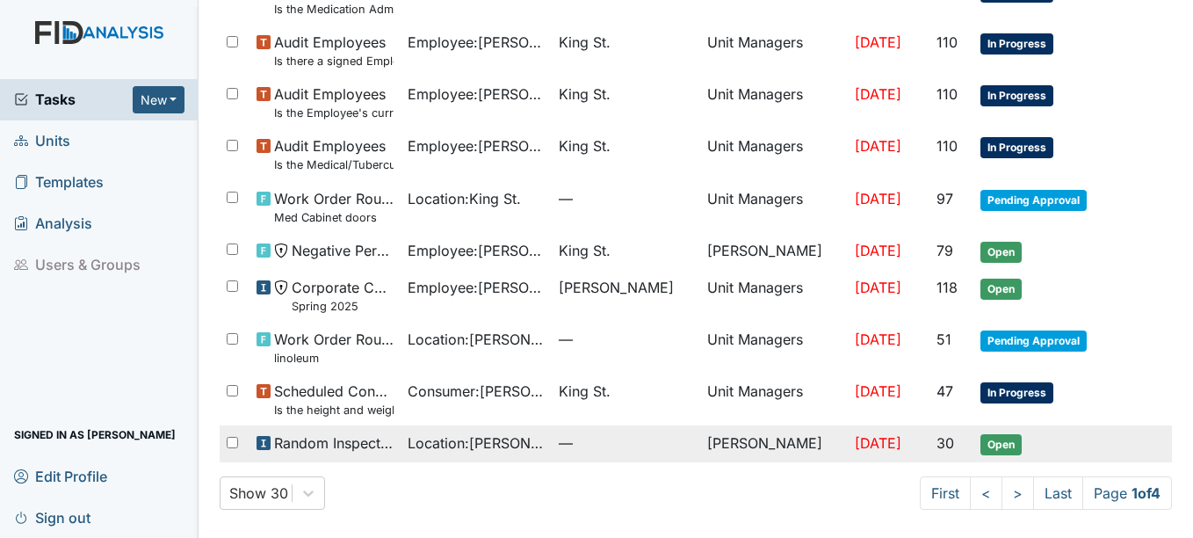
click at [728, 443] on td "[PERSON_NAME]" at bounding box center [774, 443] width 148 height 37
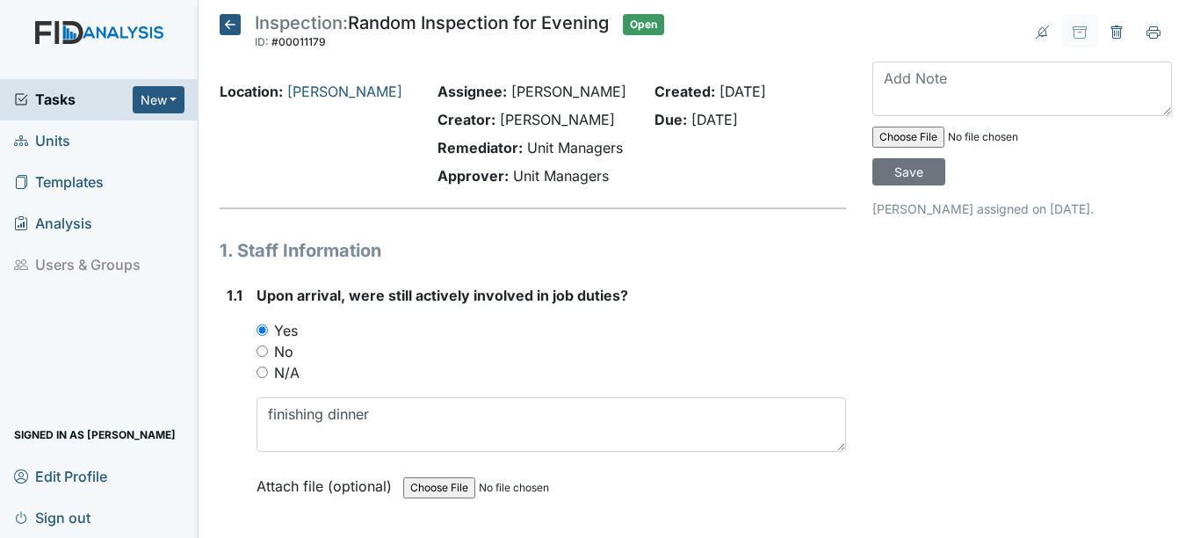
click at [230, 25] on icon at bounding box center [230, 24] width 21 height 21
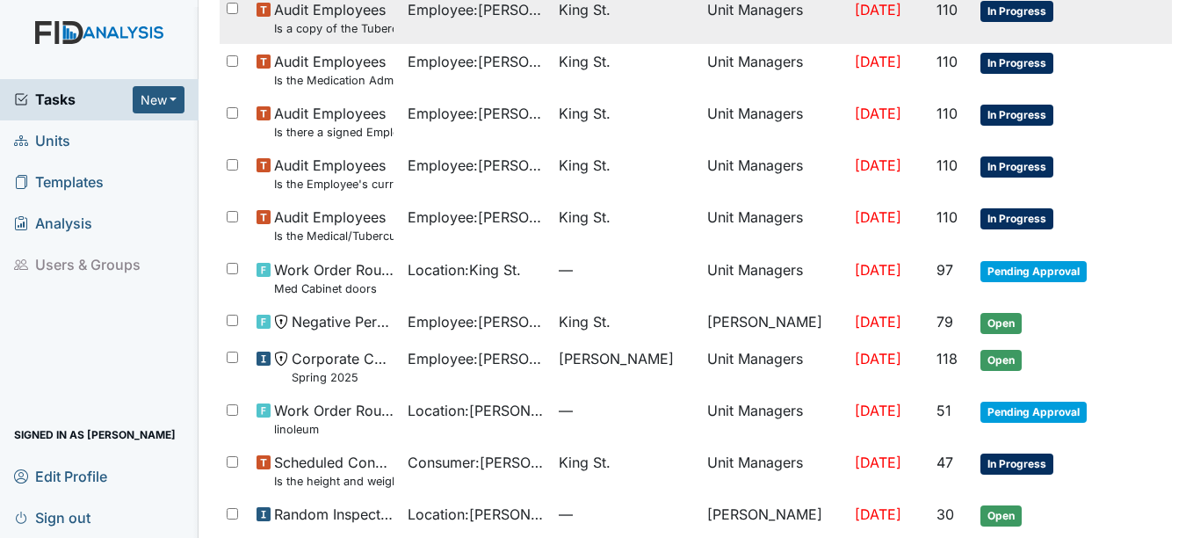
scroll to position [1213, 0]
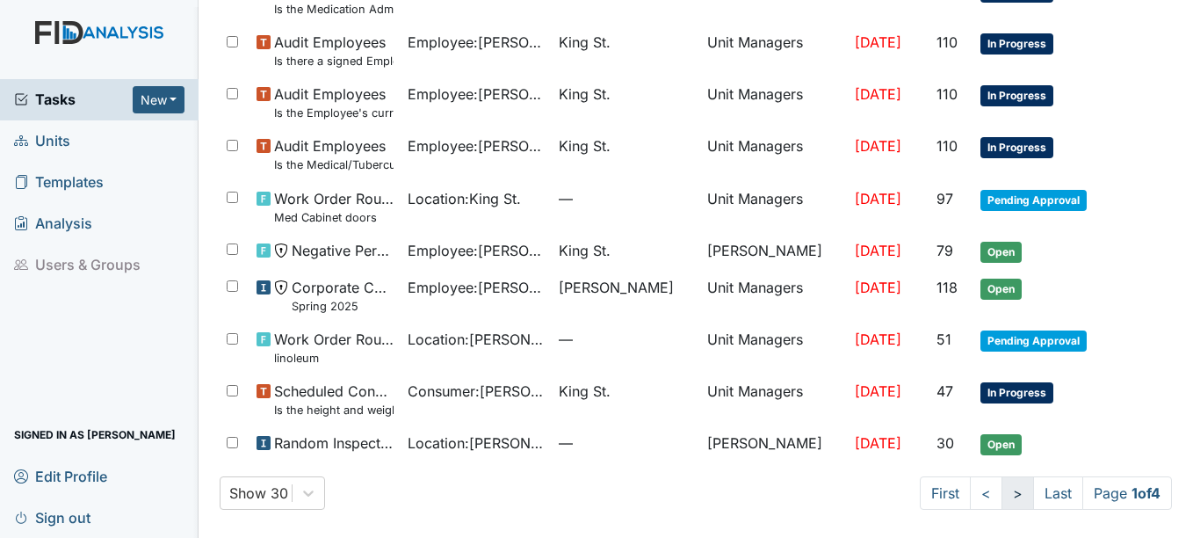
click at [1002, 494] on link ">" at bounding box center [1018, 492] width 33 height 33
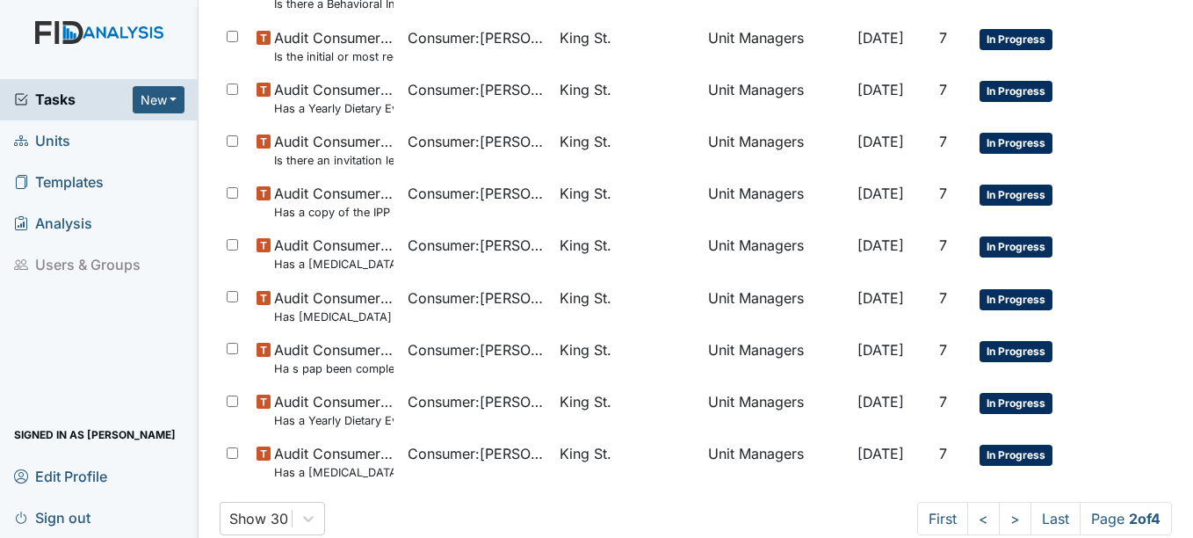
scroll to position [1213, 0]
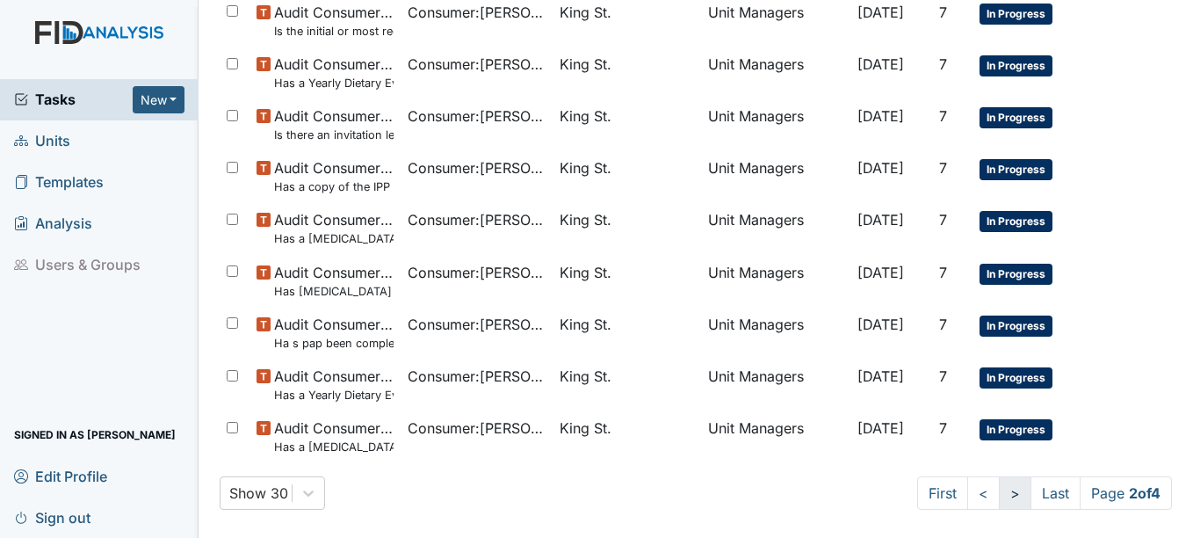
click at [999, 494] on link ">" at bounding box center [1015, 492] width 33 height 33
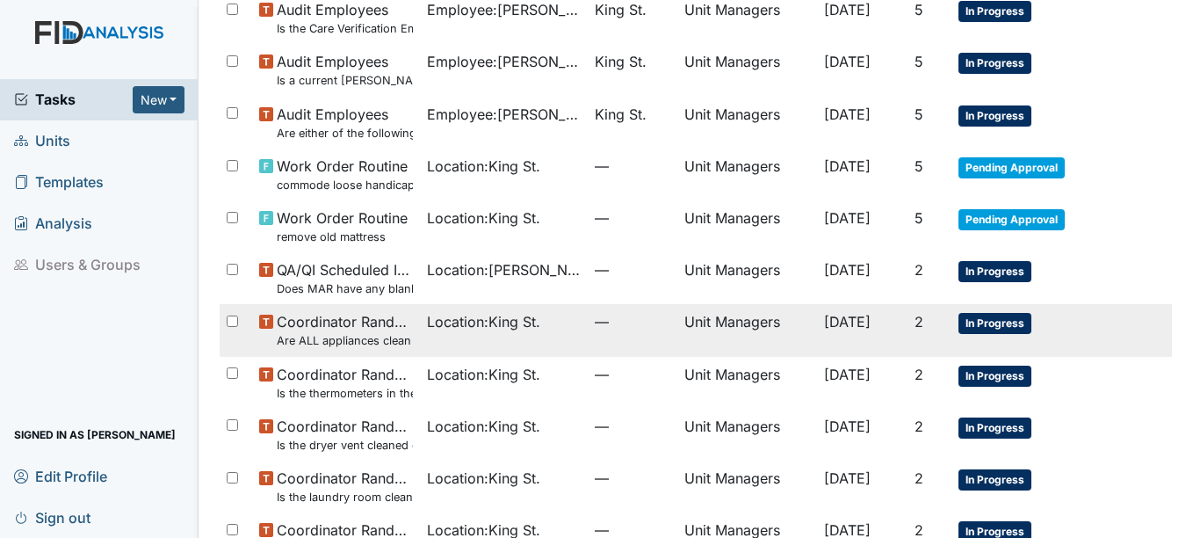
scroll to position [1244, 0]
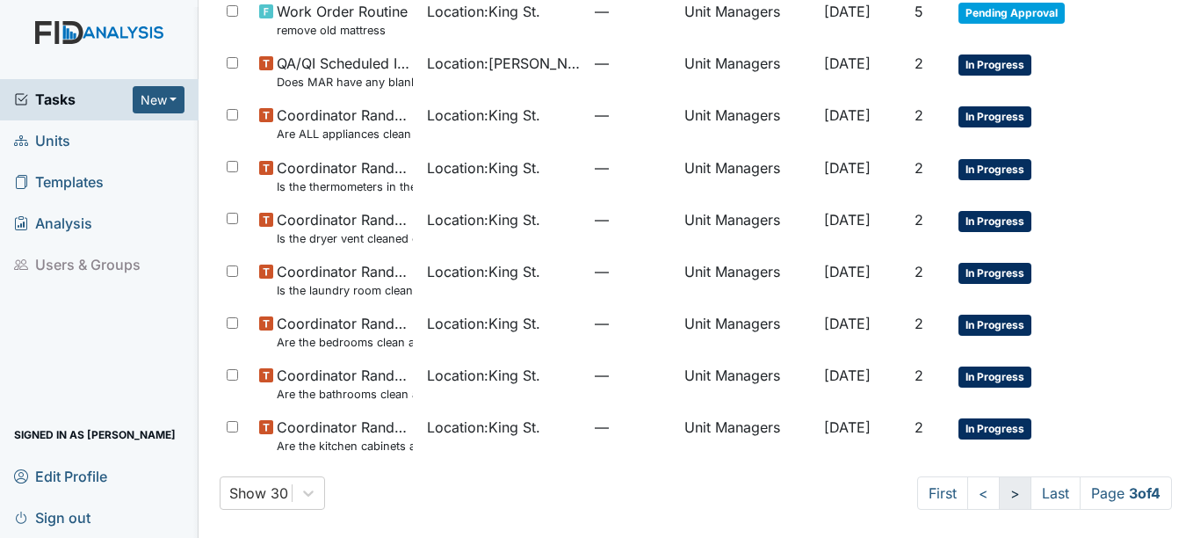
click at [999, 495] on link ">" at bounding box center [1015, 492] width 33 height 33
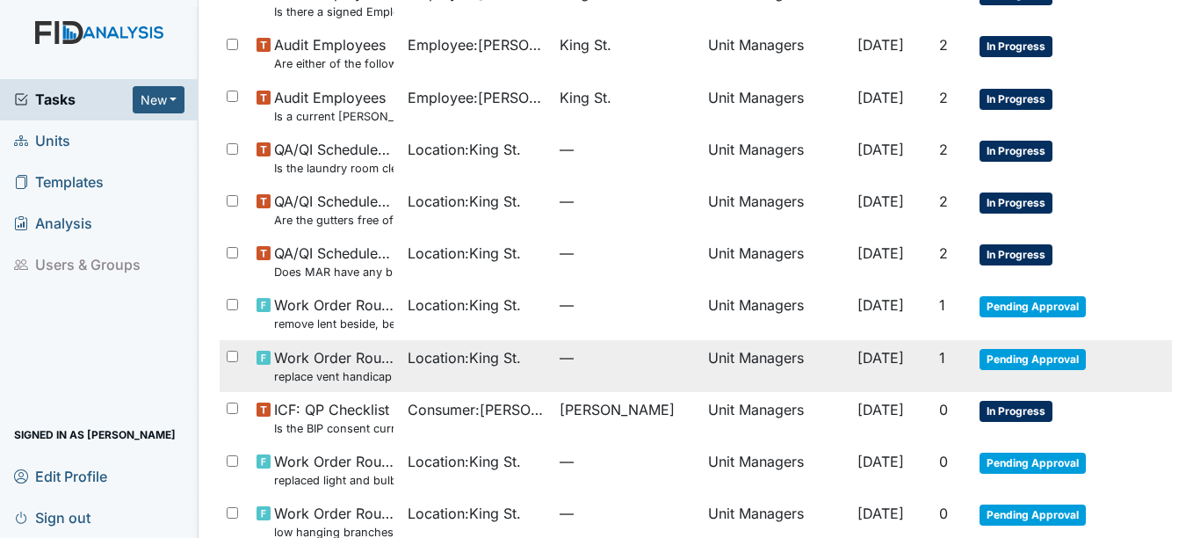
scroll to position [1228, 0]
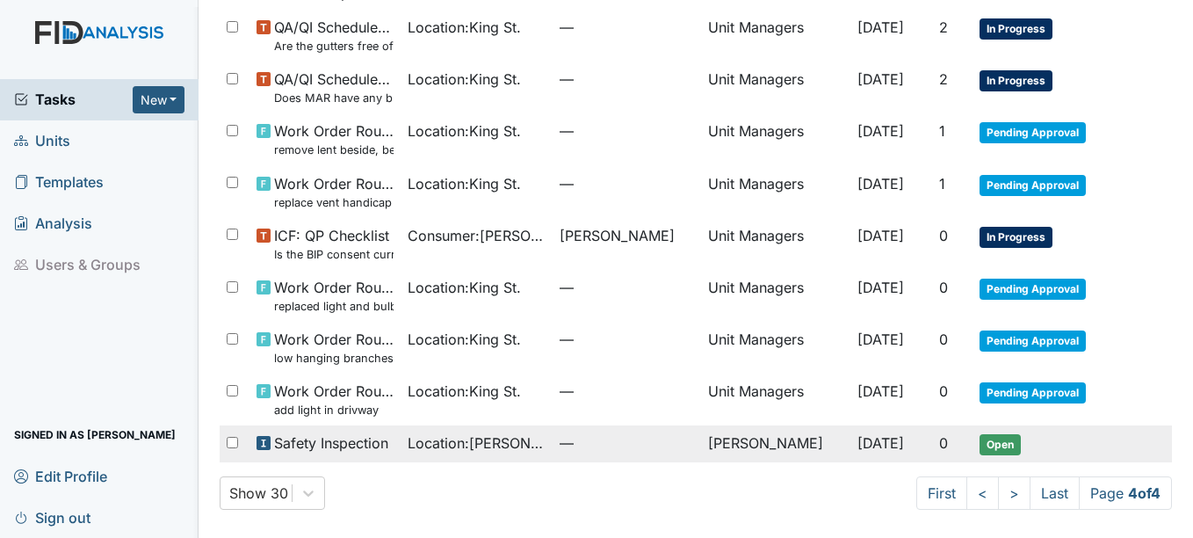
click at [980, 445] on span "Open" at bounding box center [1000, 444] width 41 height 21
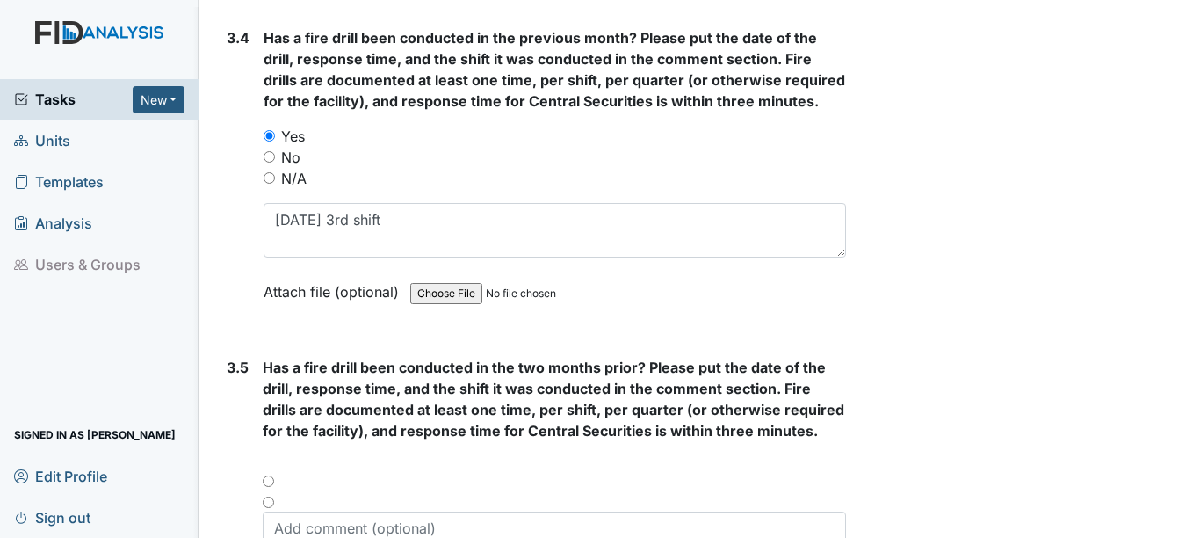
scroll to position [8084, 0]
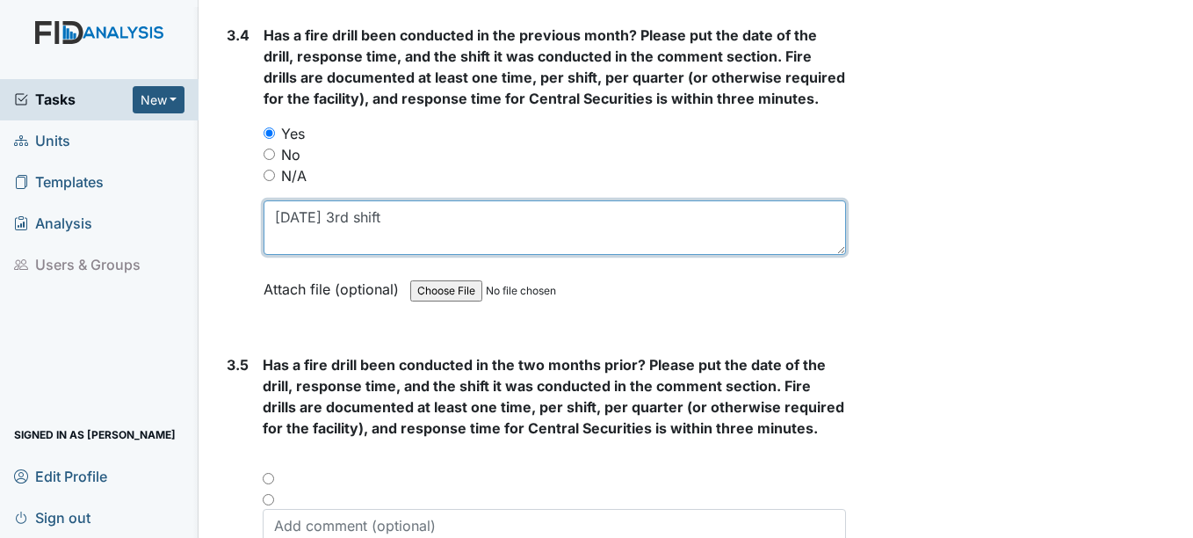
drag, startPoint x: 385, startPoint y: 212, endPoint x: 286, endPoint y: 222, distance: 99.0
click at [273, 231] on textarea "6-7-25 3rd shift" at bounding box center [555, 227] width 582 height 54
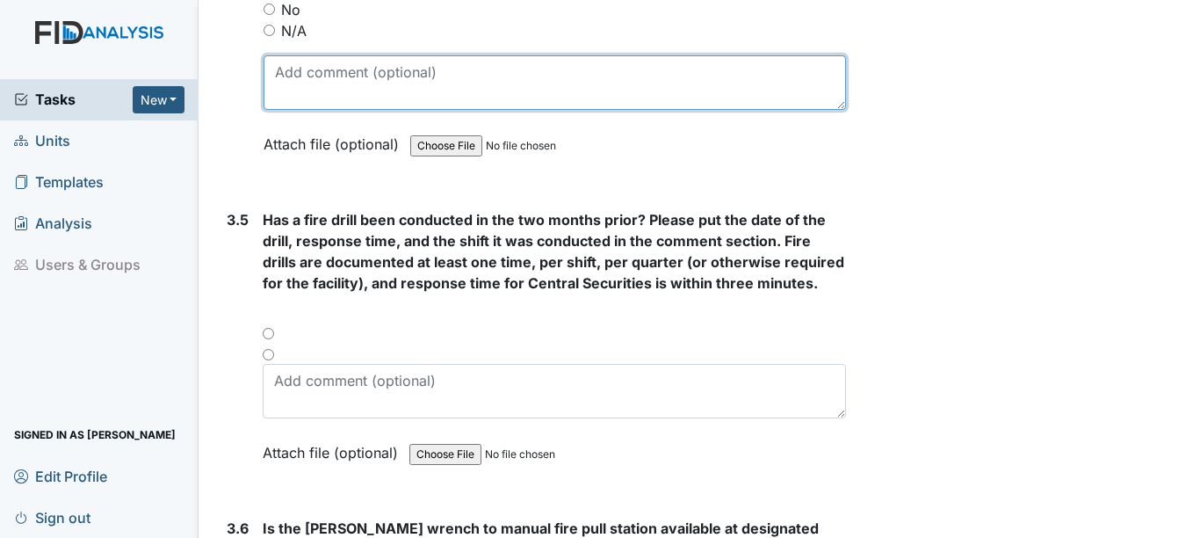
scroll to position [8260, 0]
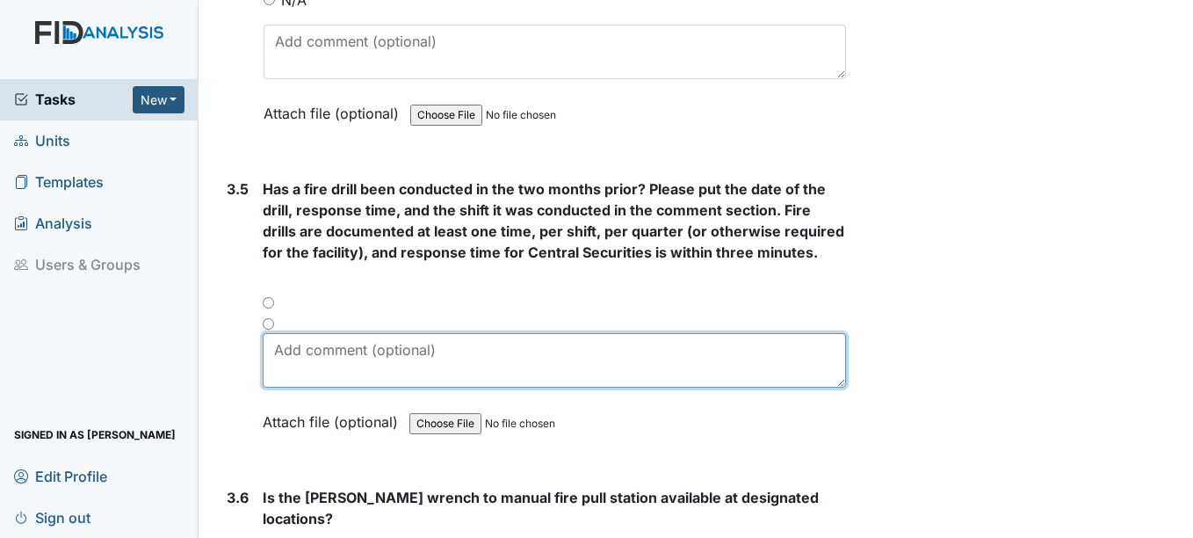
click at [325, 353] on textarea at bounding box center [554, 360] width 583 height 54
paste textarea "6-7-25 3rd shift"
type textarea "5-15-25 2nd shift 6-7-25 3rd shift"
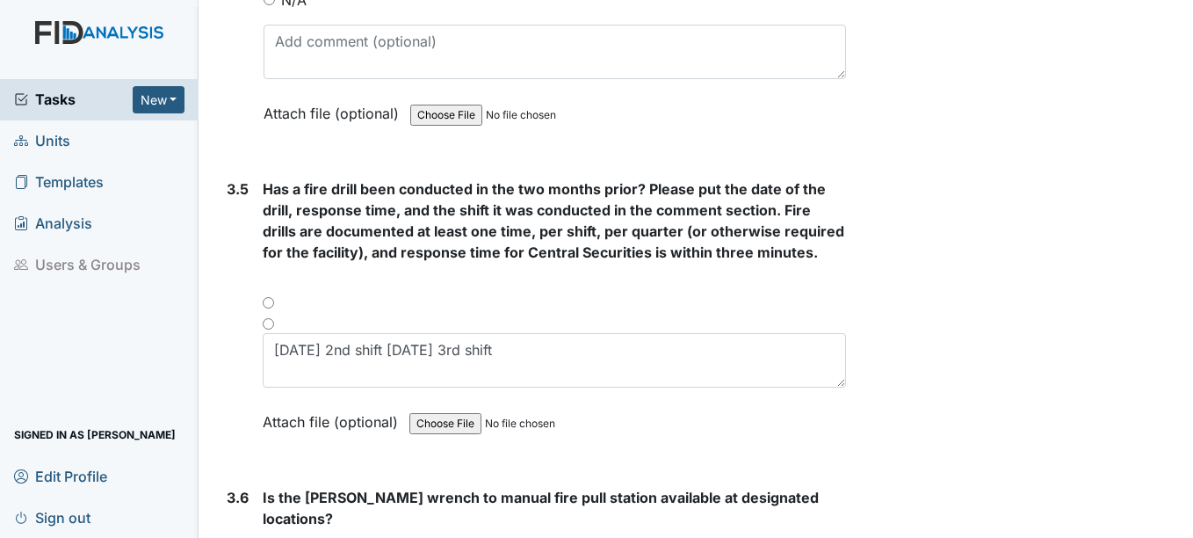
click at [59, 139] on span "Units" at bounding box center [42, 140] width 56 height 27
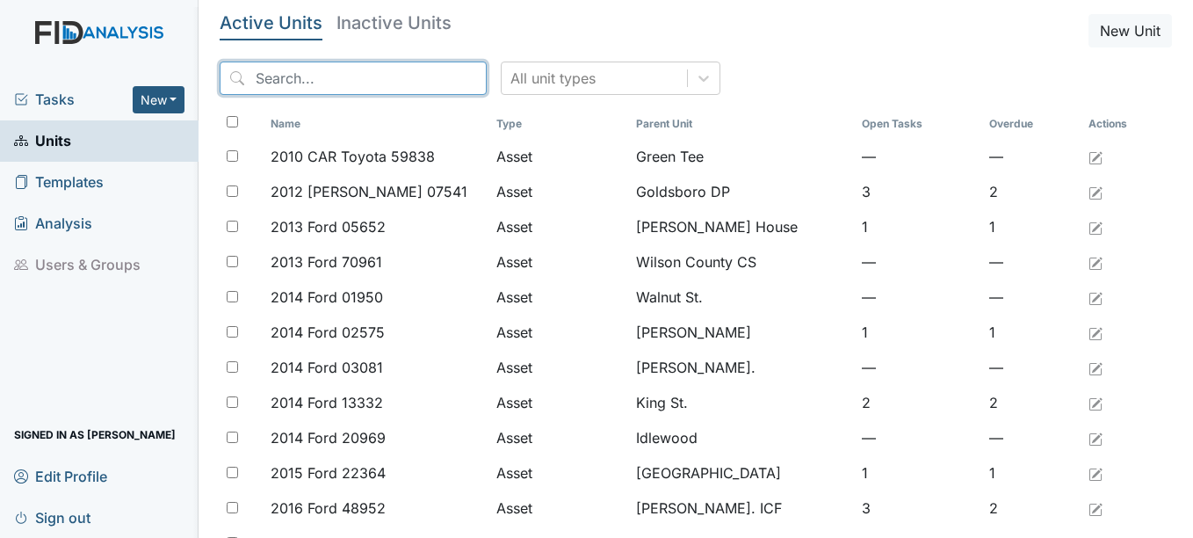
click at [393, 78] on input "search" at bounding box center [353, 78] width 267 height 33
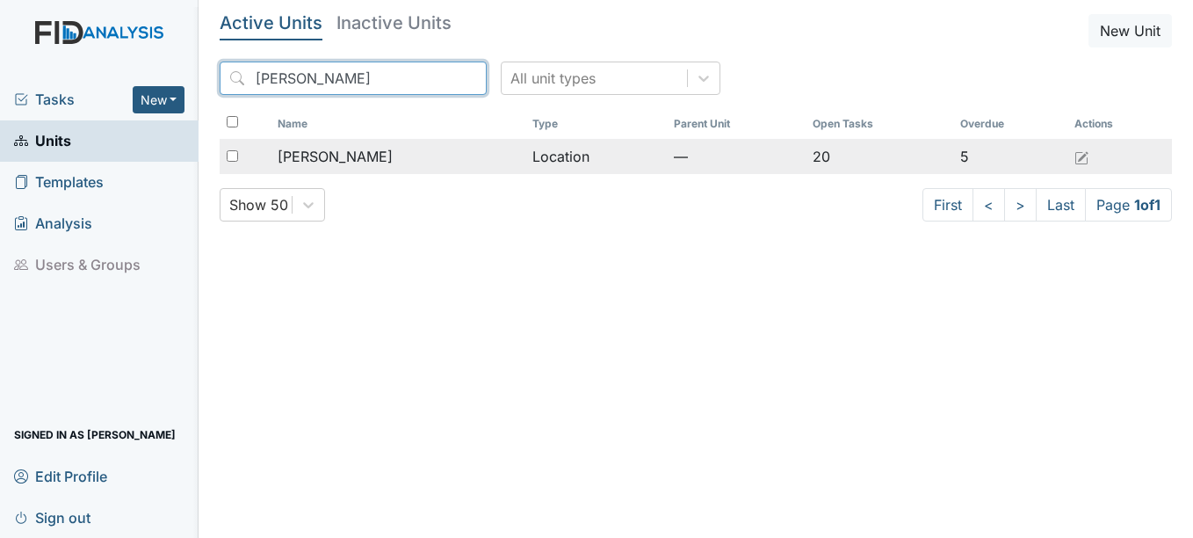
type input "mcfarland"
click at [347, 154] on span "[PERSON_NAME]" at bounding box center [335, 156] width 115 height 21
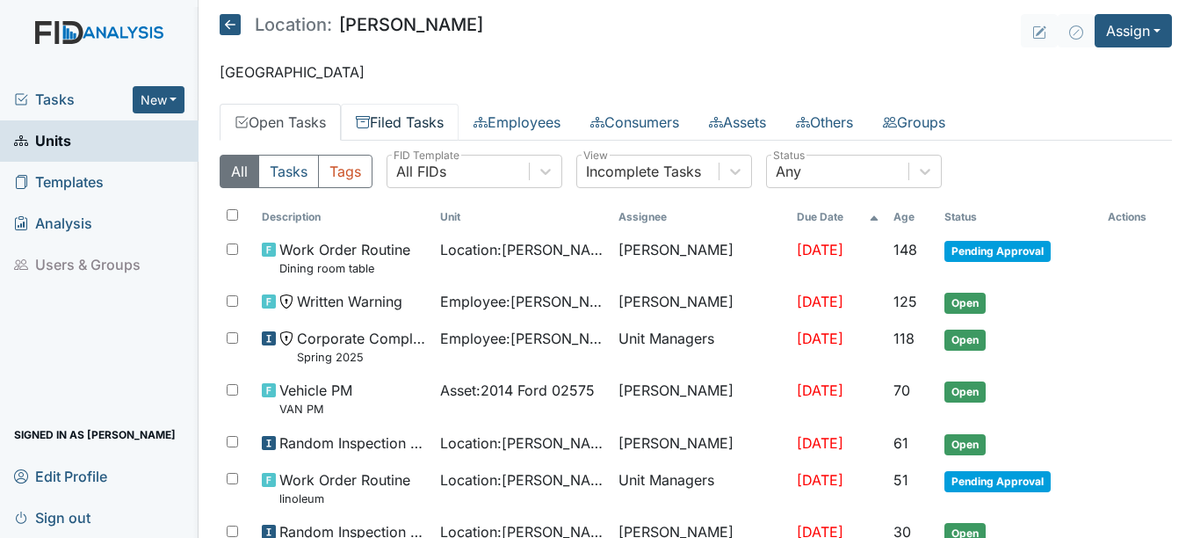
click at [428, 120] on link "Filed Tasks" at bounding box center [400, 122] width 118 height 37
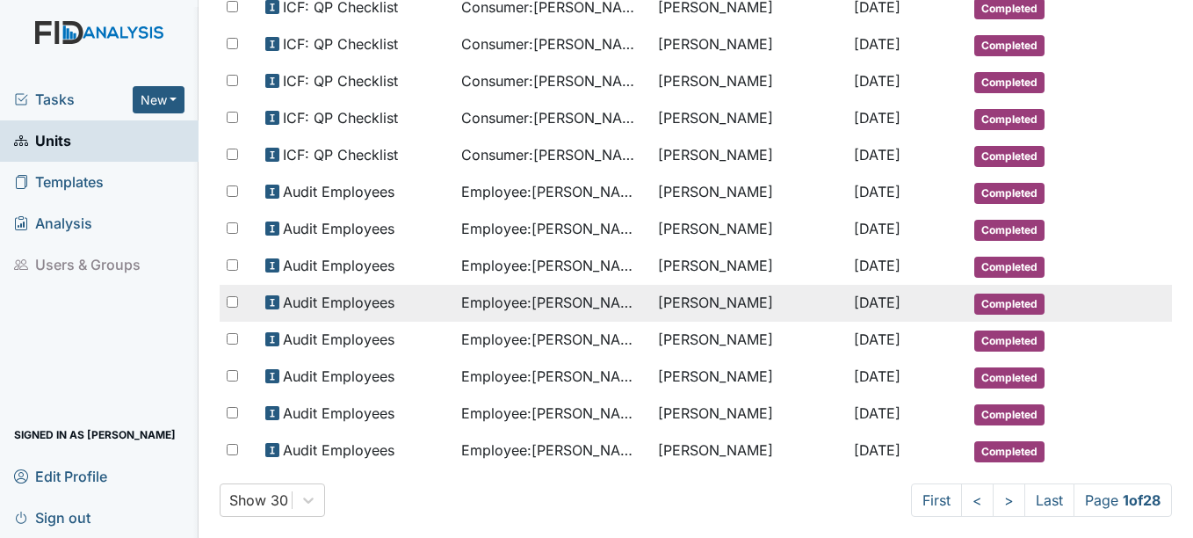
scroll to position [906, 0]
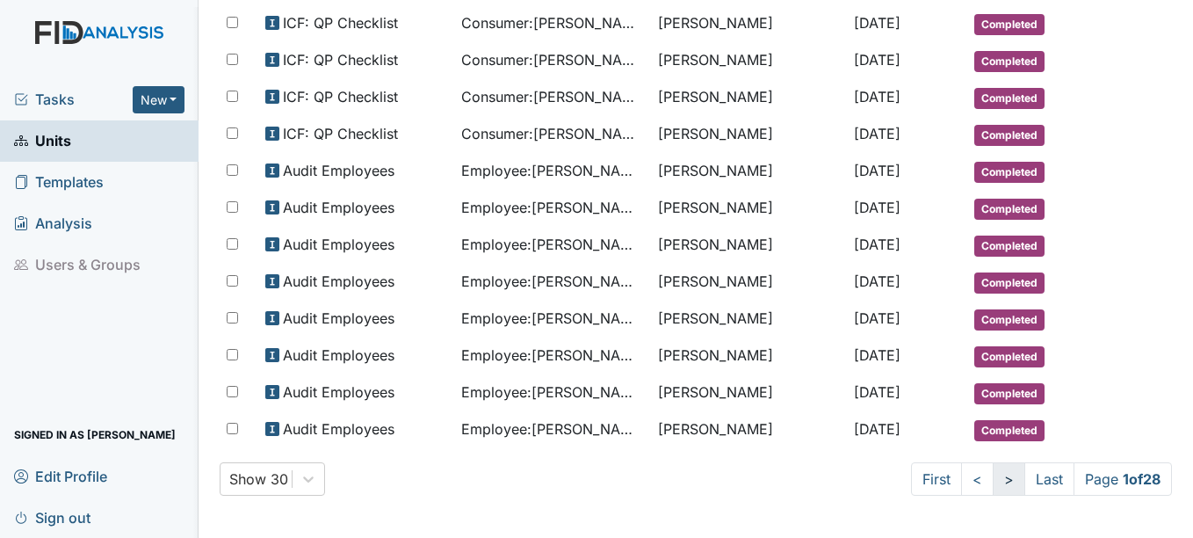
click at [993, 476] on link ">" at bounding box center [1009, 478] width 33 height 33
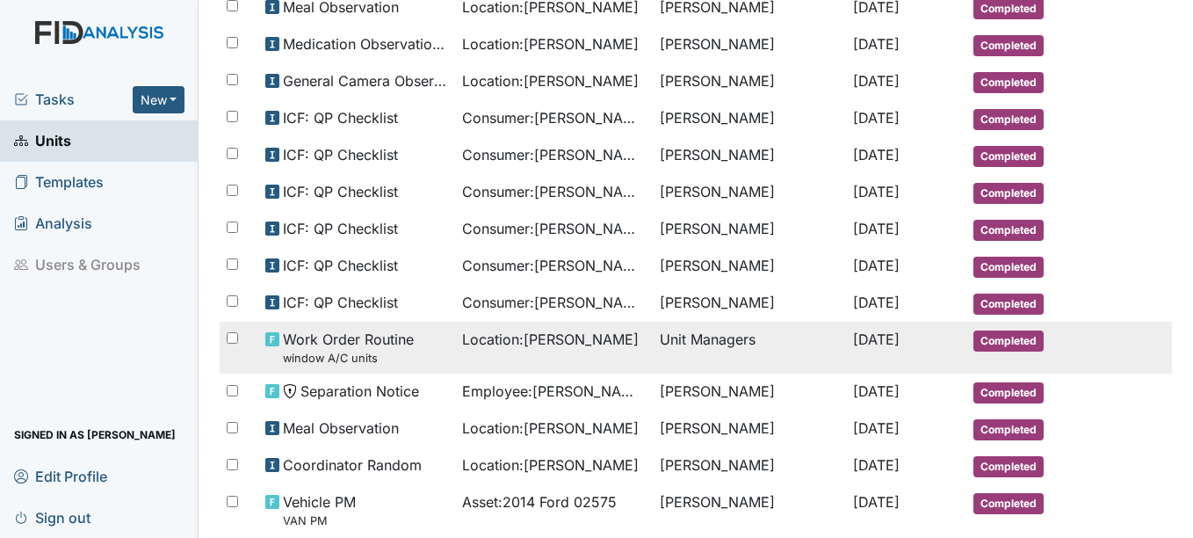
scroll to position [967, 0]
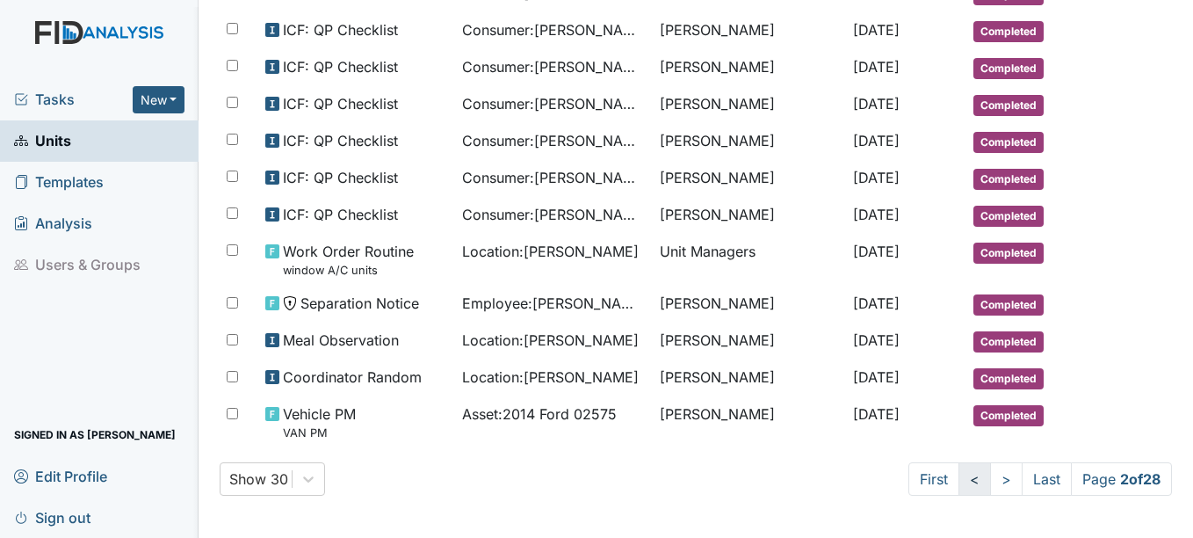
click at [959, 478] on link "<" at bounding box center [975, 478] width 33 height 33
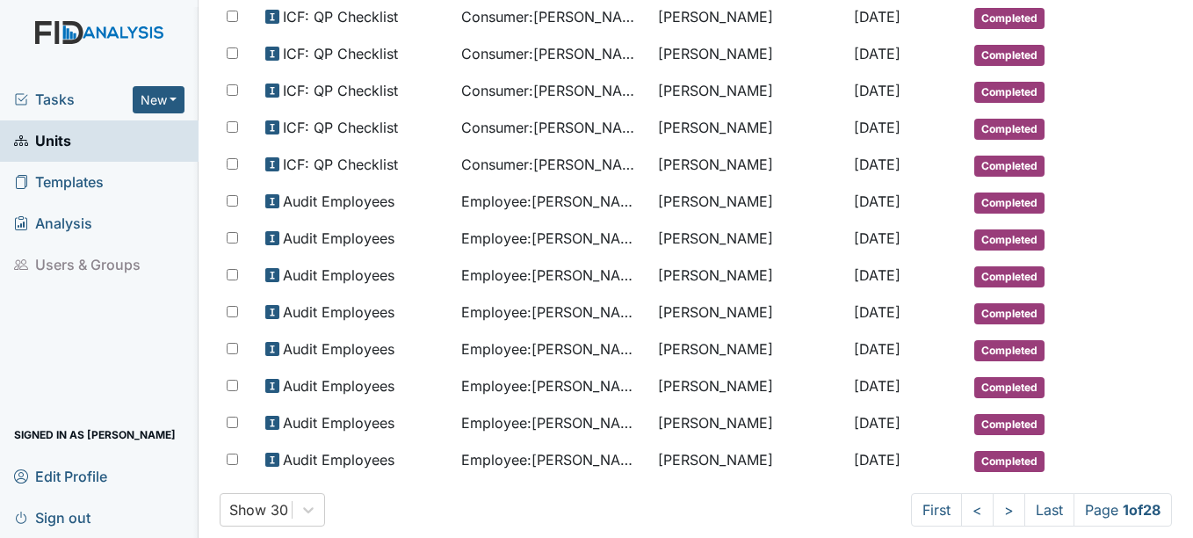
scroll to position [906, 0]
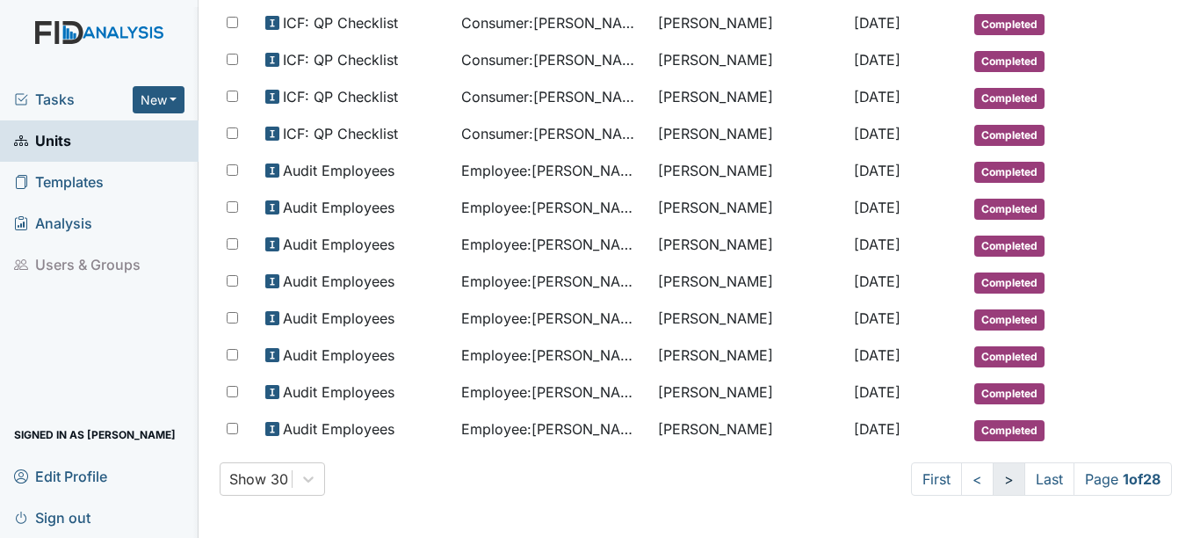
click at [993, 476] on link ">" at bounding box center [1009, 478] width 33 height 33
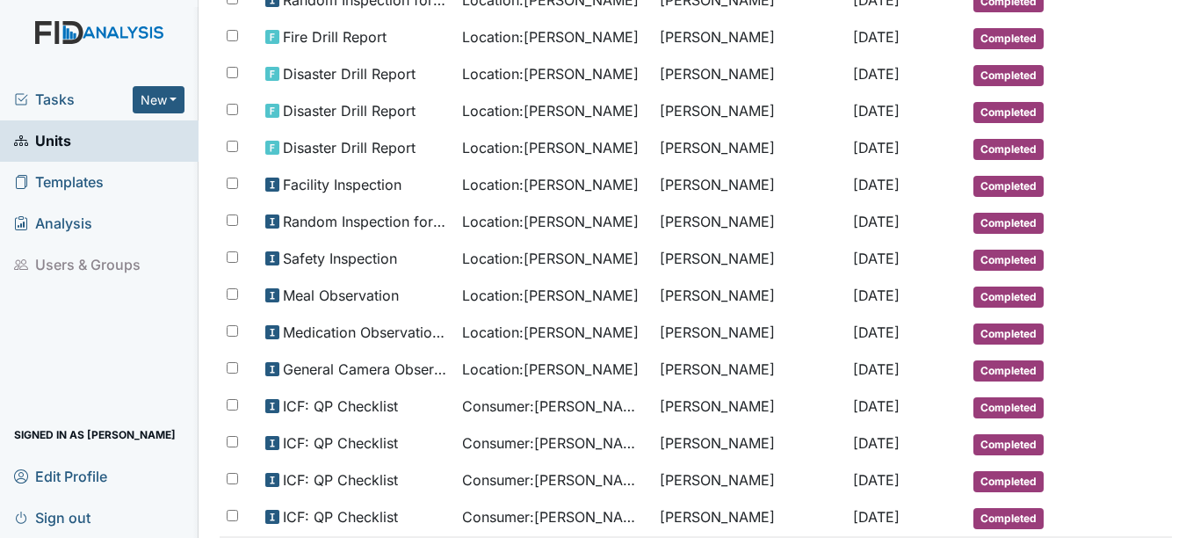
scroll to position [585, 0]
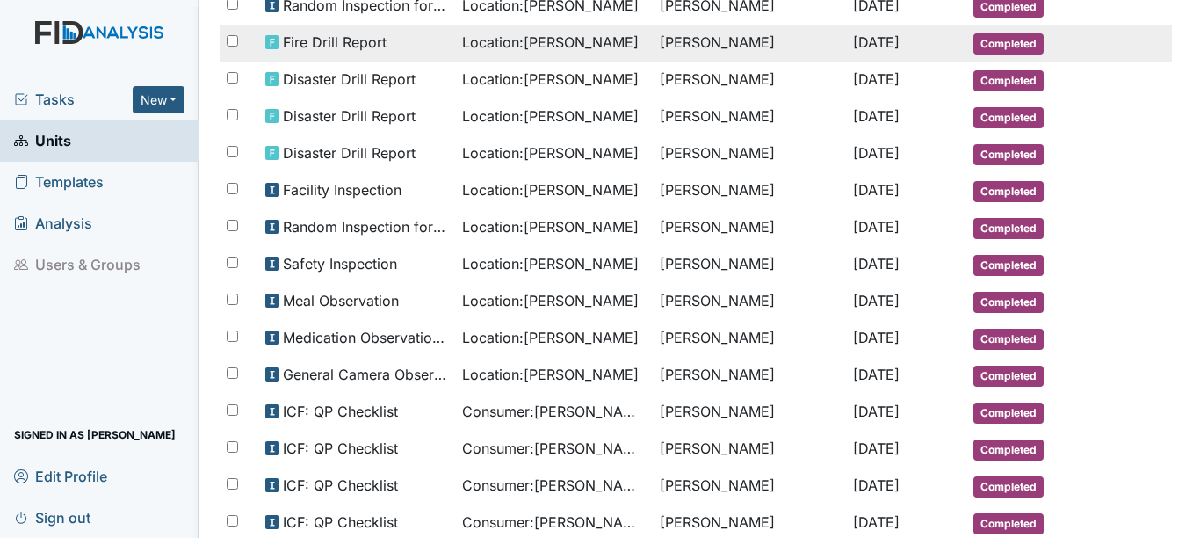
click at [878, 39] on span "Jun 30, 2025" at bounding box center [876, 42] width 47 height 18
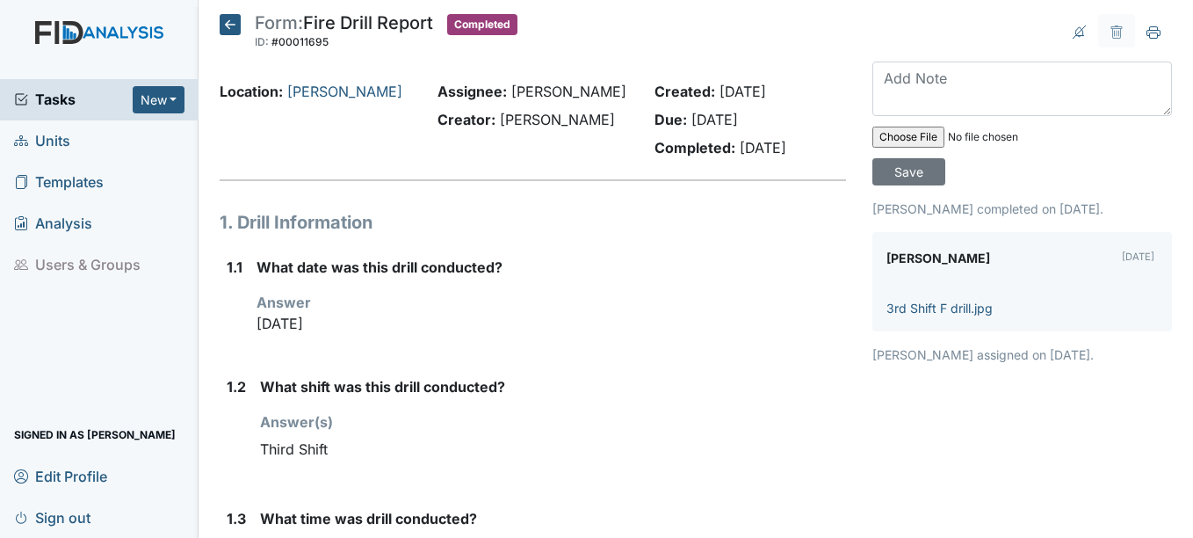
click at [232, 23] on icon at bounding box center [230, 24] width 21 height 21
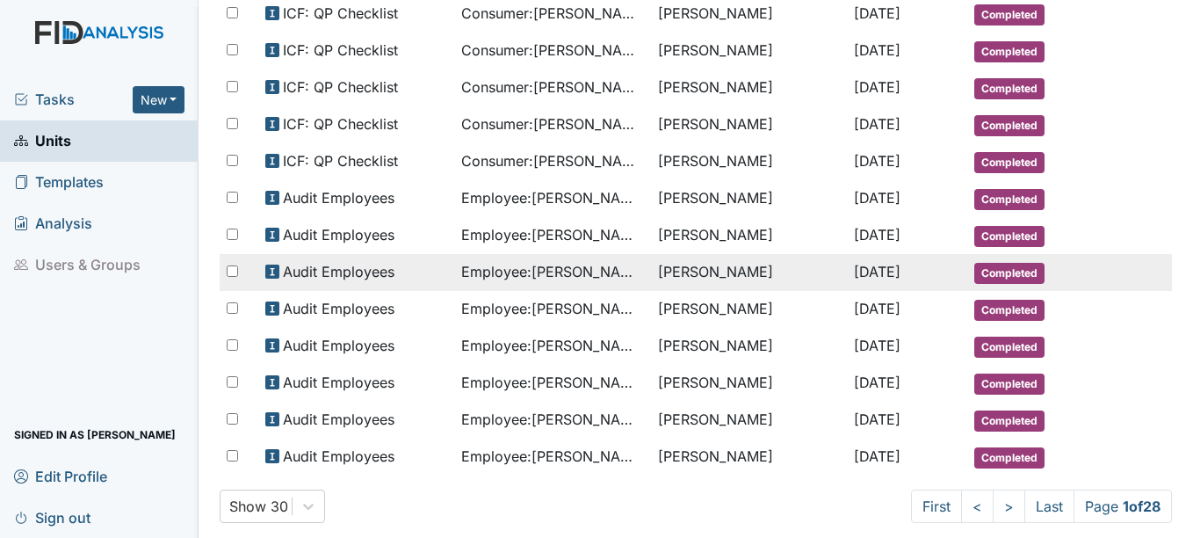
scroll to position [906, 0]
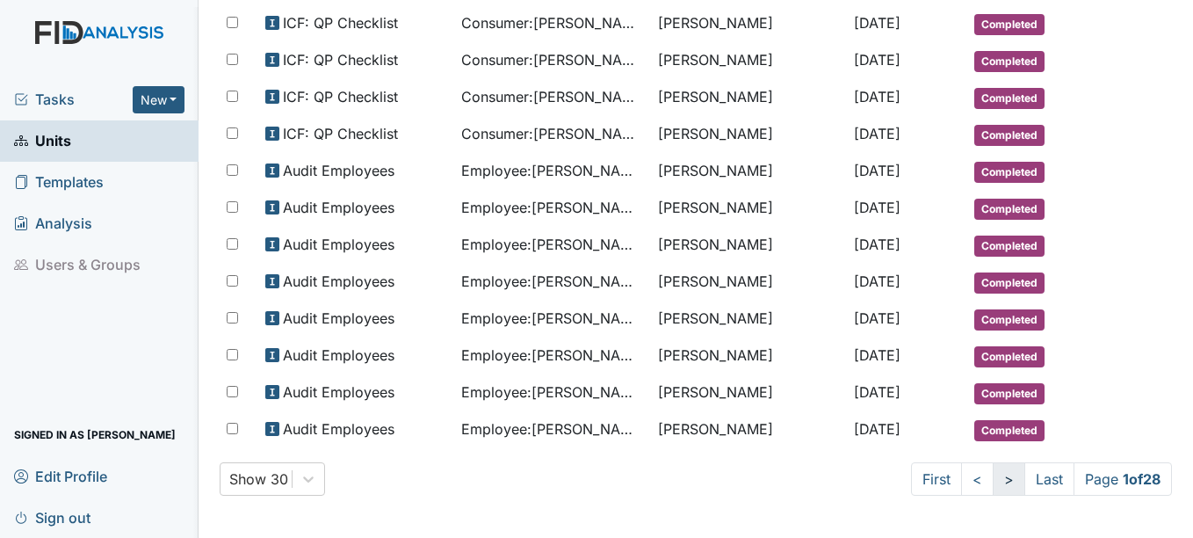
click at [993, 480] on link ">" at bounding box center [1009, 478] width 33 height 33
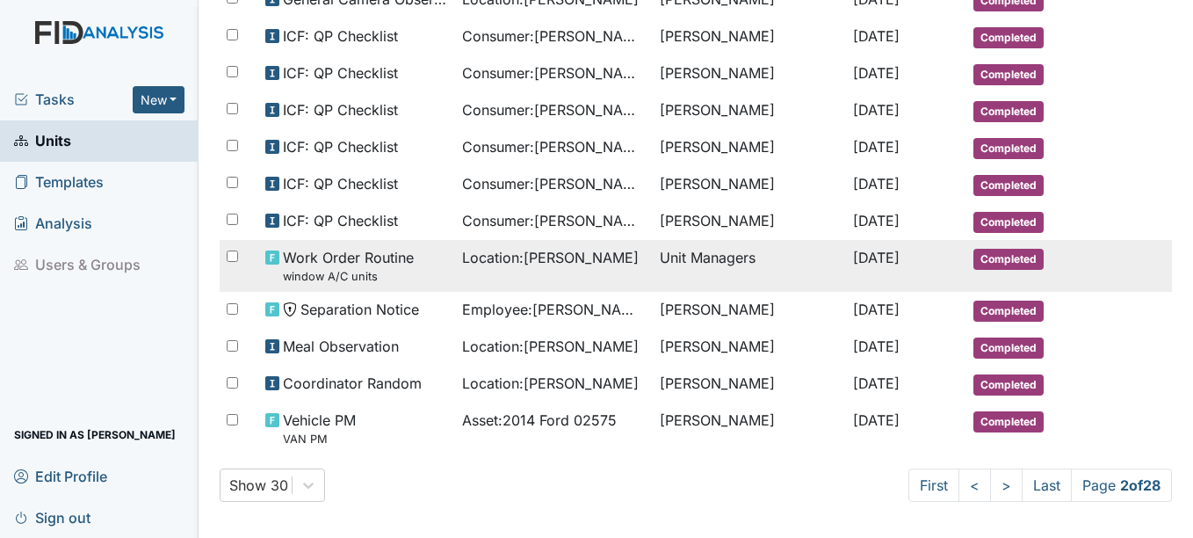
scroll to position [967, 0]
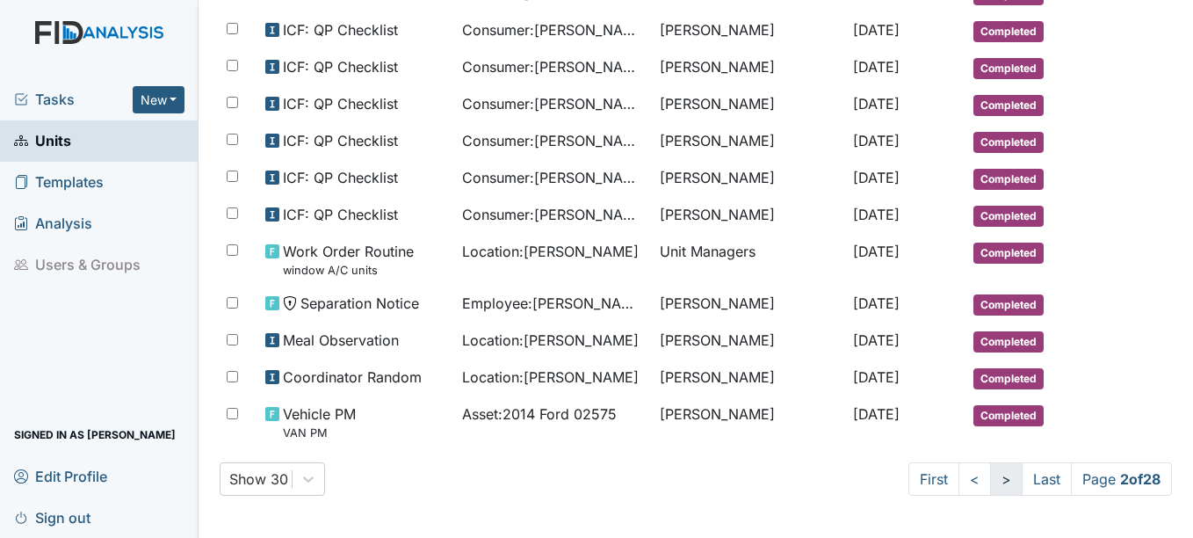
click at [990, 478] on link ">" at bounding box center [1006, 478] width 33 height 33
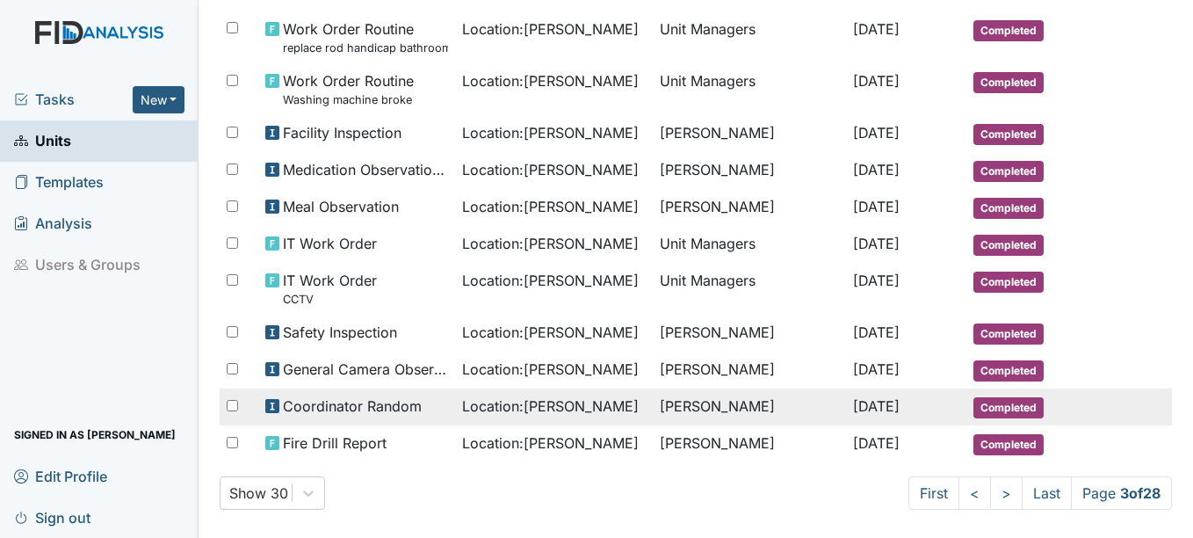
scroll to position [981, 0]
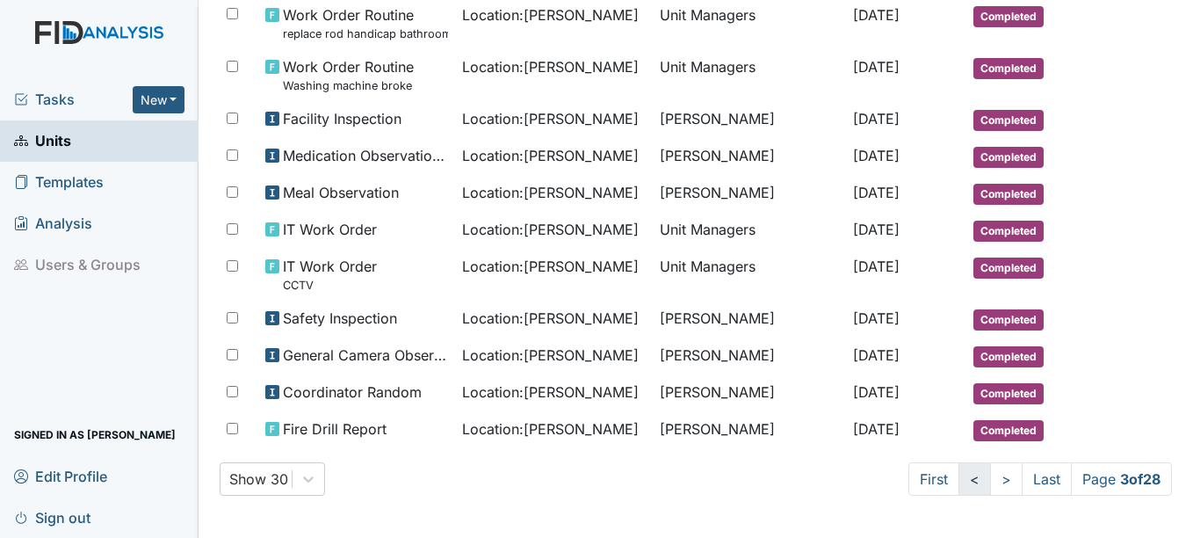
click at [959, 475] on link "<" at bounding box center [975, 478] width 33 height 33
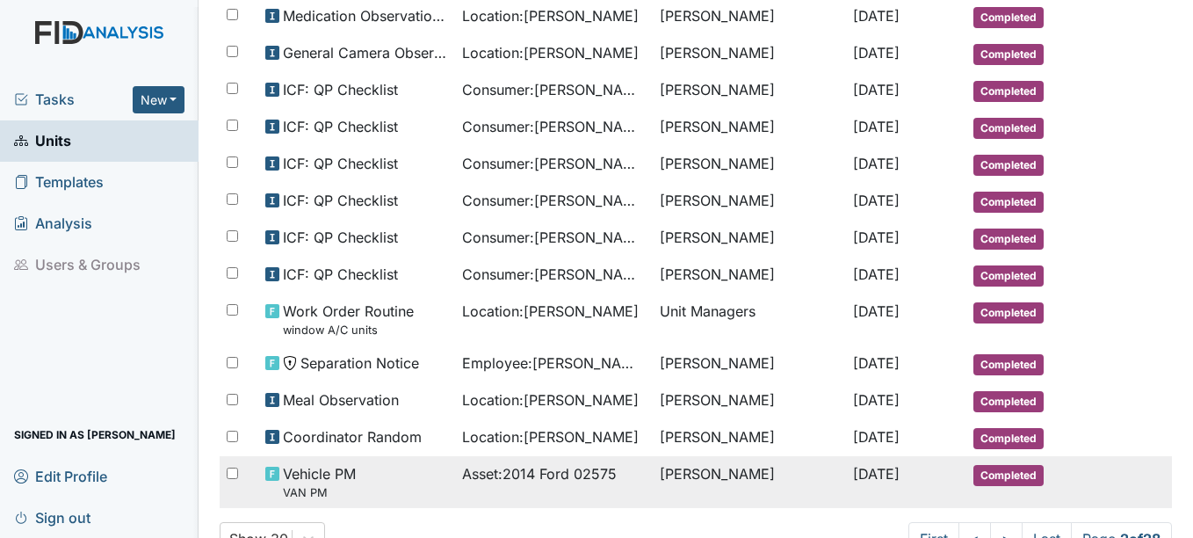
scroll to position [967, 0]
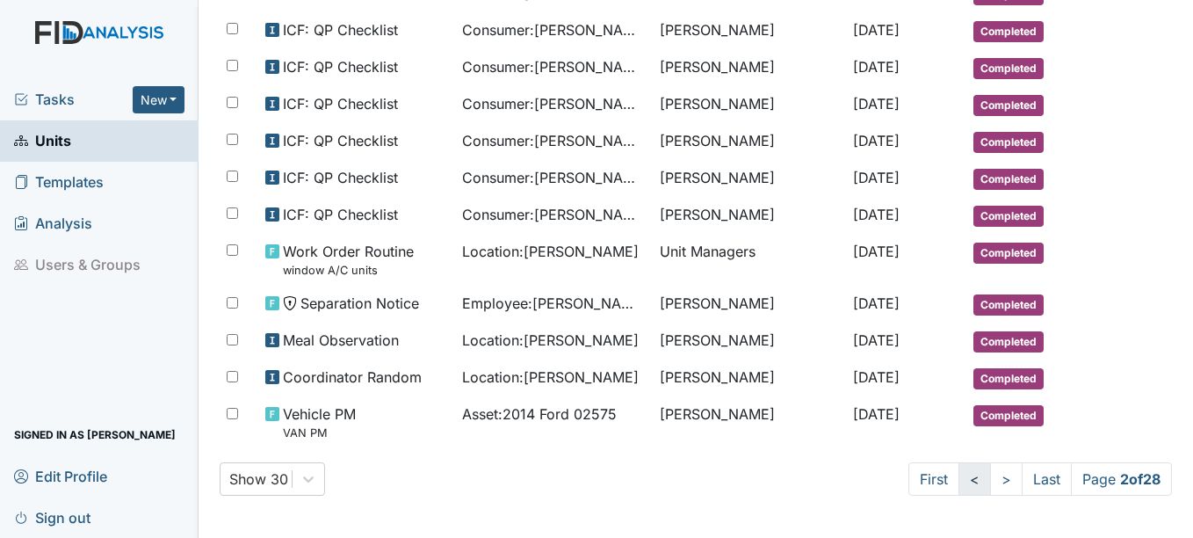
click at [959, 477] on link "<" at bounding box center [975, 478] width 33 height 33
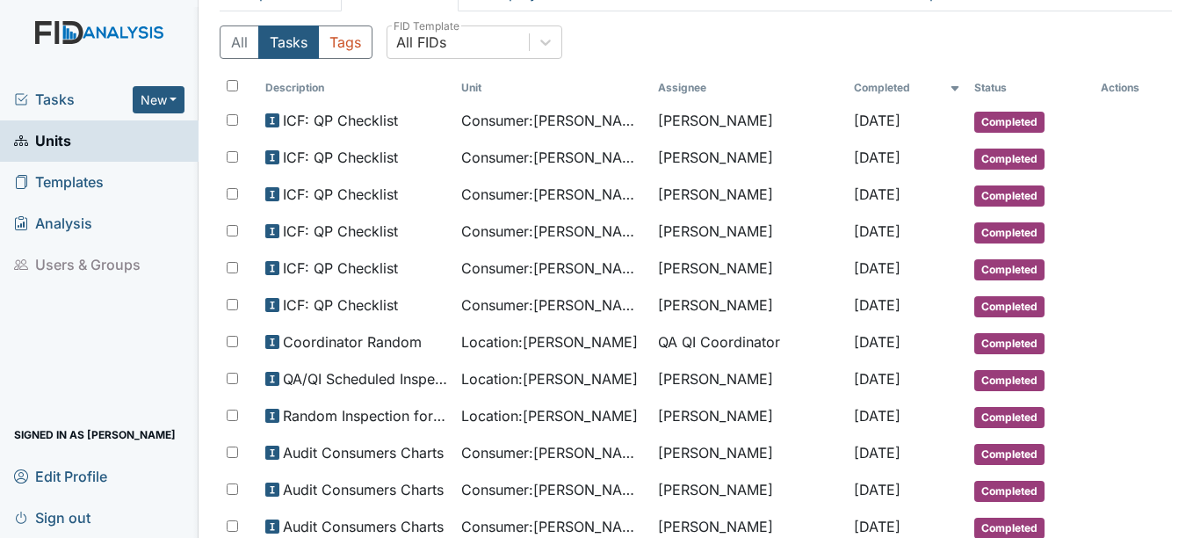
scroll to position [115, 0]
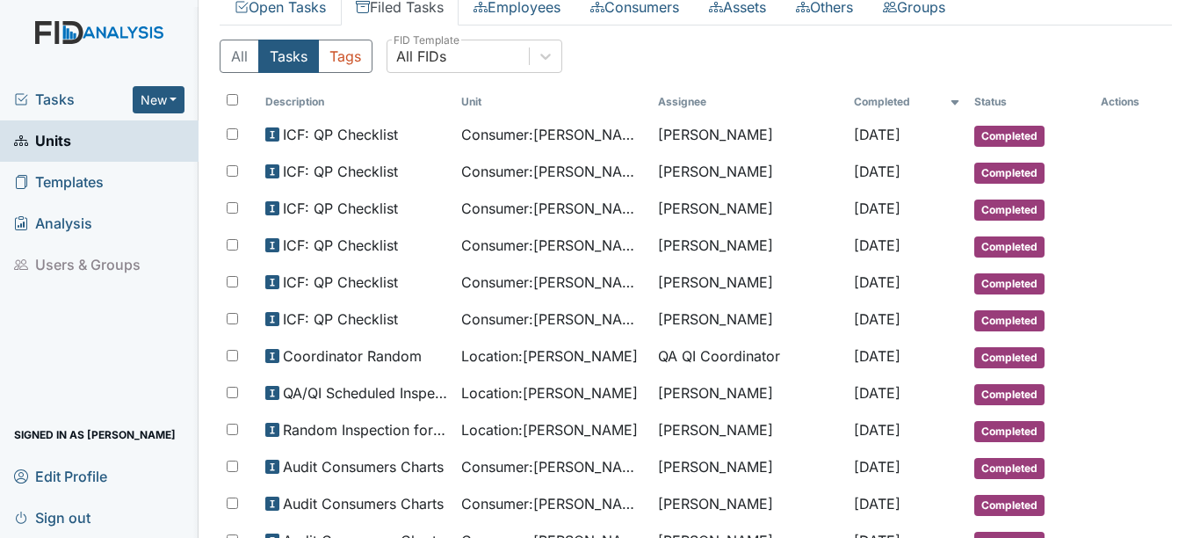
click at [61, 138] on span "Units" at bounding box center [42, 140] width 57 height 27
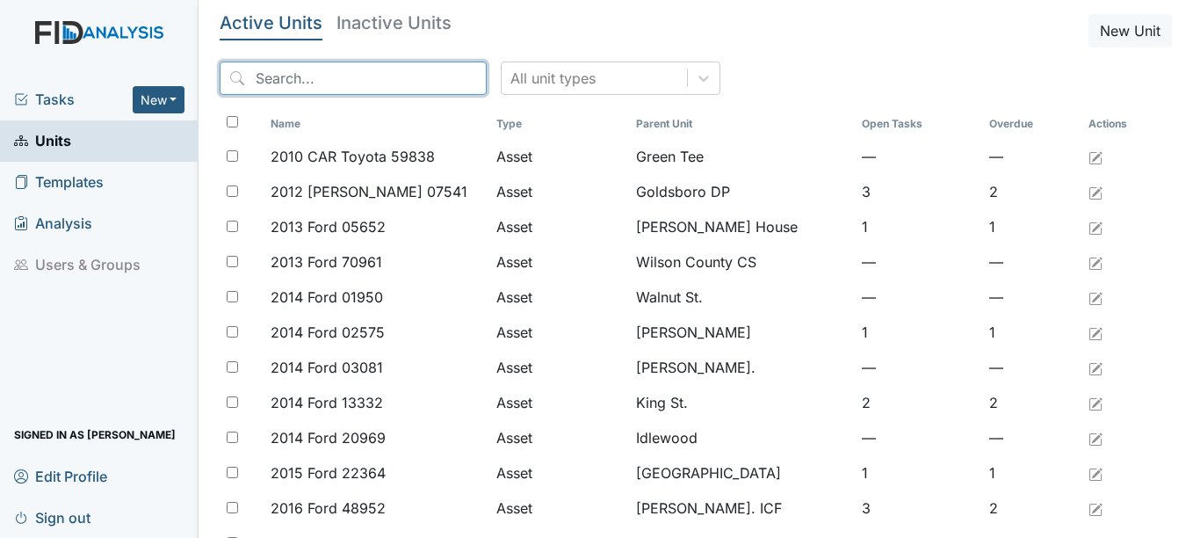
click at [347, 75] on input "search" at bounding box center [353, 78] width 267 height 33
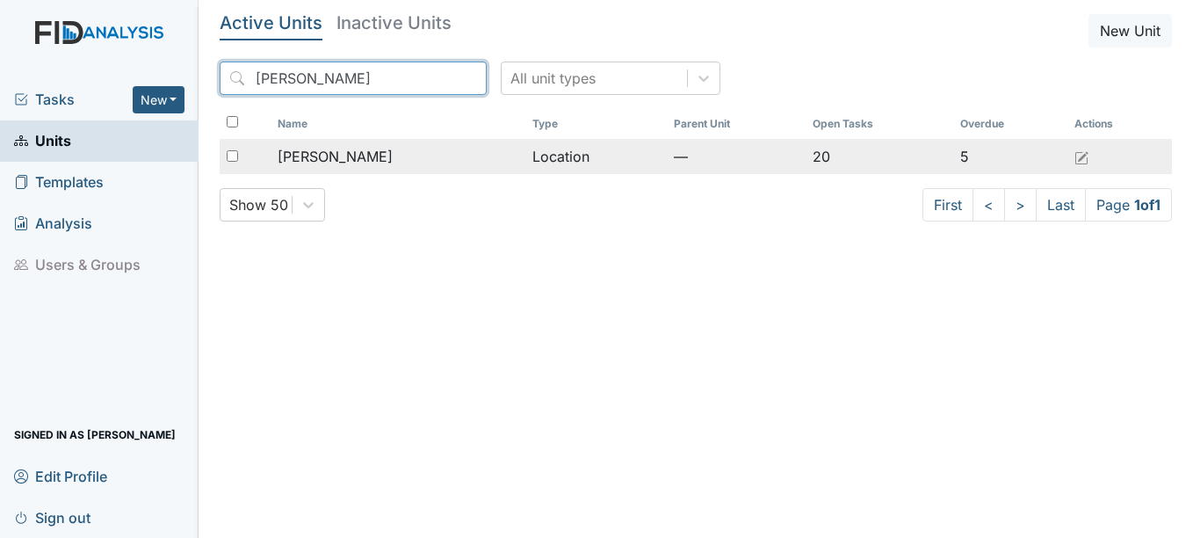
type input "[PERSON_NAME]"
click at [328, 151] on span "[PERSON_NAME]" at bounding box center [335, 156] width 115 height 21
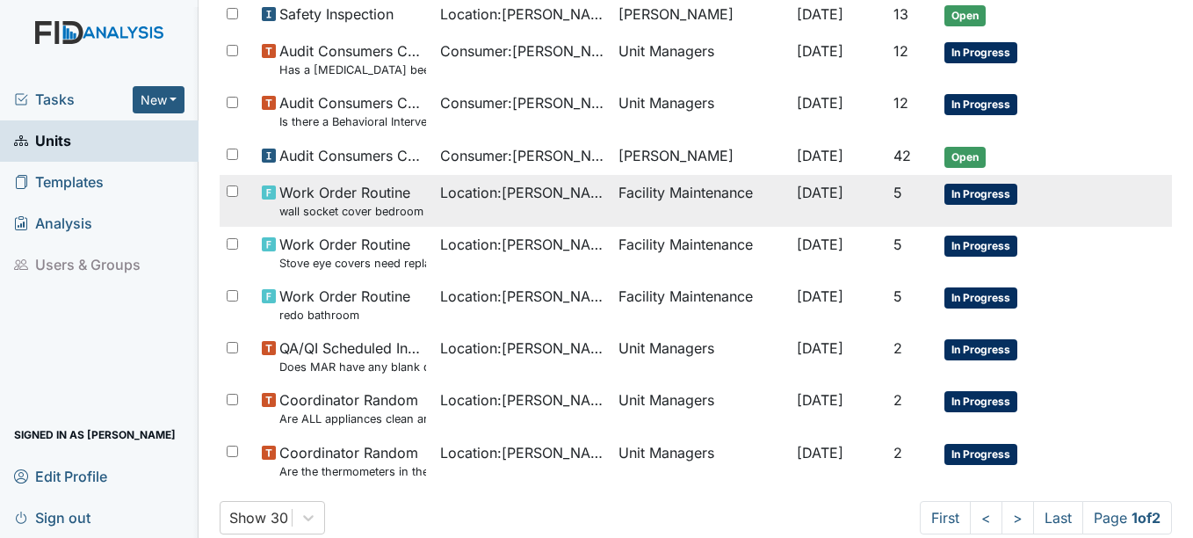
scroll to position [1269, 0]
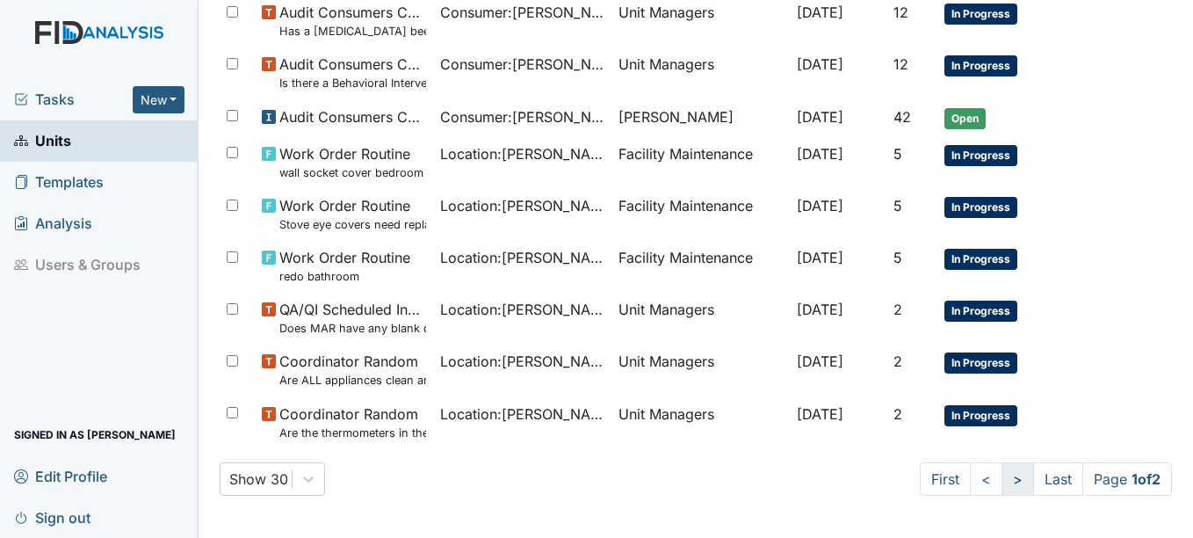
click at [1002, 479] on link ">" at bounding box center [1018, 478] width 33 height 33
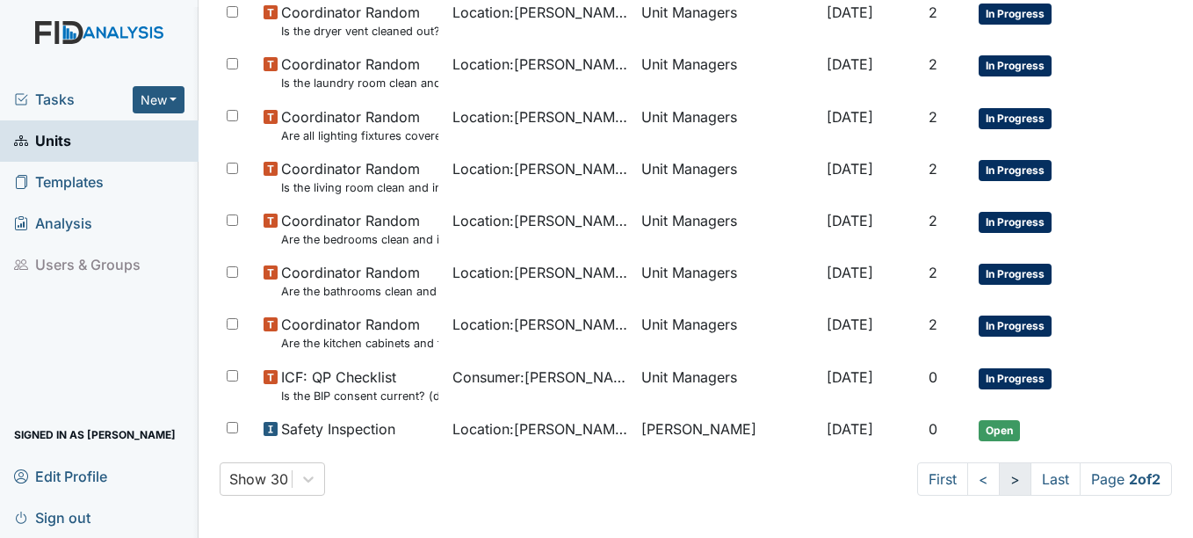
scroll to position [289, 0]
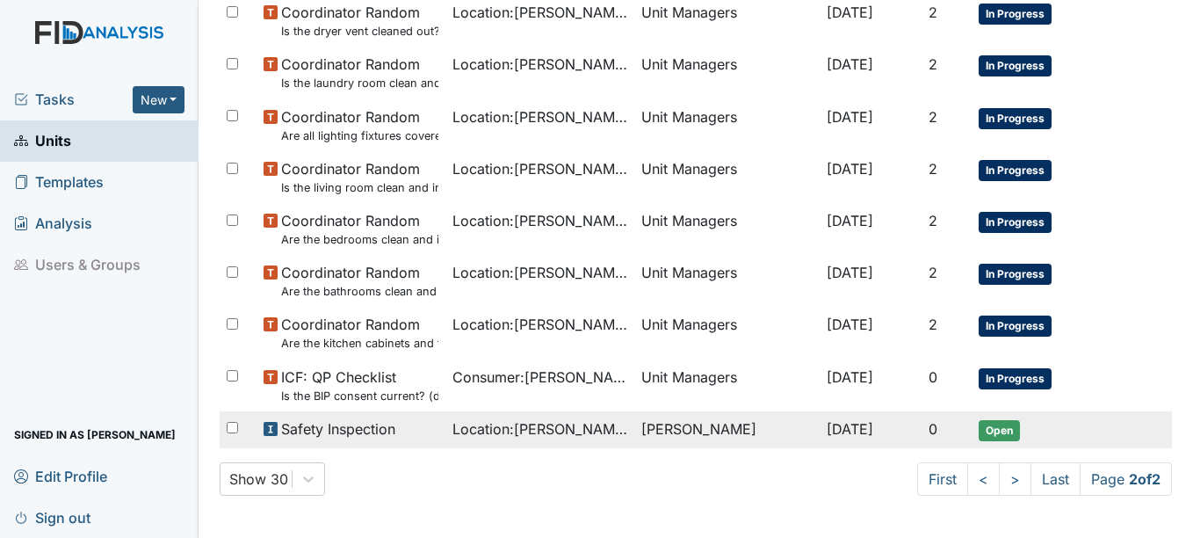
click at [849, 427] on span "[DATE]" at bounding box center [850, 429] width 47 height 18
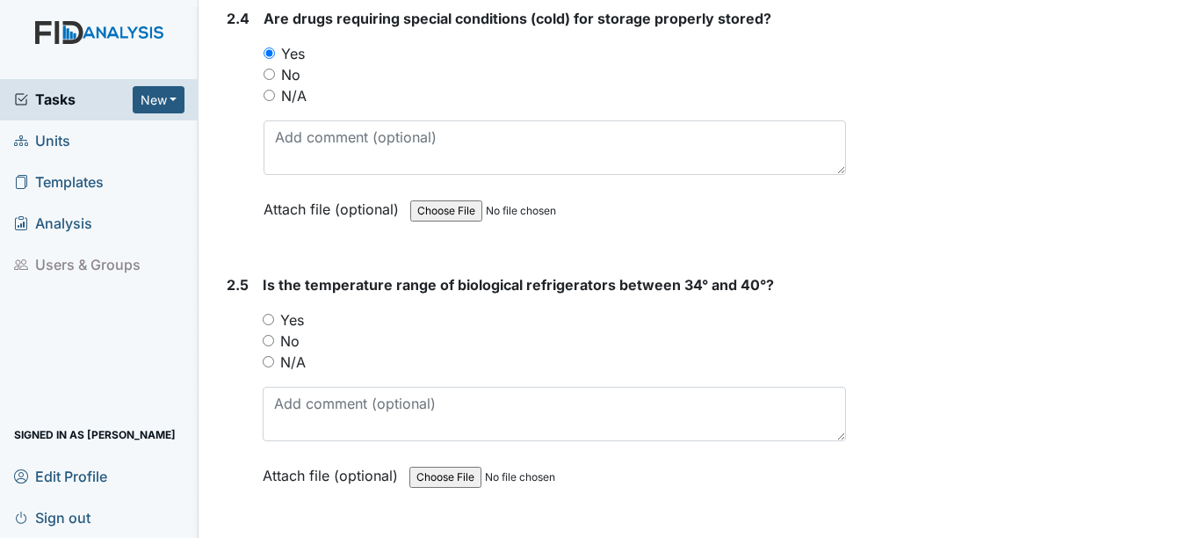
scroll to position [5536, 0]
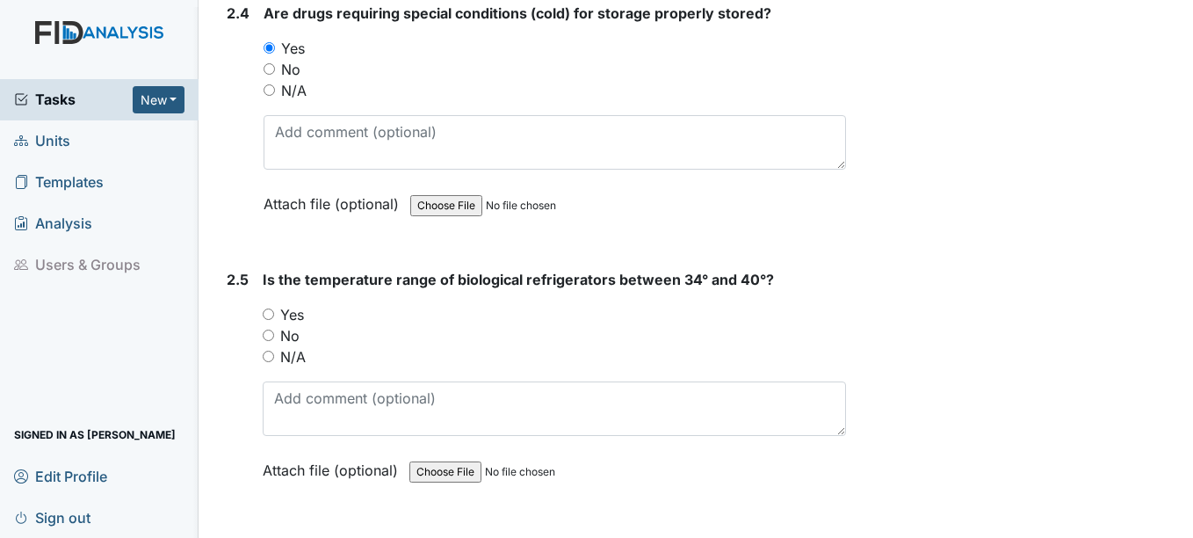
click at [271, 313] on input "Yes" at bounding box center [268, 313] width 11 height 11
radio input "true"
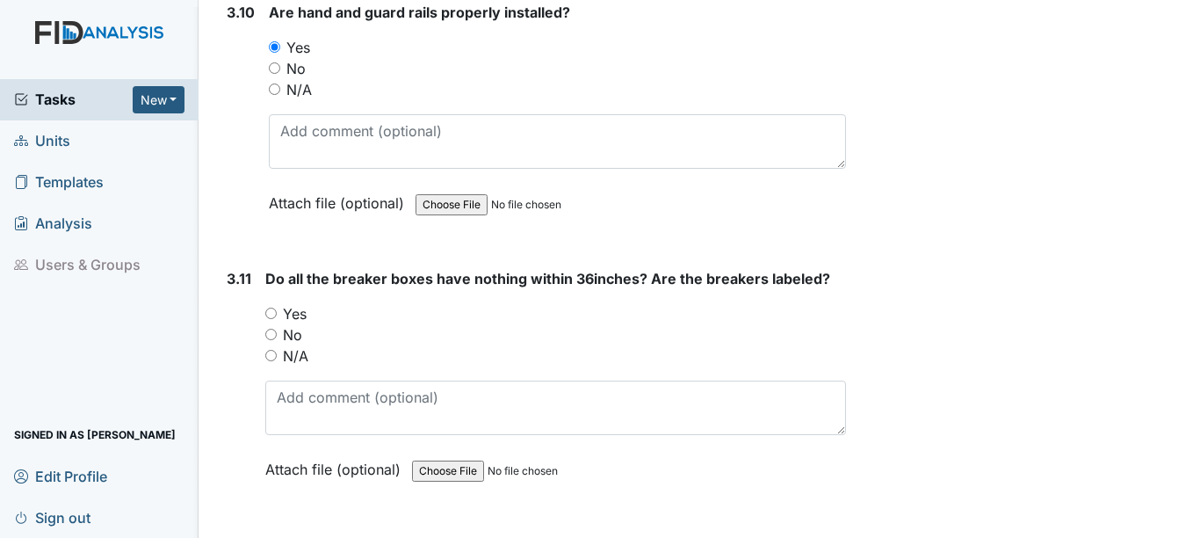
scroll to position [9841, 0]
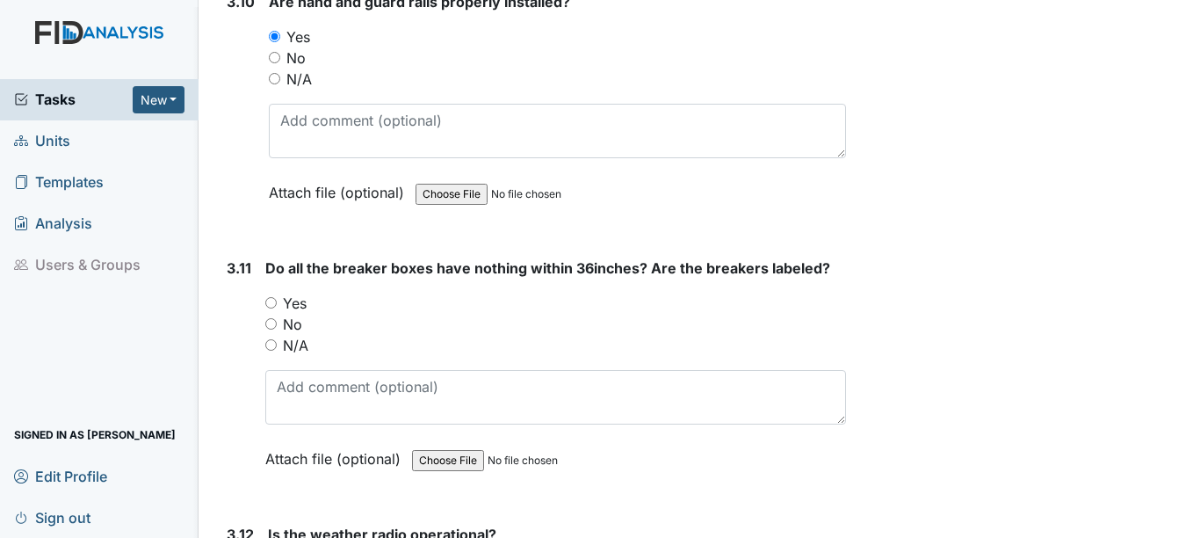
click at [266, 318] on input "No" at bounding box center [270, 323] width 11 height 11
radio input "true"
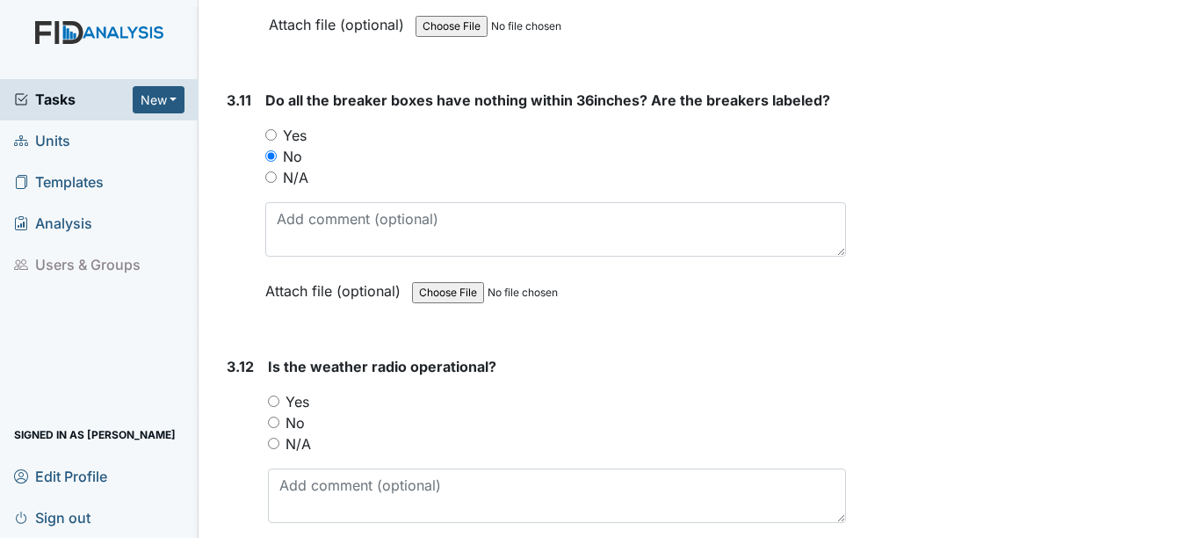
scroll to position [10017, 0]
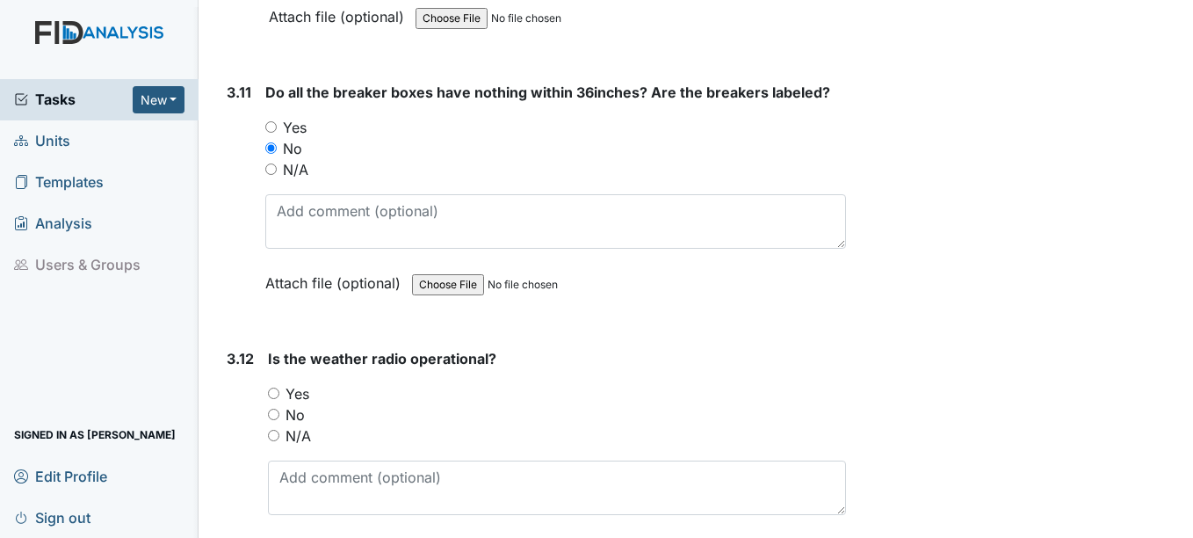
click at [274, 387] on input "Yes" at bounding box center [273, 392] width 11 height 11
radio input "true"
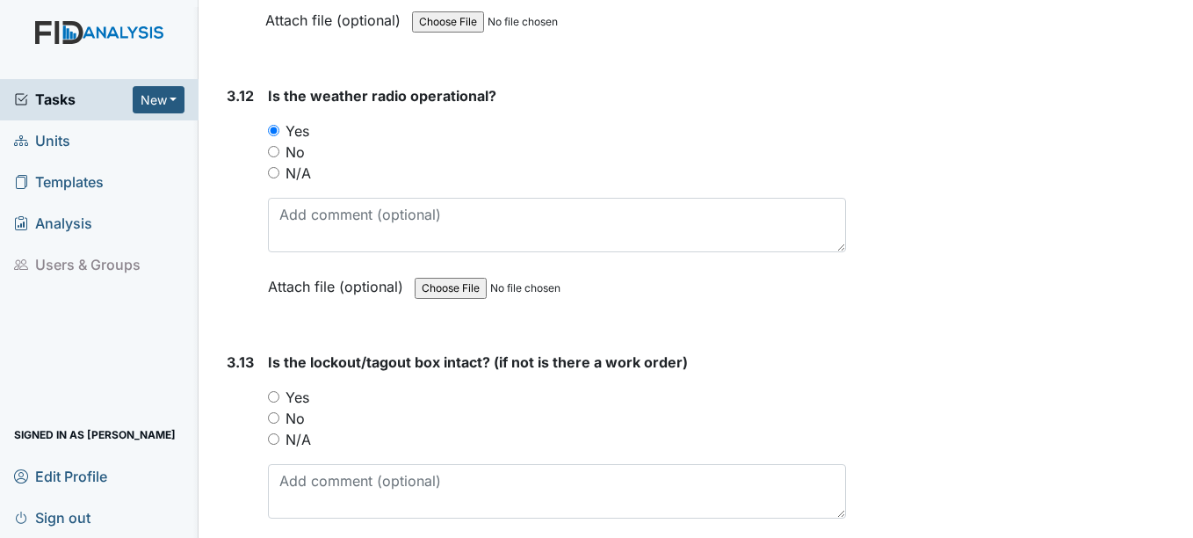
scroll to position [10281, 0]
click at [274, 390] on input "Yes" at bounding box center [273, 395] width 11 height 11
radio input "true"
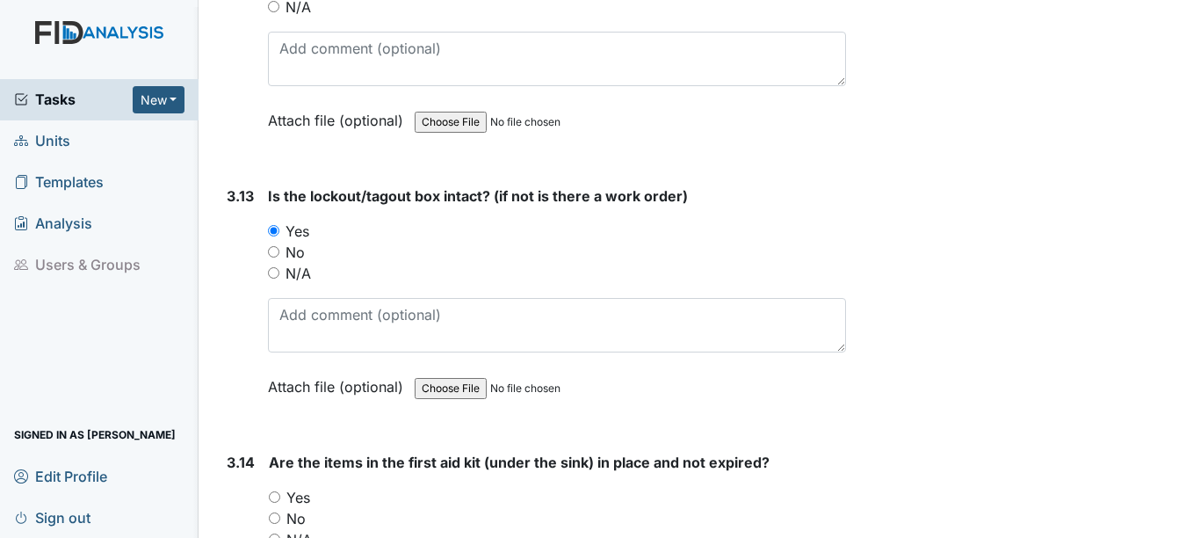
scroll to position [10456, 0]
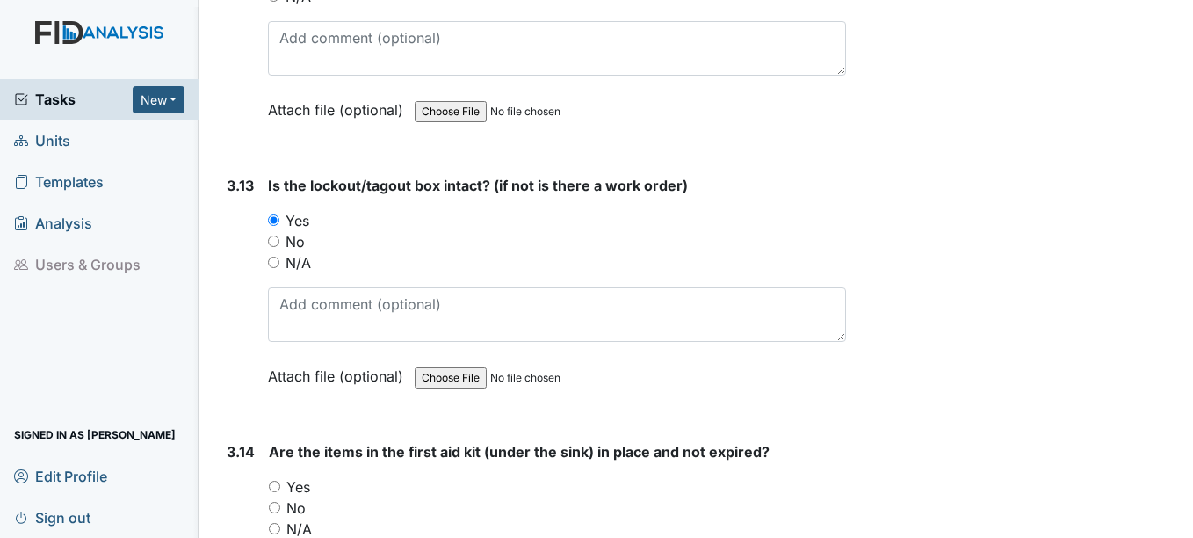
click at [275, 481] on input "Yes" at bounding box center [274, 486] width 11 height 11
radio input "true"
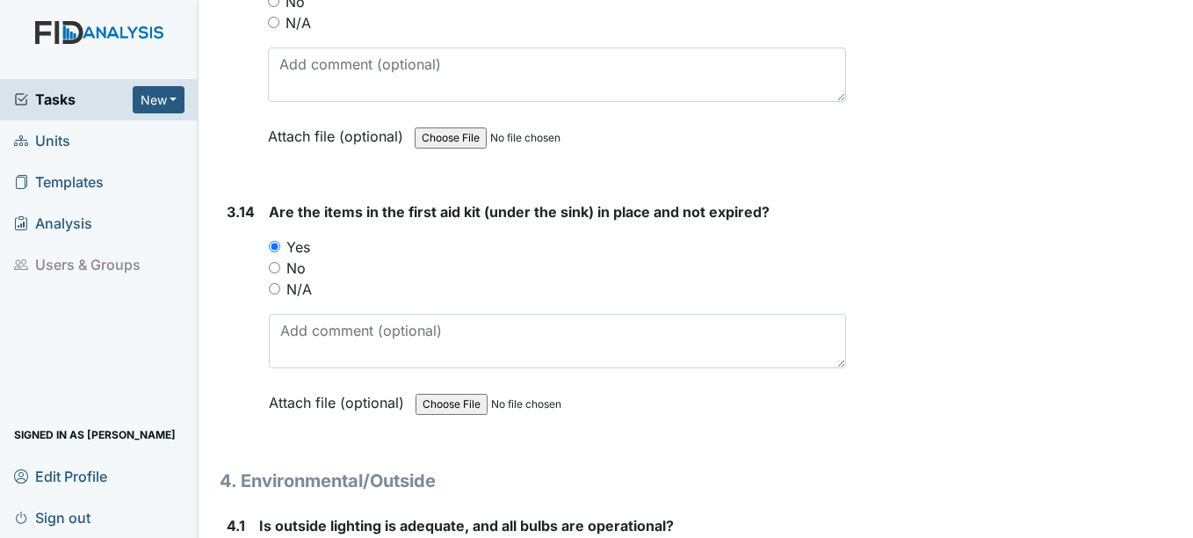
scroll to position [10808, 0]
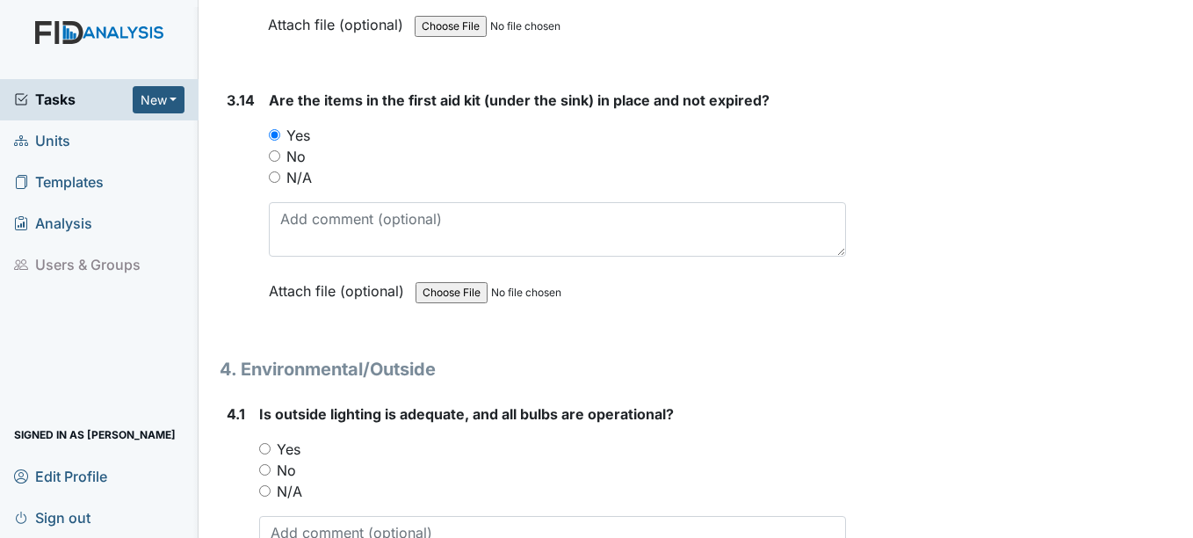
click at [264, 443] on input "Yes" at bounding box center [264, 448] width 11 height 11
radio input "true"
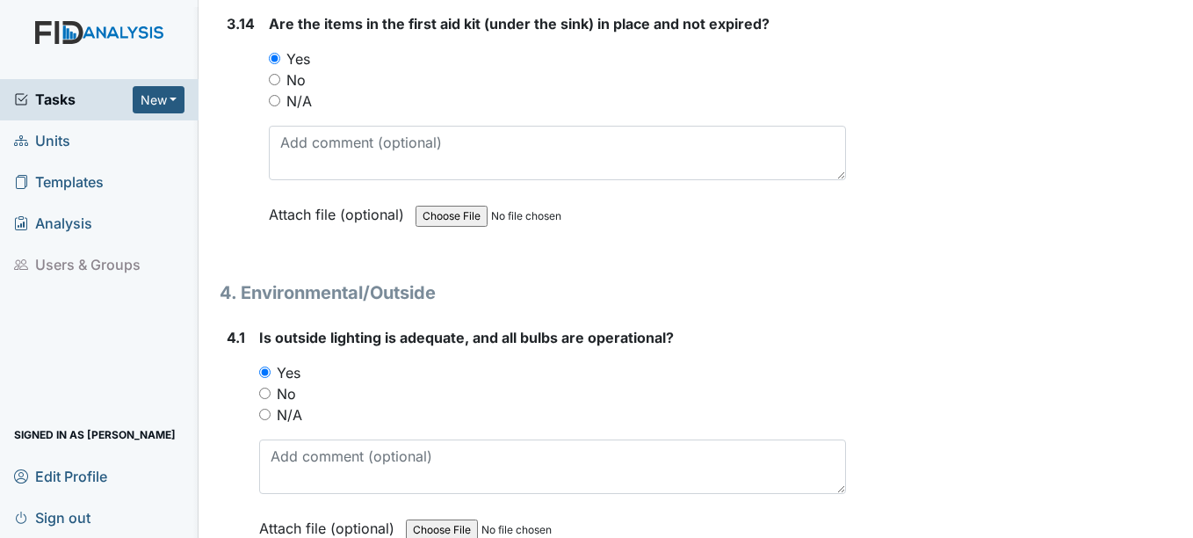
scroll to position [11071, 0]
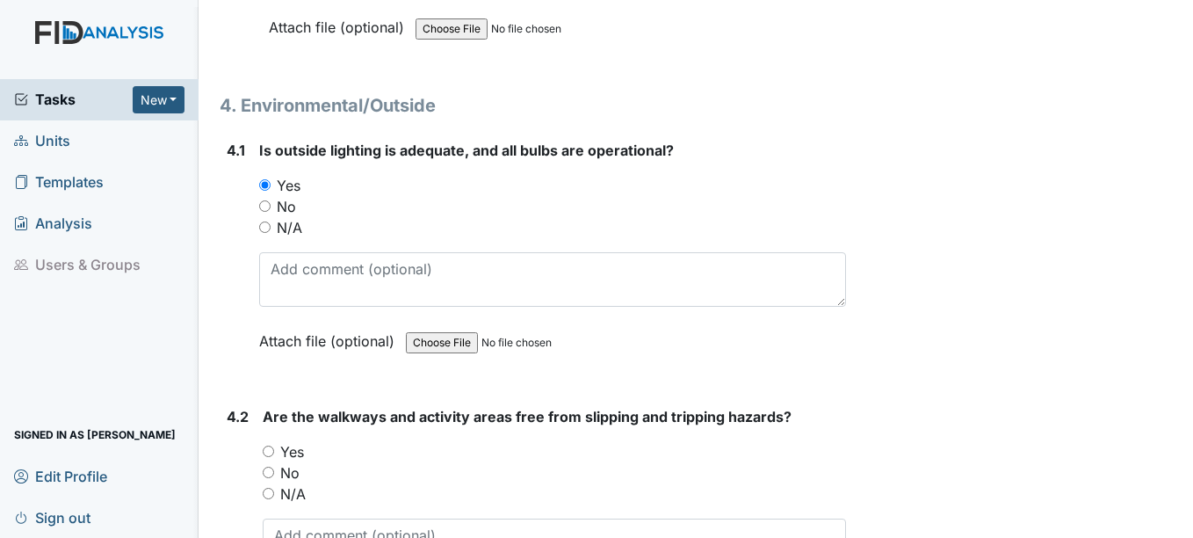
click at [270, 445] on input "Yes" at bounding box center [268, 450] width 11 height 11
radio input "true"
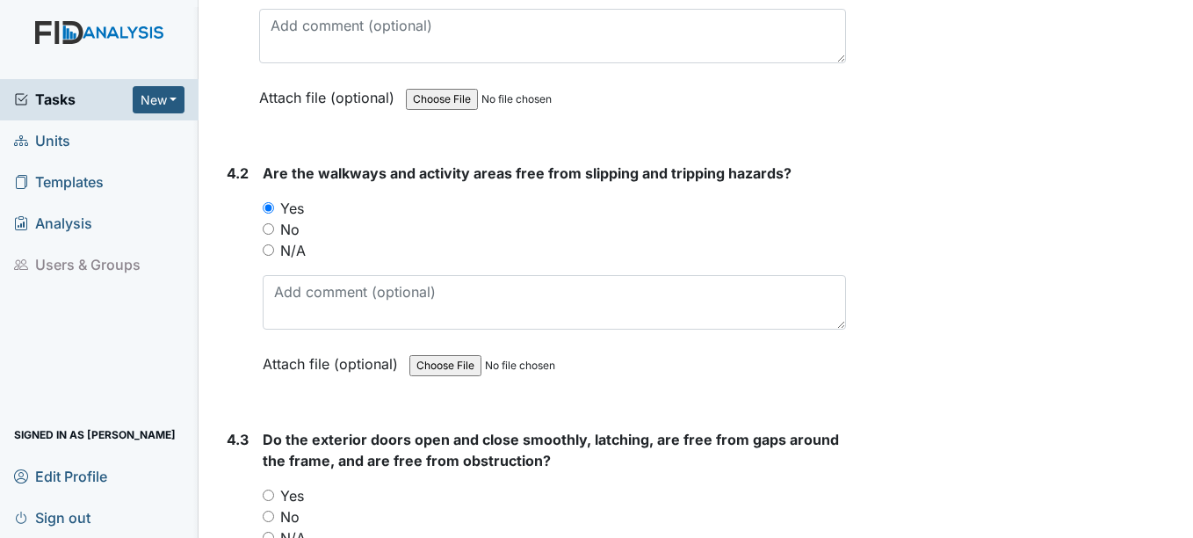
scroll to position [11335, 0]
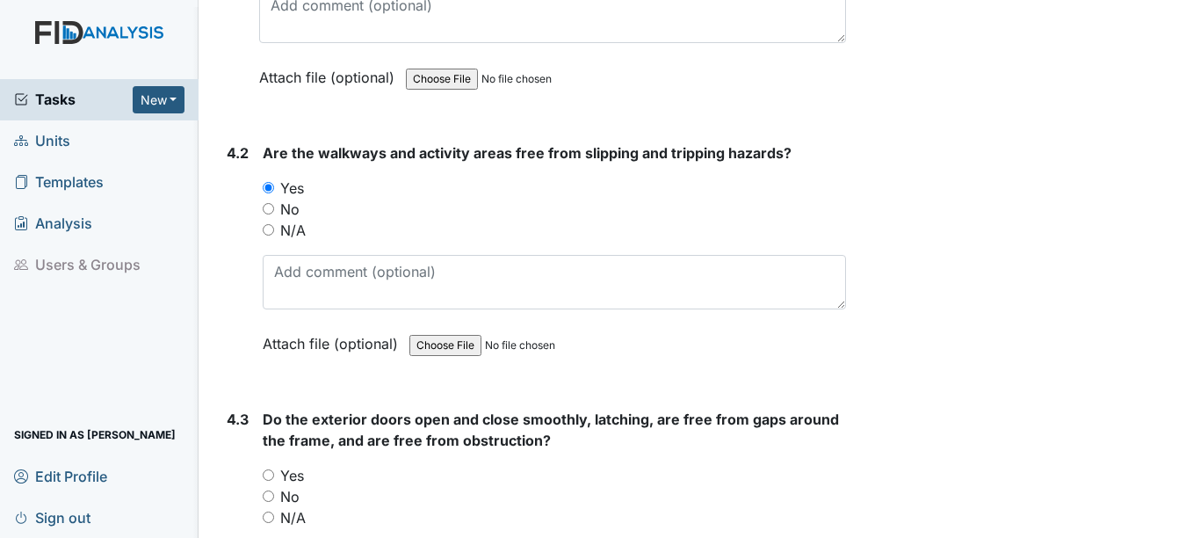
click at [269, 469] on input "Yes" at bounding box center [268, 474] width 11 height 11
radio input "true"
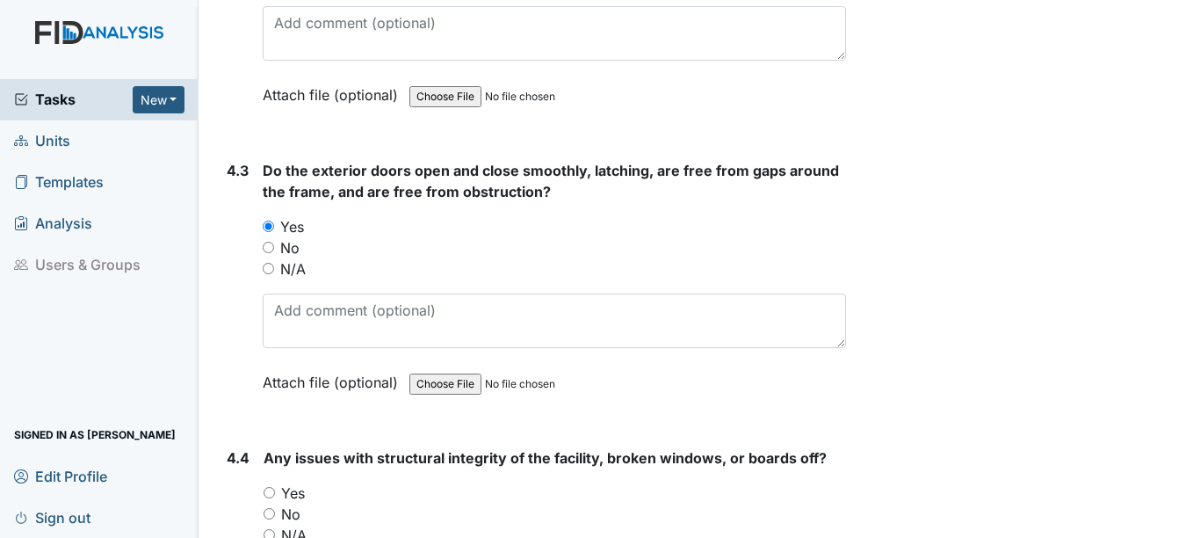
scroll to position [11599, 0]
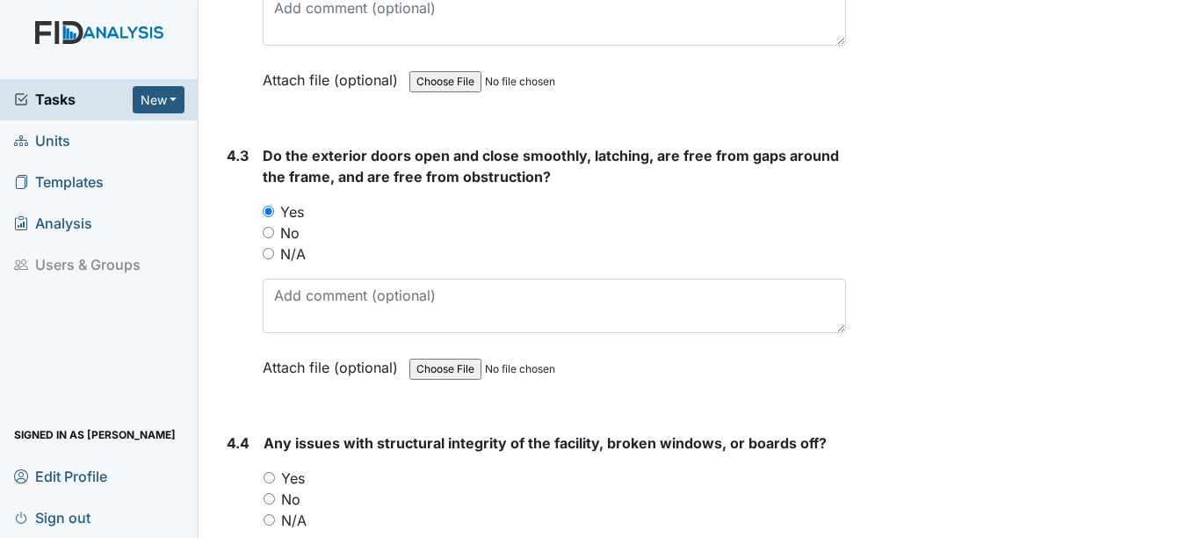
click at [271, 493] on input "No" at bounding box center [269, 498] width 11 height 11
radio input "true"
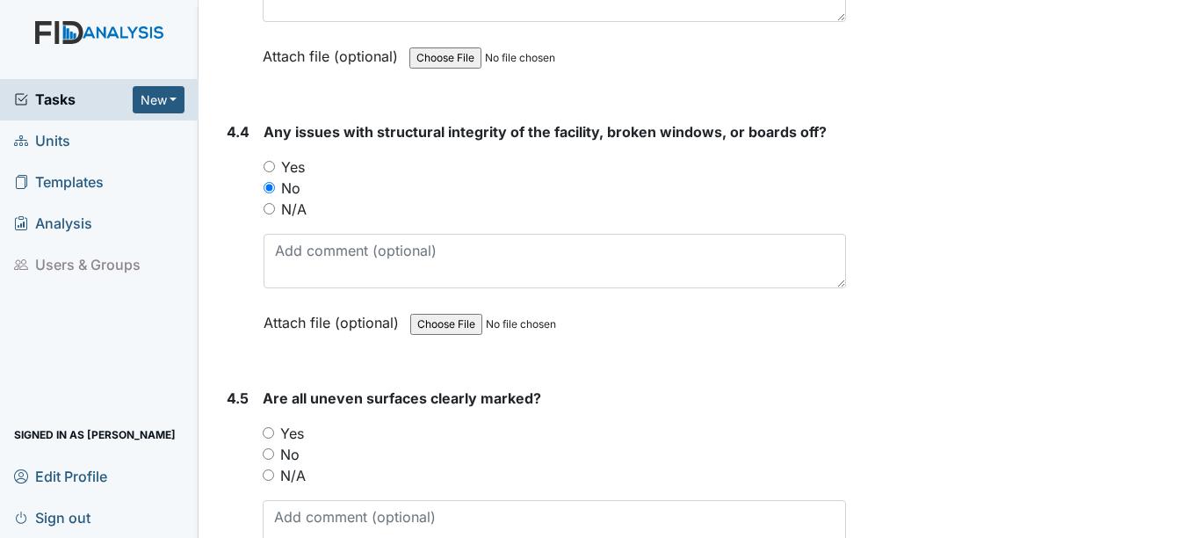
scroll to position [11950, 0]
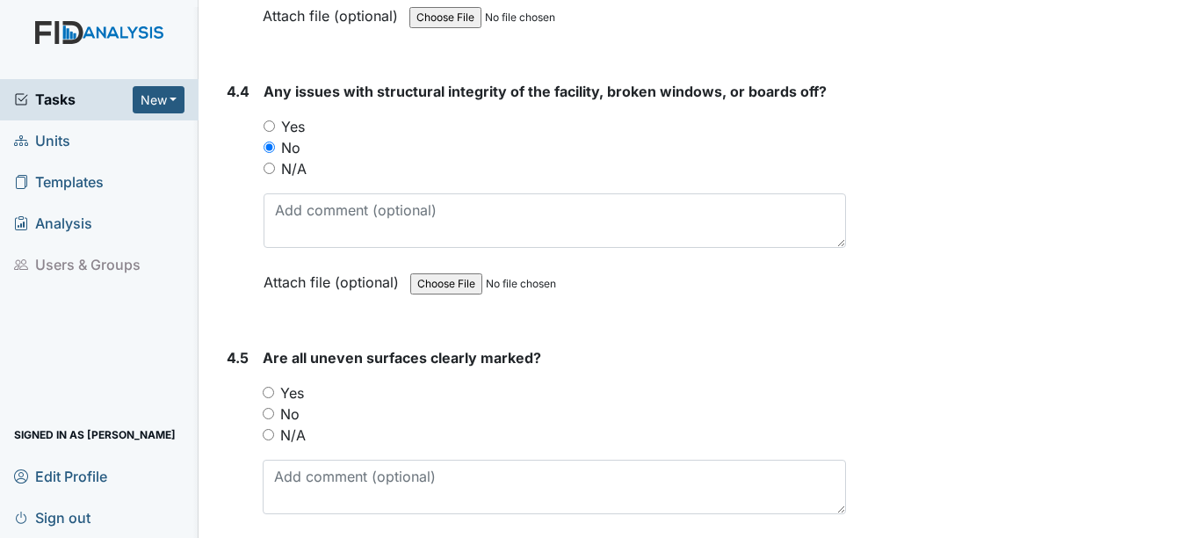
click at [269, 429] on input "N/A" at bounding box center [268, 434] width 11 height 11
radio input "true"
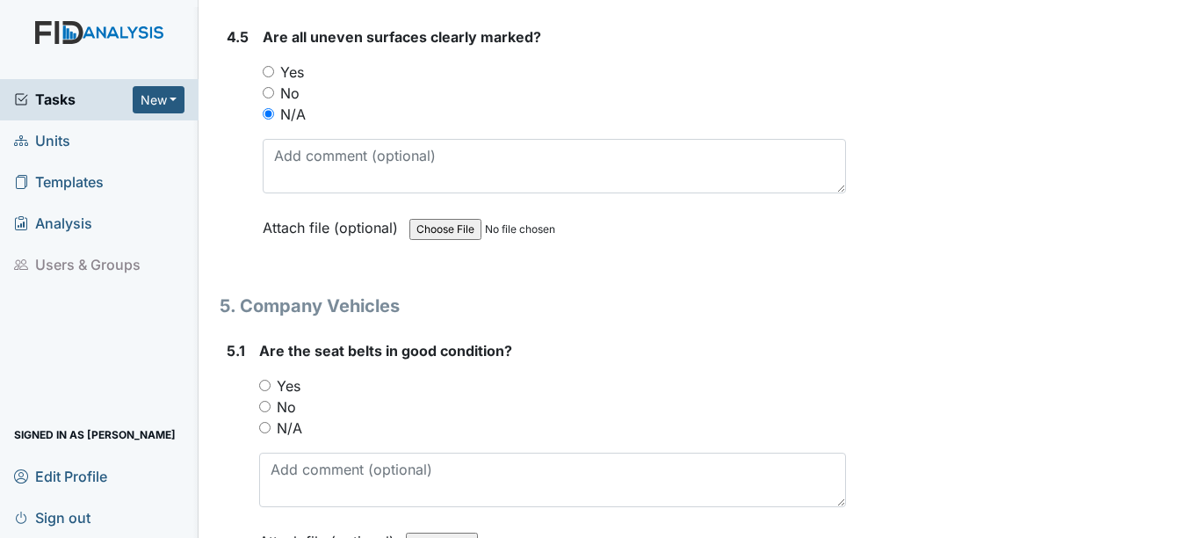
scroll to position [12302, 0]
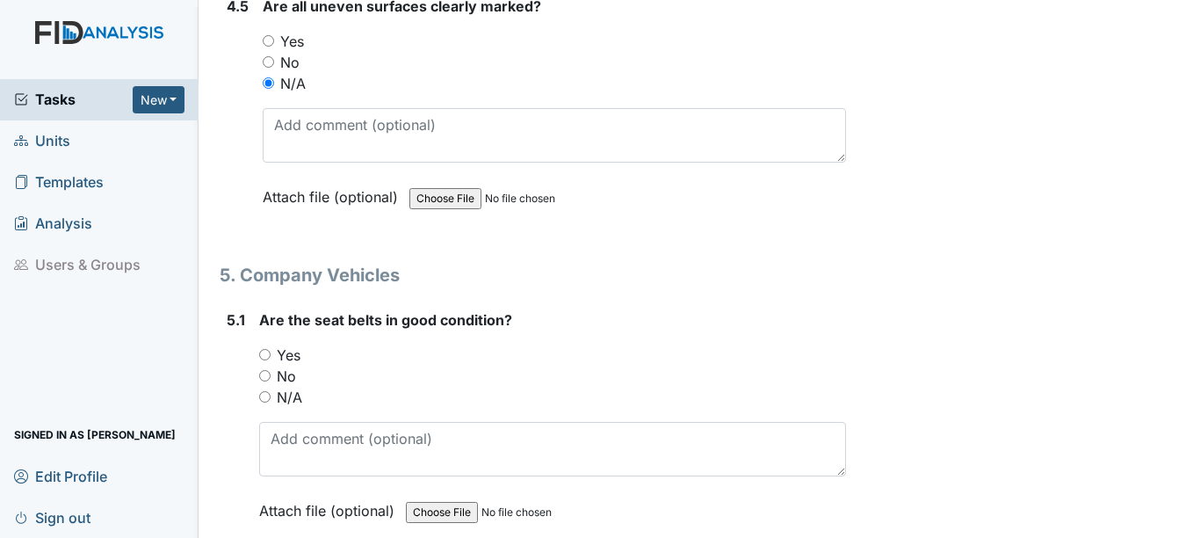
click at [262, 349] on input "Yes" at bounding box center [264, 354] width 11 height 11
radio input "true"
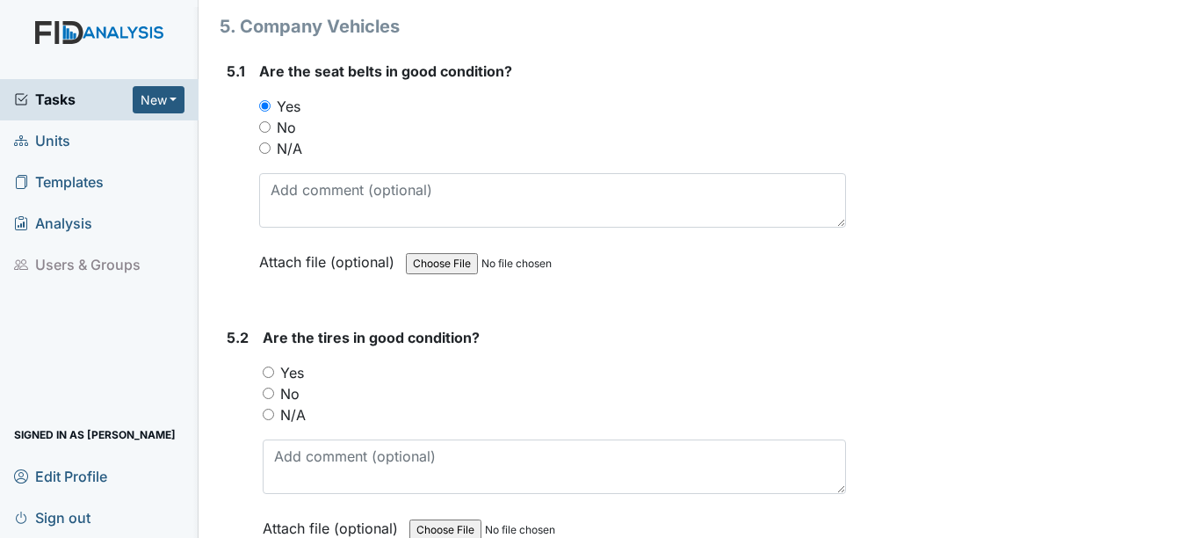
scroll to position [12565, 0]
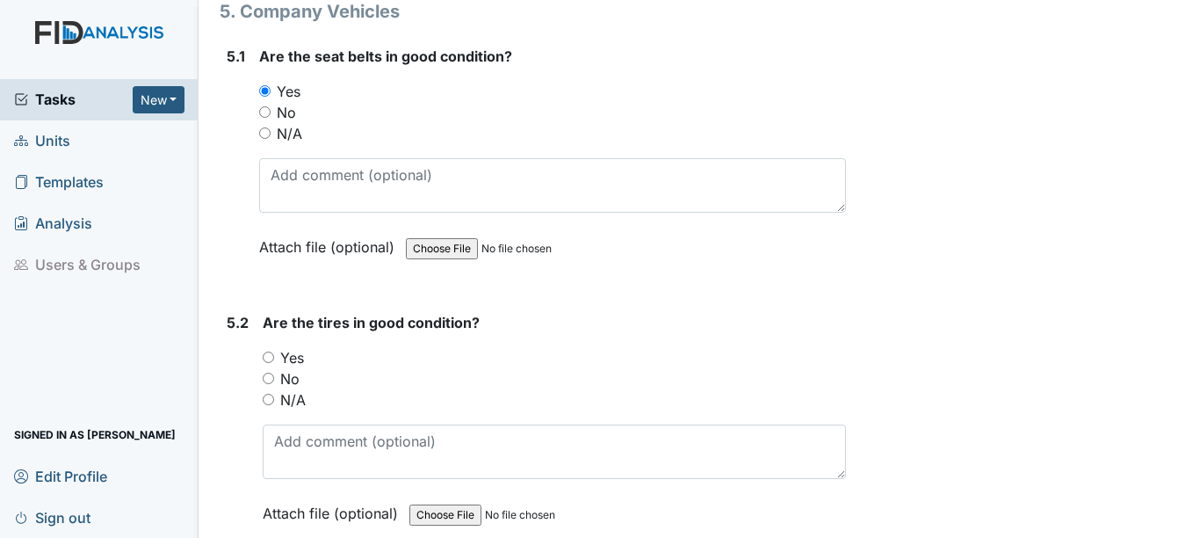
click at [269, 351] on input "Yes" at bounding box center [268, 356] width 11 height 11
radio input "true"
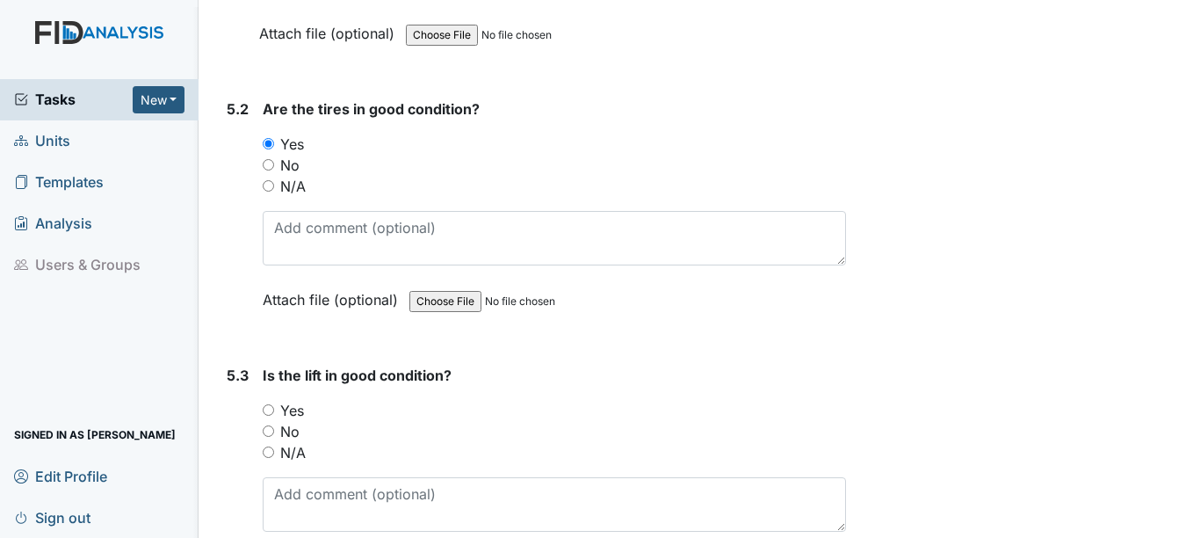
scroll to position [12829, 0]
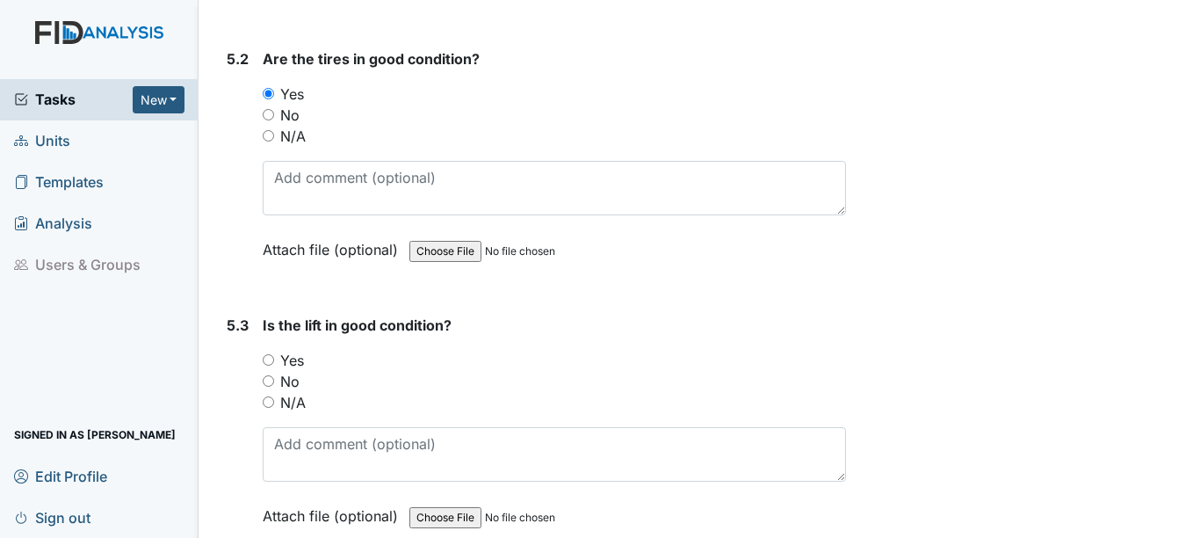
click at [270, 396] on input "N/A" at bounding box center [268, 401] width 11 height 11
radio input "true"
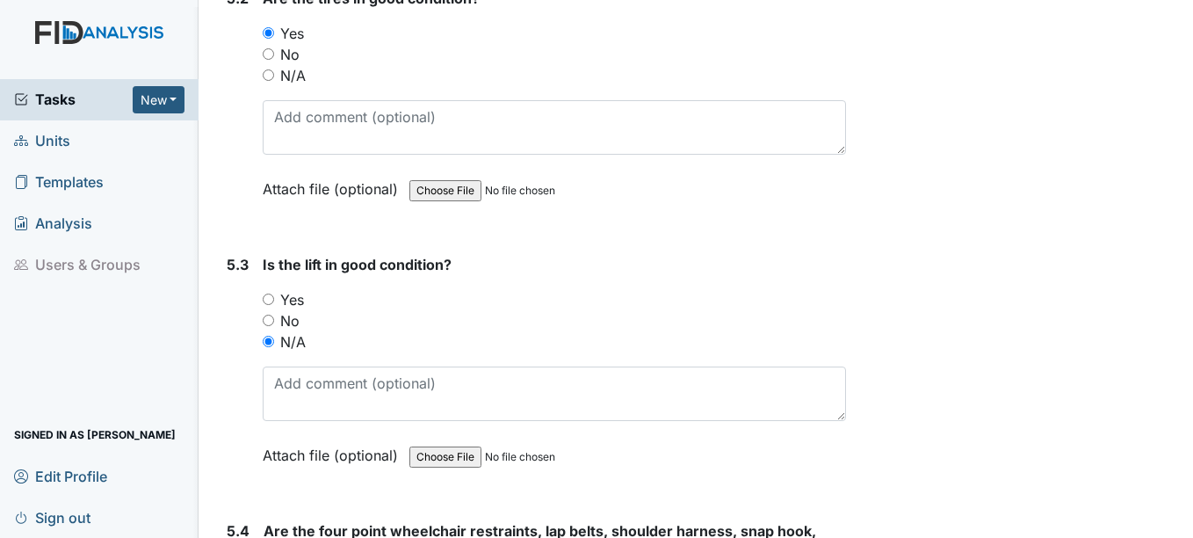
scroll to position [13092, 0]
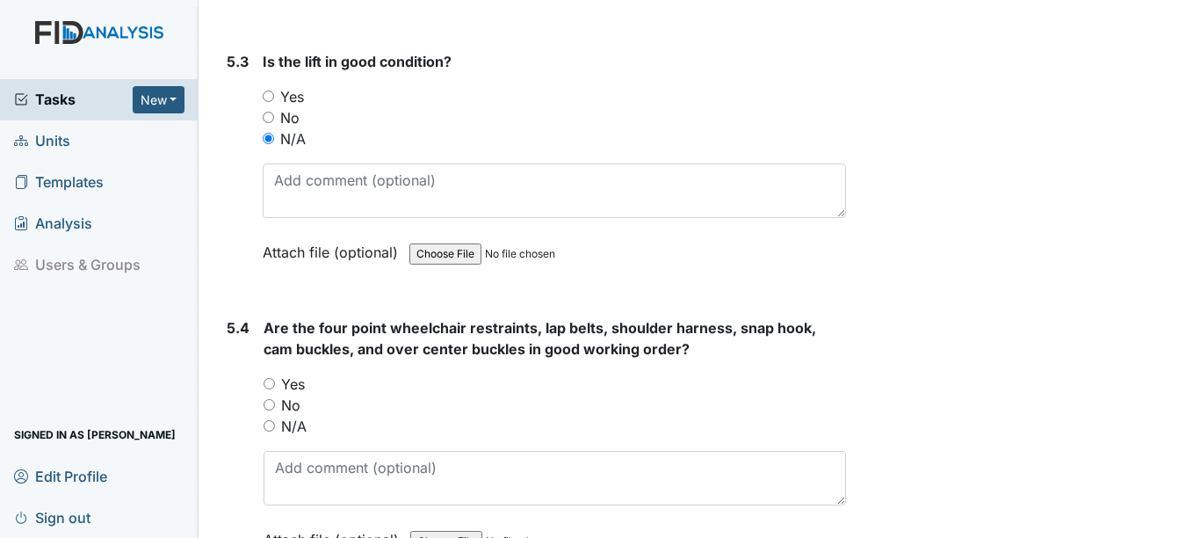
click at [272, 420] on input "N/A" at bounding box center [269, 425] width 11 height 11
radio input "true"
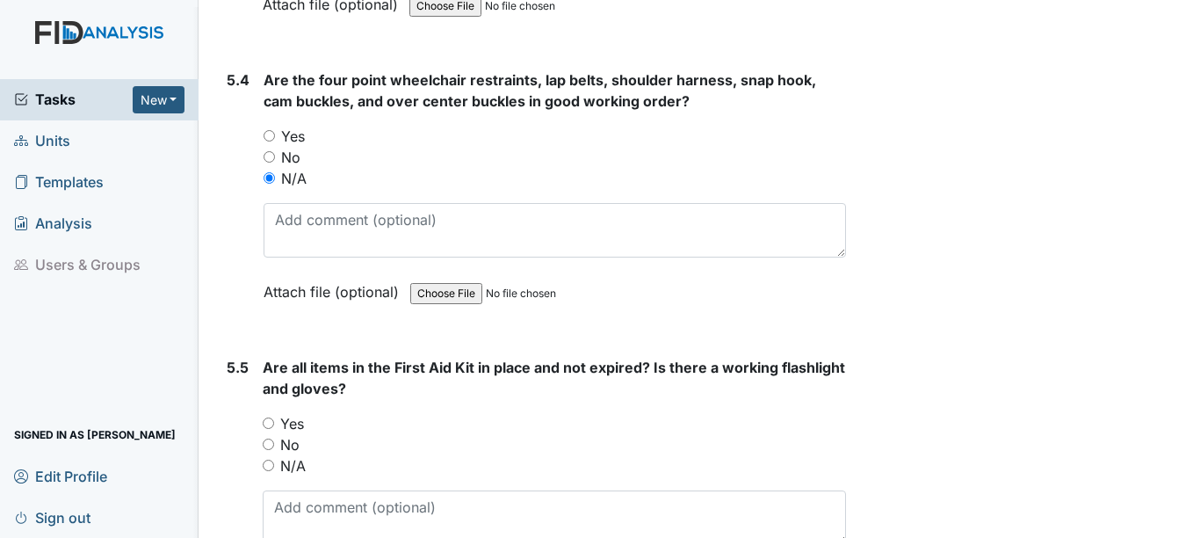
scroll to position [13356, 0]
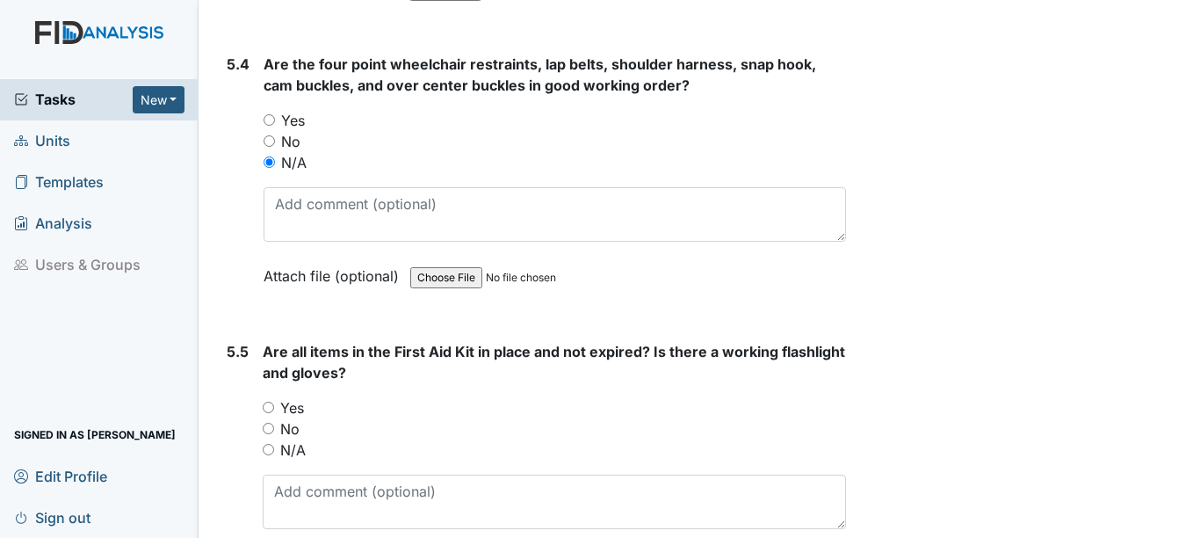
click at [271, 402] on input "Yes" at bounding box center [268, 407] width 11 height 11
radio input "true"
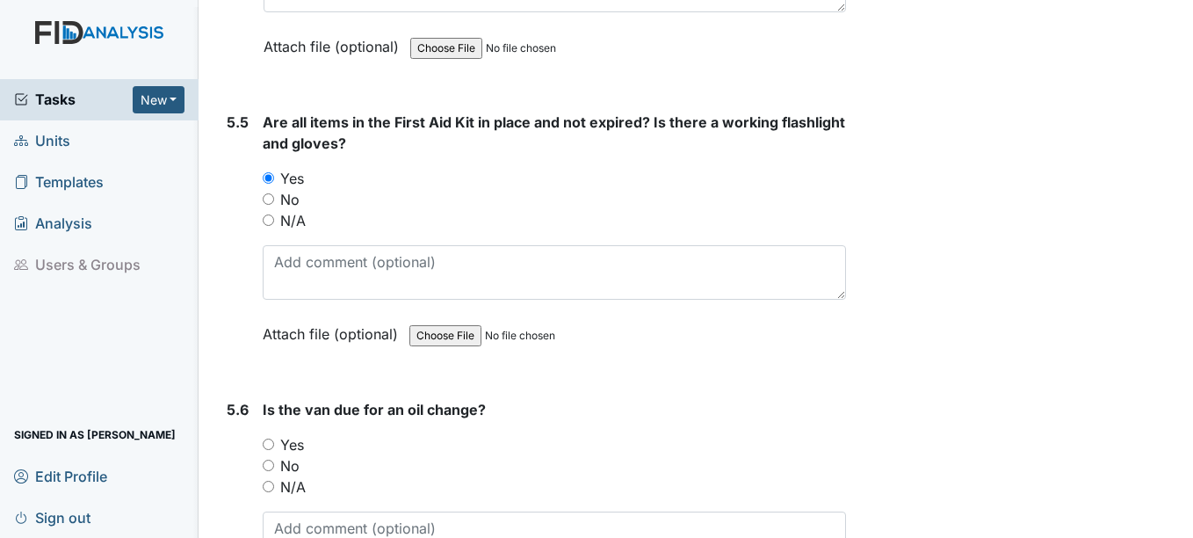
scroll to position [13620, 0]
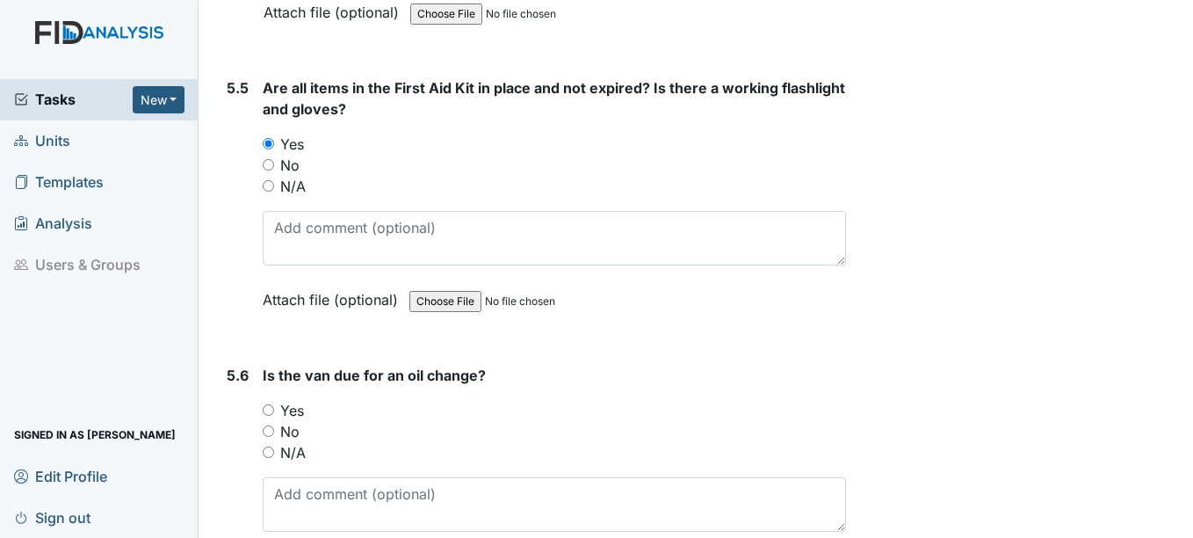
click at [268, 425] on input "No" at bounding box center [268, 430] width 11 height 11
radio input "true"
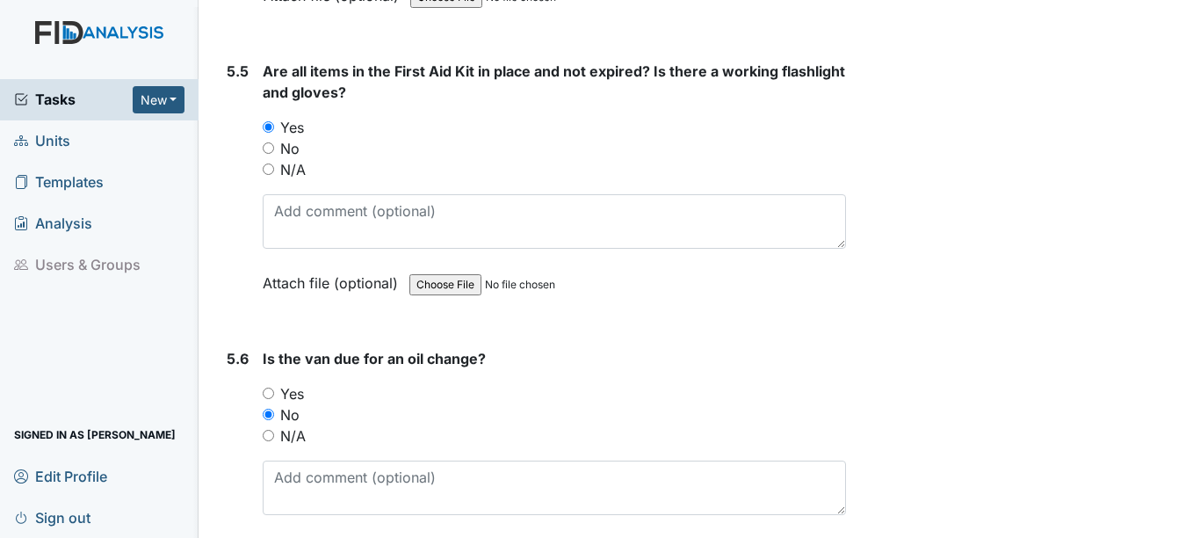
scroll to position [13739, 0]
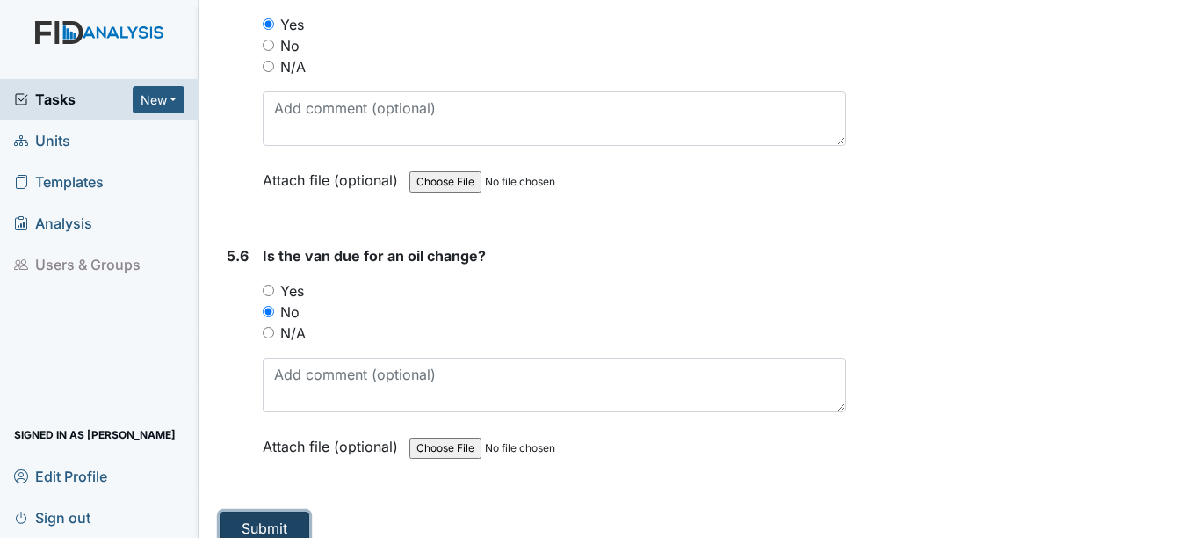
click at [278, 511] on button "Submit" at bounding box center [265, 527] width 90 height 33
